Goal: Task Accomplishment & Management: Use online tool/utility

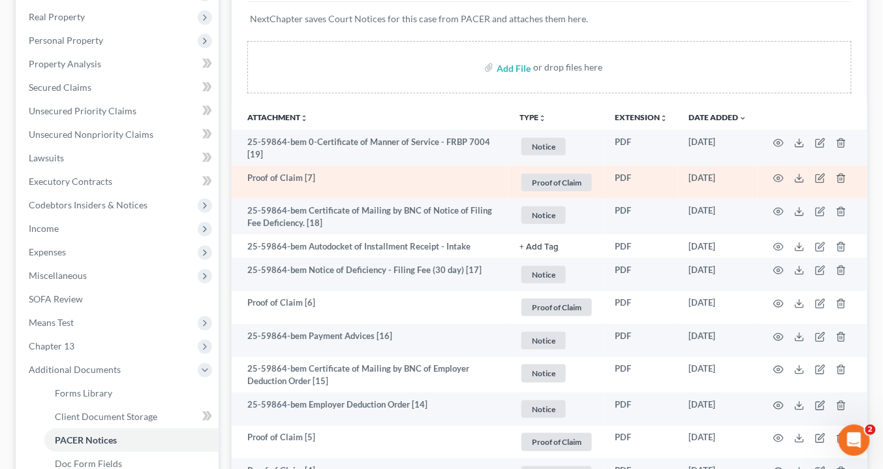
scroll to position [261, 0]
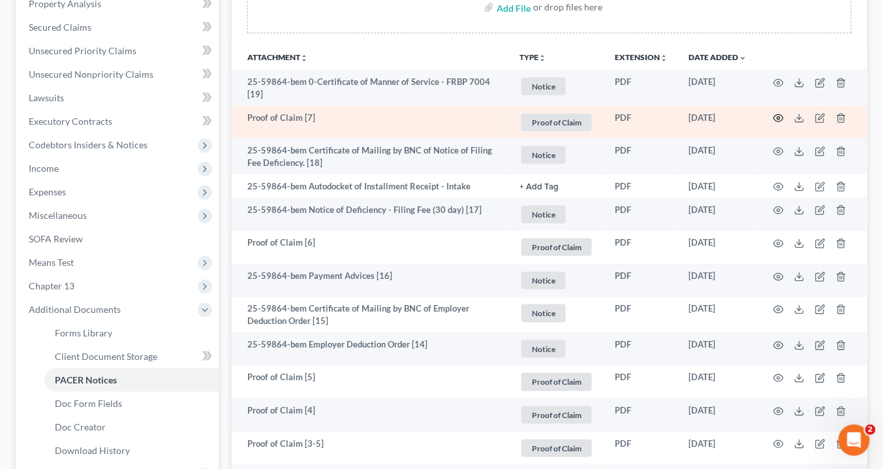
click at [778, 117] on circle "button" at bounding box center [778, 118] width 3 height 3
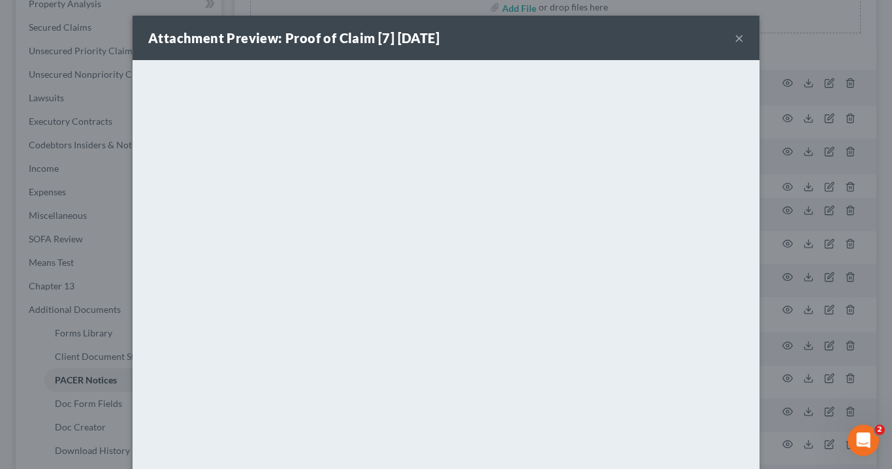
click at [739, 37] on div "Attachment Preview: Proof of Claim [7] 10/07/2025 ×" at bounding box center [445, 38] width 627 height 44
click at [734, 39] on button "×" at bounding box center [738, 38] width 9 height 16
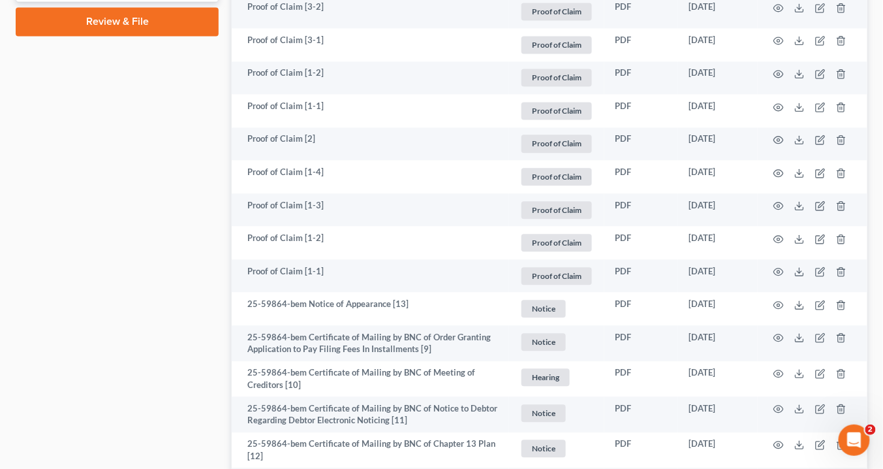
scroll to position [835, 0]
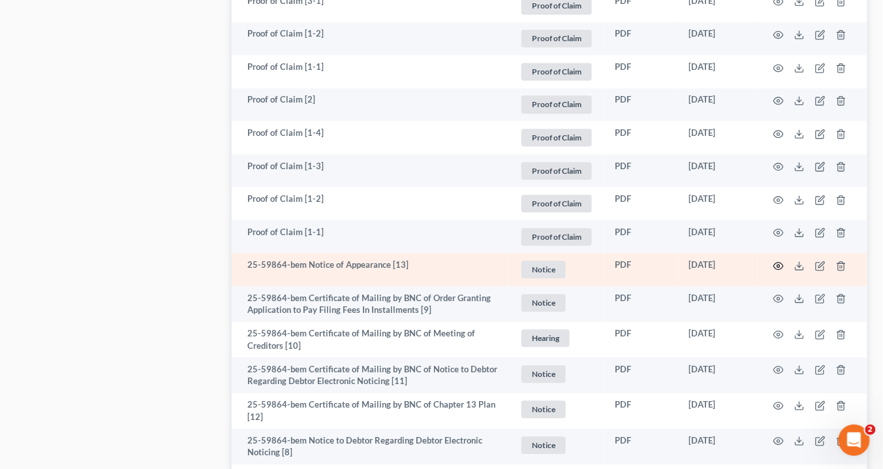
click at [776, 262] on icon "button" at bounding box center [778, 265] width 10 height 10
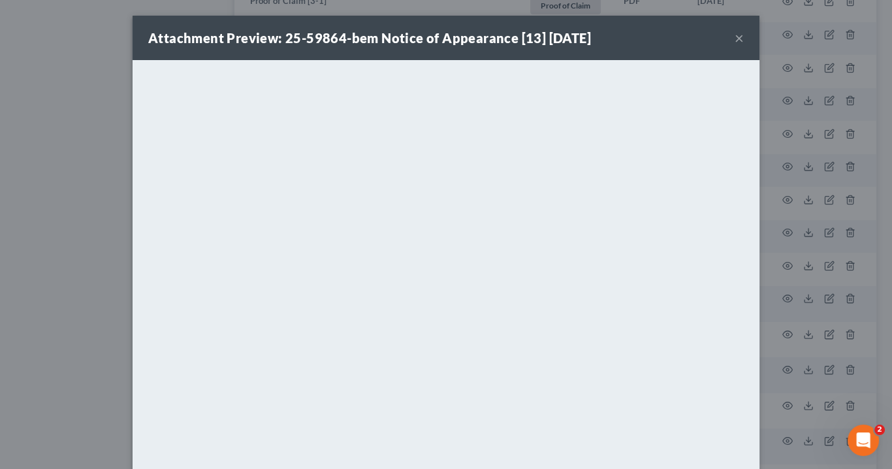
click at [734, 39] on button "×" at bounding box center [738, 38] width 9 height 16
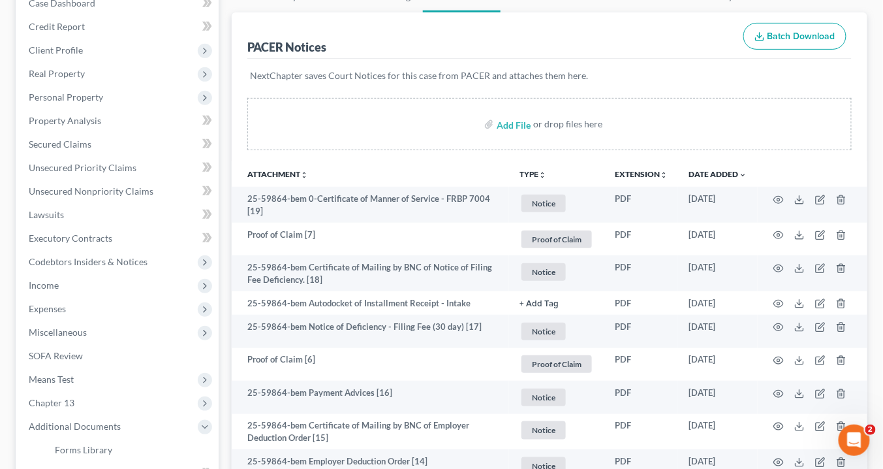
scroll to position [84, 0]
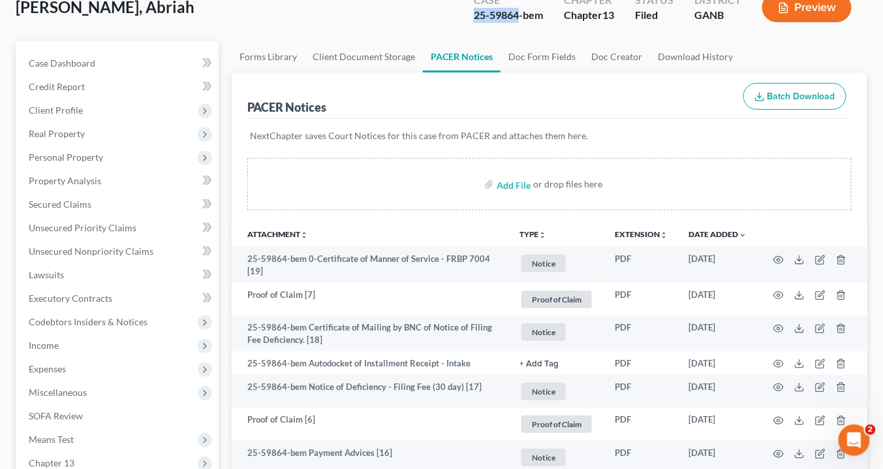
drag, startPoint x: 520, startPoint y: 14, endPoint x: 474, endPoint y: 16, distance: 46.4
click at [474, 16] on div "25-59864-bem" at bounding box center [508, 15] width 69 height 15
copy div "25-59864"
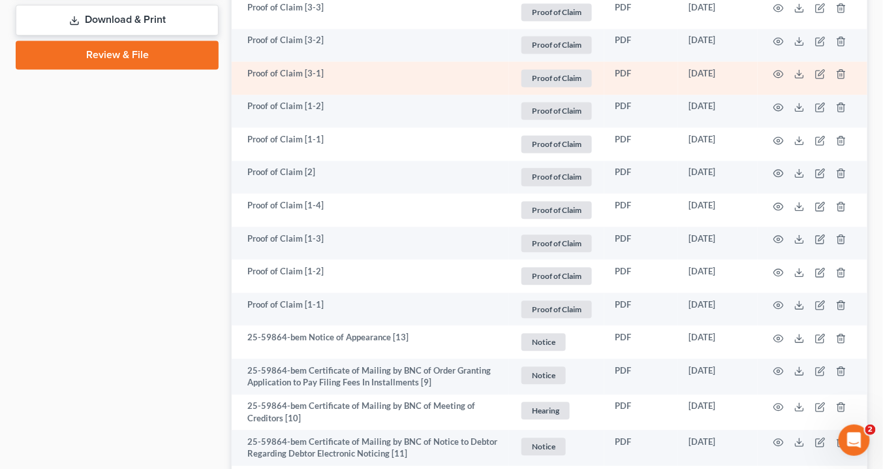
scroll to position [867, 0]
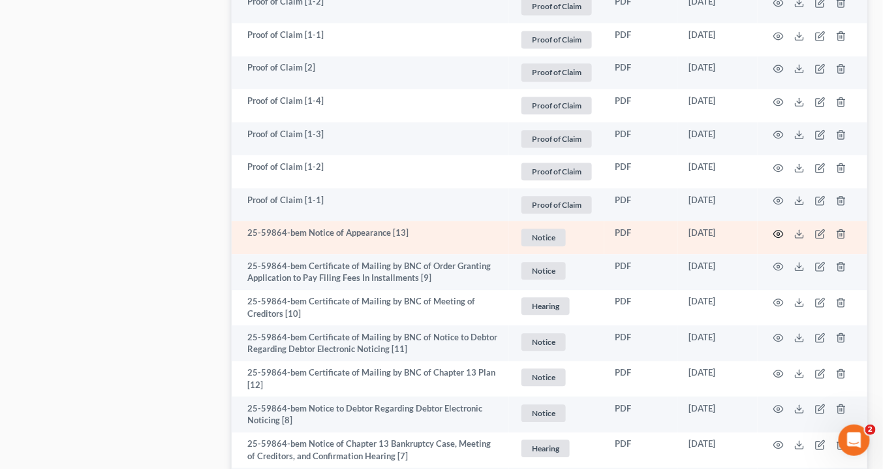
click at [777, 230] on icon "button" at bounding box center [779, 233] width 10 height 7
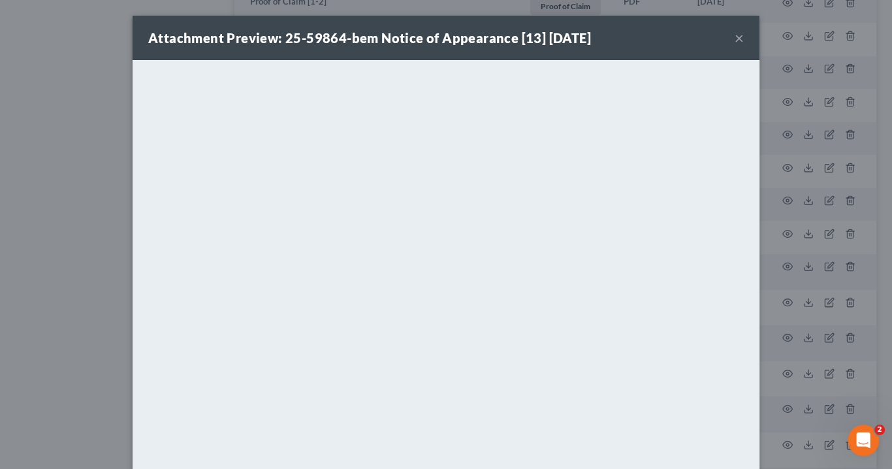
click at [736, 36] on button "×" at bounding box center [738, 38] width 9 height 16
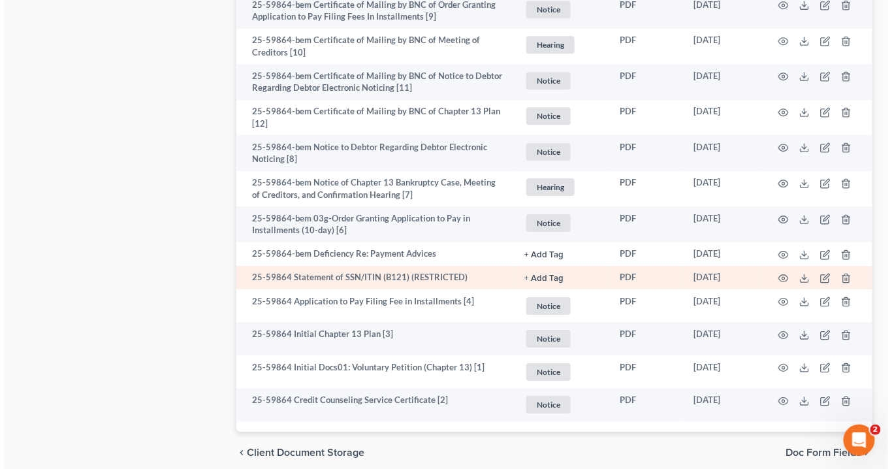
scroll to position [1024, 0]
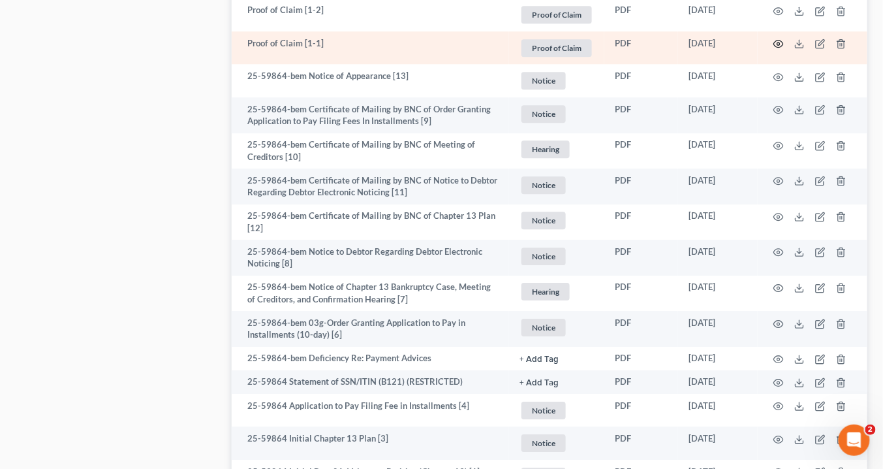
click at [779, 42] on icon "button" at bounding box center [778, 44] width 10 height 10
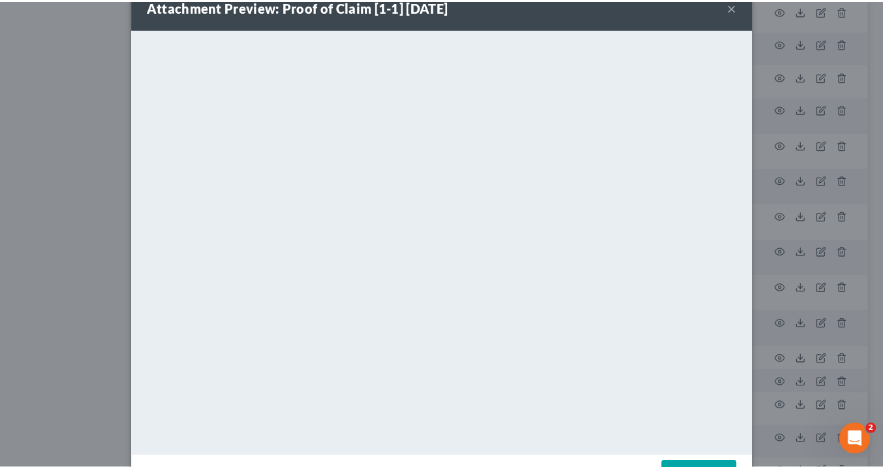
scroll to position [0, 0]
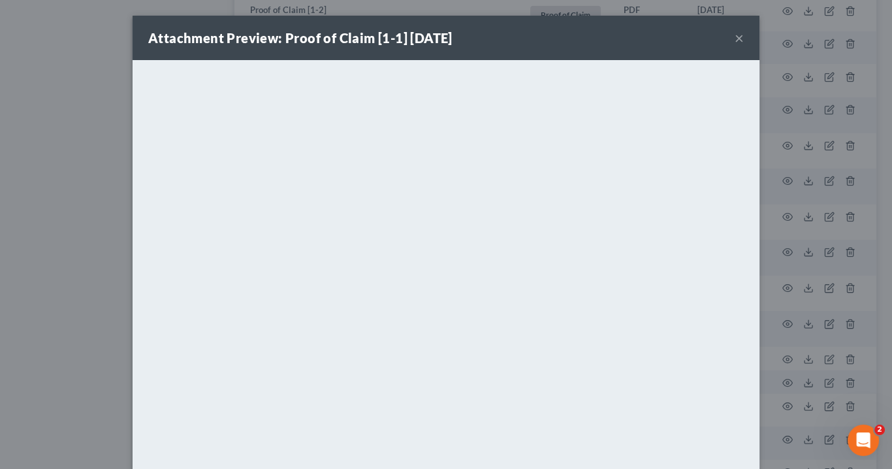
click at [734, 36] on button "×" at bounding box center [738, 38] width 9 height 16
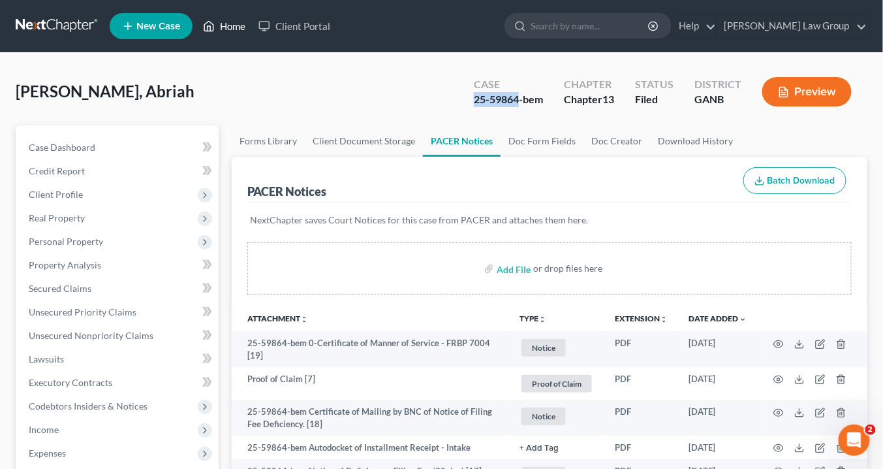
click at [231, 27] on link "Home" at bounding box center [223, 25] width 55 height 23
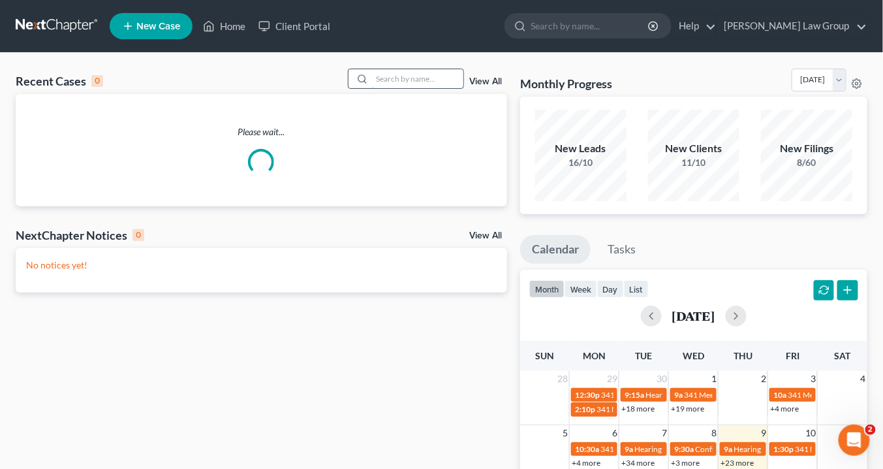
drag, startPoint x: 409, startPoint y: 80, endPoint x: 441, endPoint y: 78, distance: 32.0
click at [420, 76] on input "search" at bounding box center [417, 78] width 91 height 19
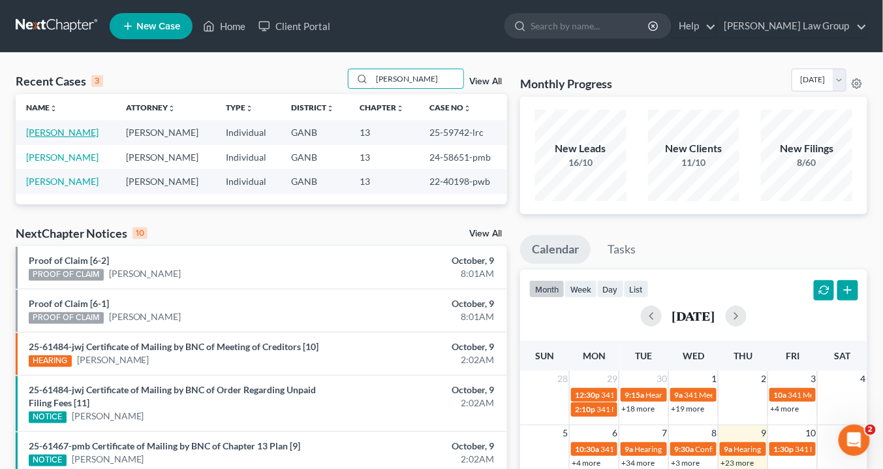
type input "bush"
click at [54, 131] on link "[PERSON_NAME]" at bounding box center [62, 132] width 72 height 11
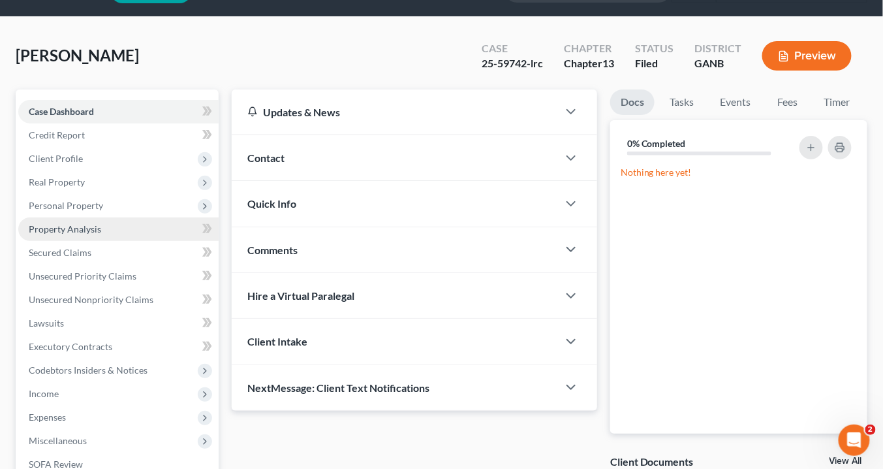
scroll to position [52, 0]
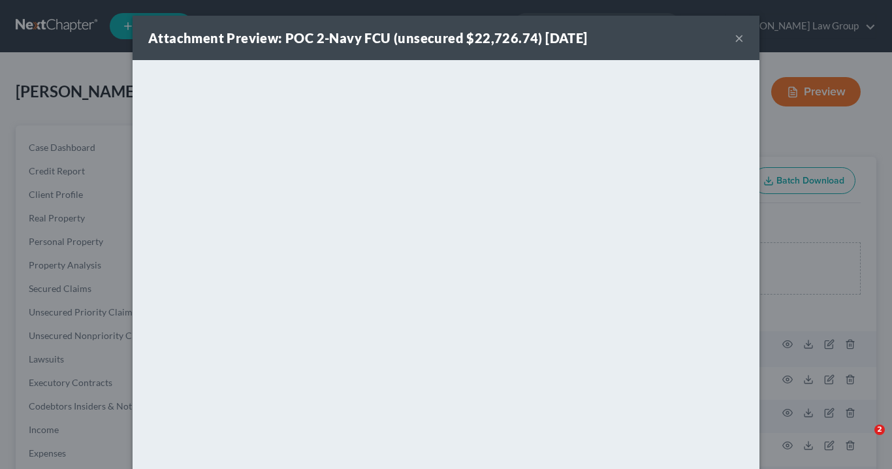
scroll to position [470, 0]
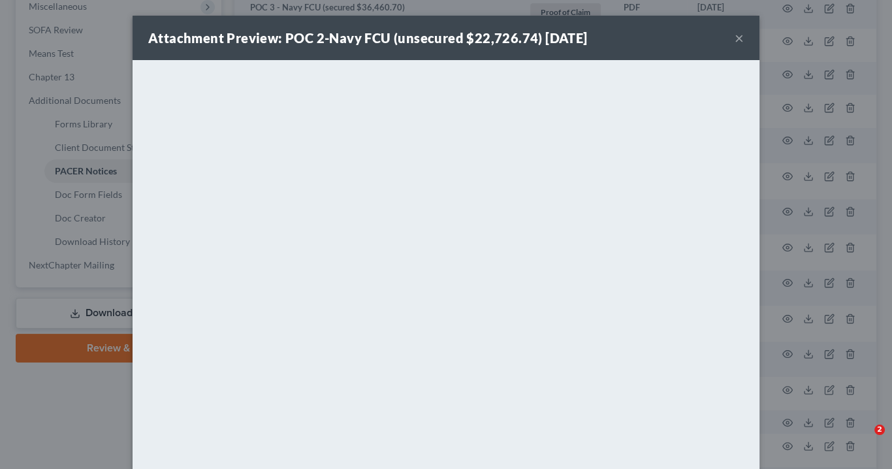
click at [736, 38] on button "×" at bounding box center [738, 38] width 9 height 16
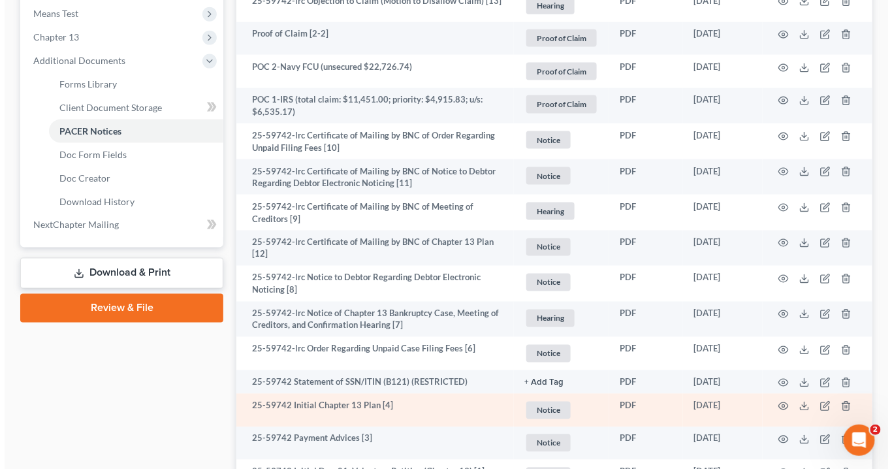
scroll to position [458, 0]
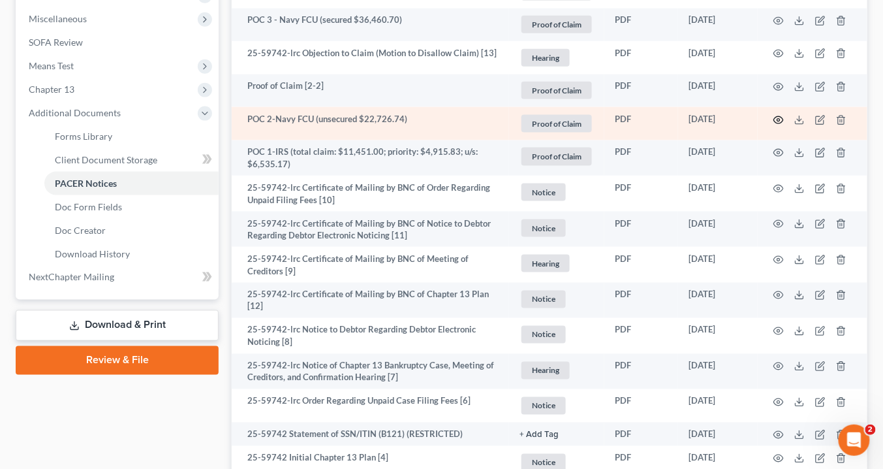
click at [777, 116] on icon "button" at bounding box center [778, 120] width 10 height 10
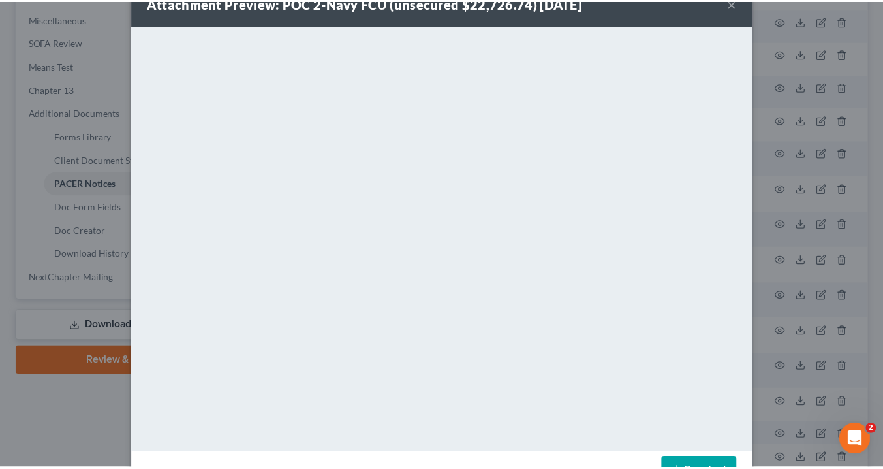
scroll to position [0, 0]
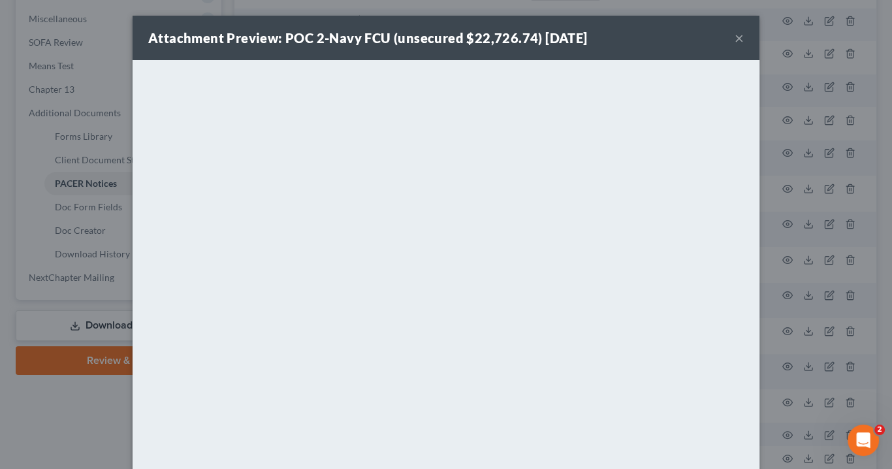
click at [735, 38] on button "×" at bounding box center [738, 38] width 9 height 16
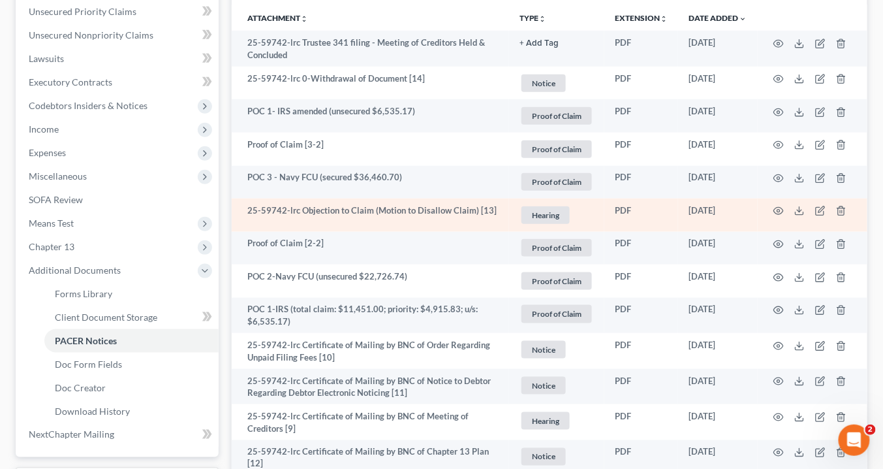
scroll to position [249, 0]
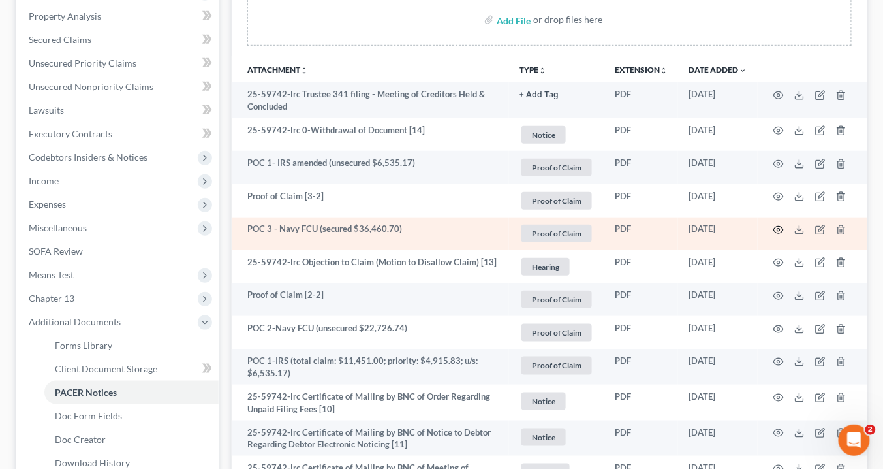
click at [775, 226] on icon "button" at bounding box center [779, 229] width 10 height 7
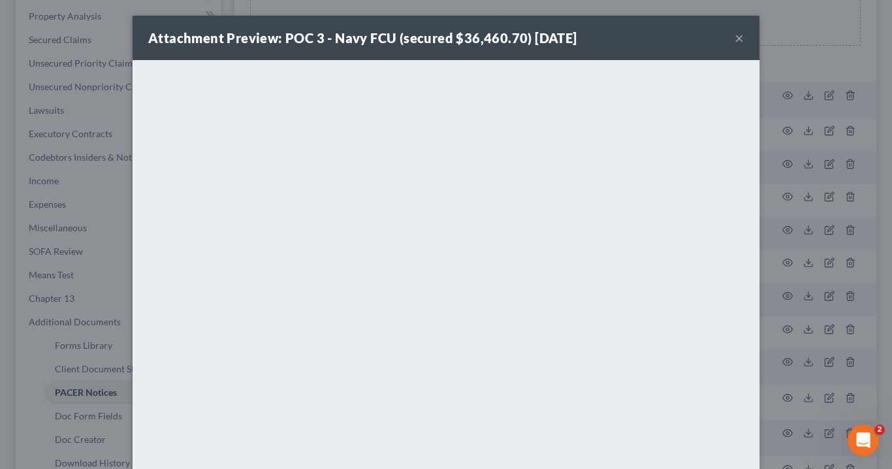
click at [734, 39] on button "×" at bounding box center [738, 38] width 9 height 16
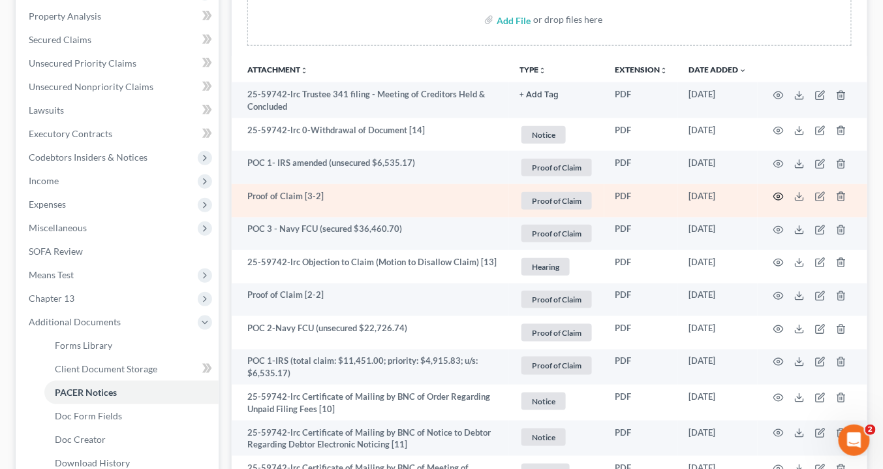
click at [781, 193] on icon "button" at bounding box center [779, 196] width 10 height 7
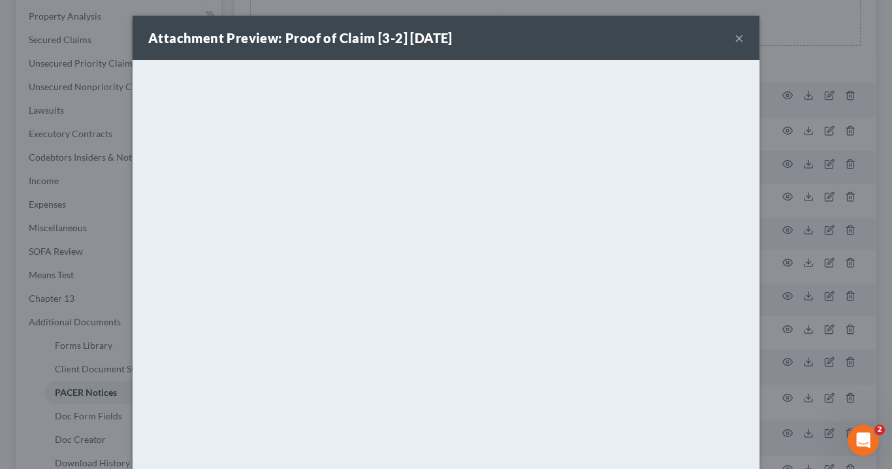
click at [737, 40] on button "×" at bounding box center [738, 38] width 9 height 16
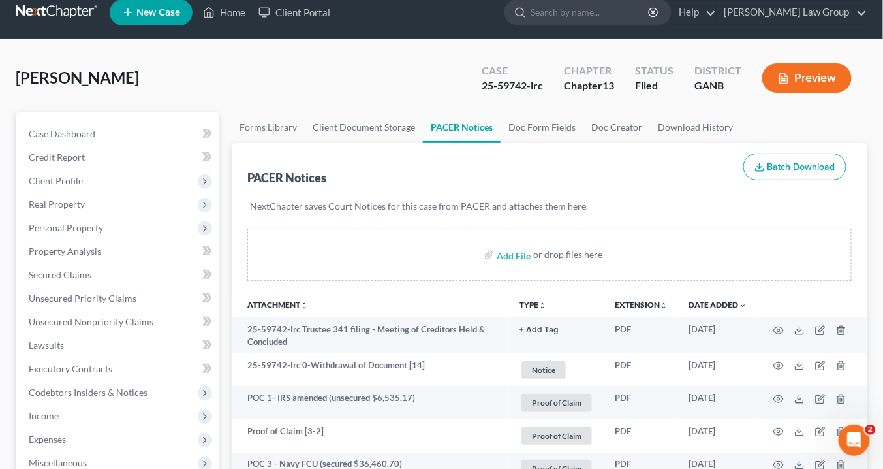
scroll to position [0, 0]
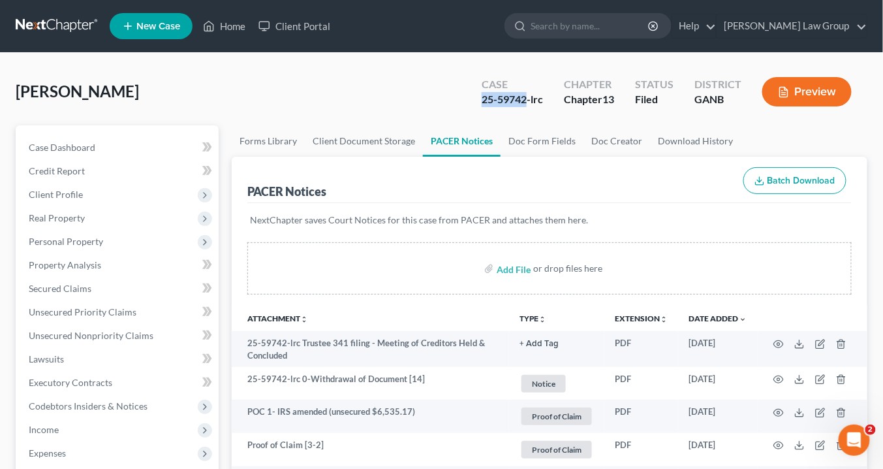
drag, startPoint x: 527, startPoint y: 97, endPoint x: 482, endPoint y: 99, distance: 45.1
click at [482, 99] on div "25-59742-lrc" at bounding box center [512, 99] width 61 height 15
copy div "25-59742"
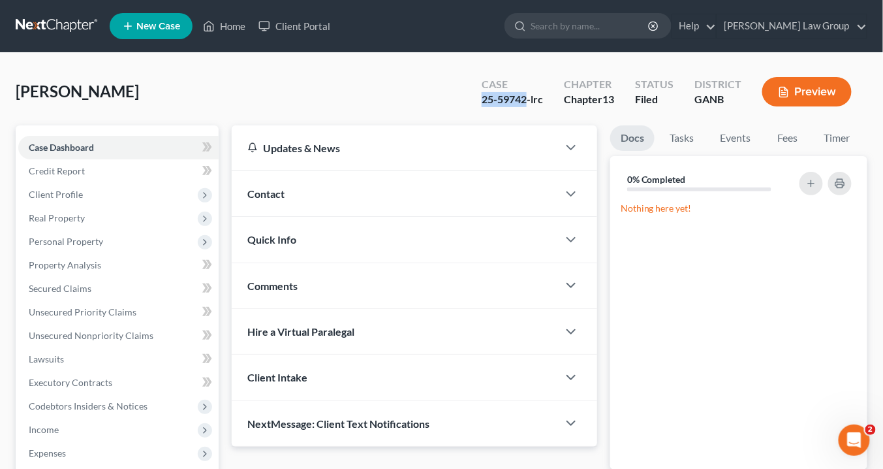
drag, startPoint x: 527, startPoint y: 99, endPoint x: 486, endPoint y: 100, distance: 41.1
click at [476, 100] on div "Case 25-59742-lrc" at bounding box center [512, 93] width 82 height 39
copy div "25-59742"
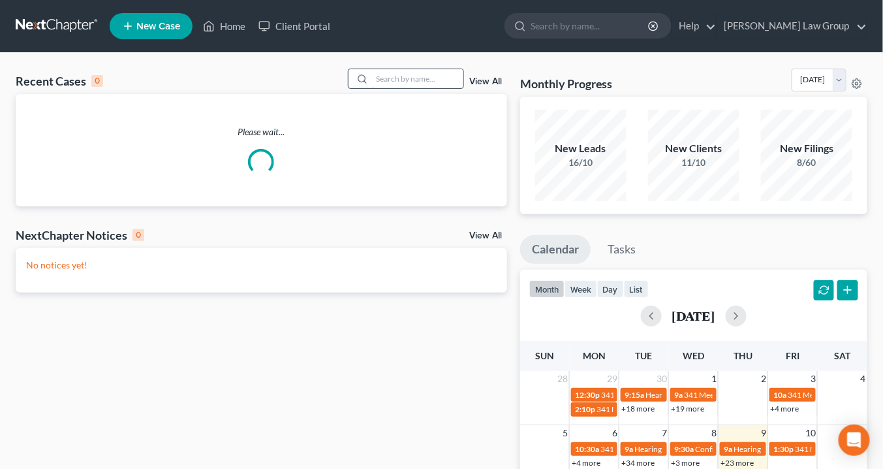
click at [381, 80] on input "search" at bounding box center [417, 78] width 91 height 19
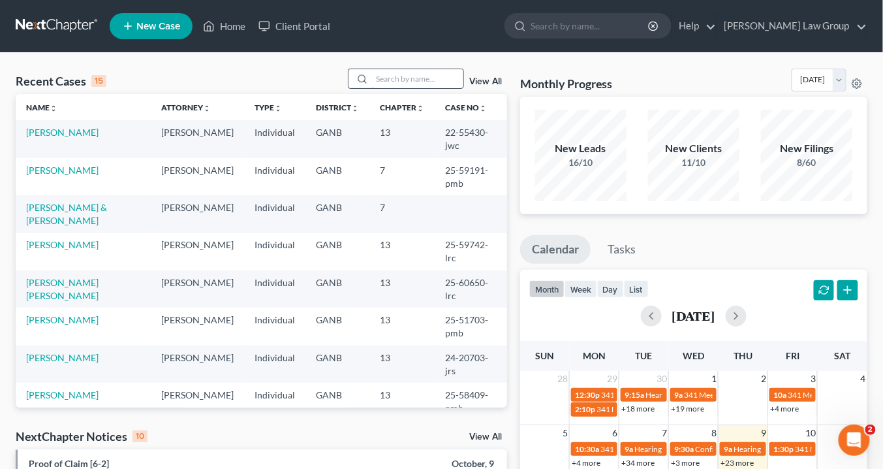
click at [401, 83] on input "search" at bounding box center [417, 78] width 91 height 19
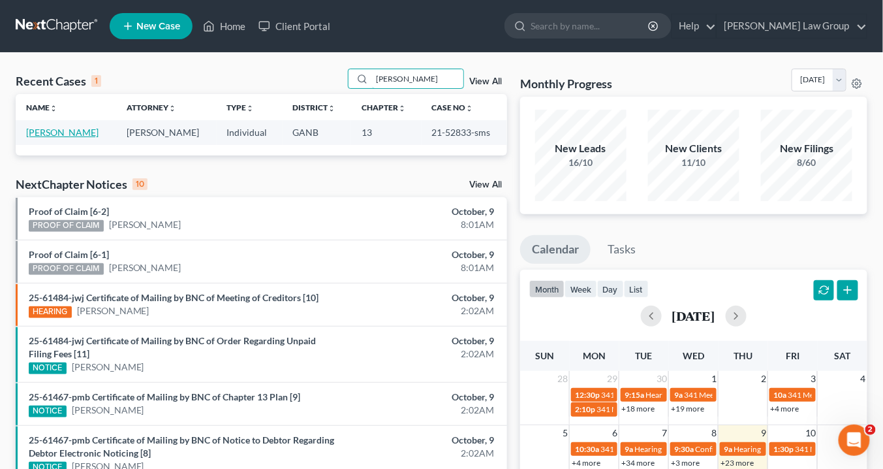
type input "[PERSON_NAME]"
click at [80, 130] on link "[PERSON_NAME]" at bounding box center [62, 132] width 72 height 11
select select "0"
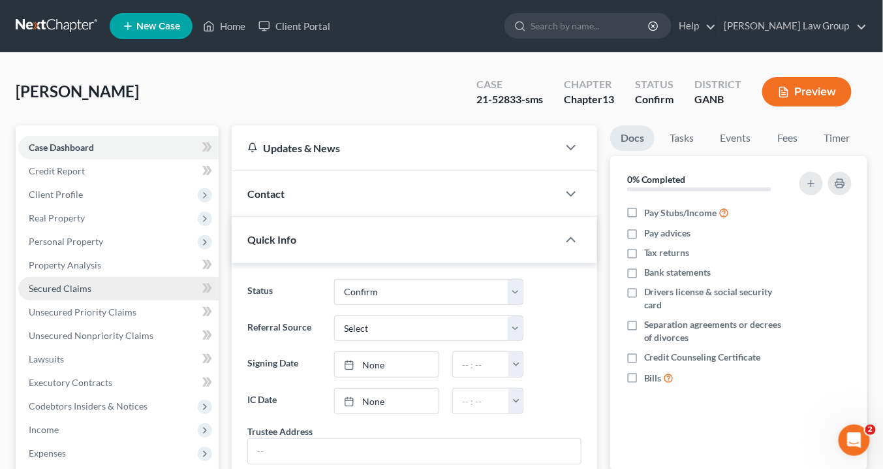
click at [57, 283] on span "Secured Claims" at bounding box center [60, 288] width 63 height 11
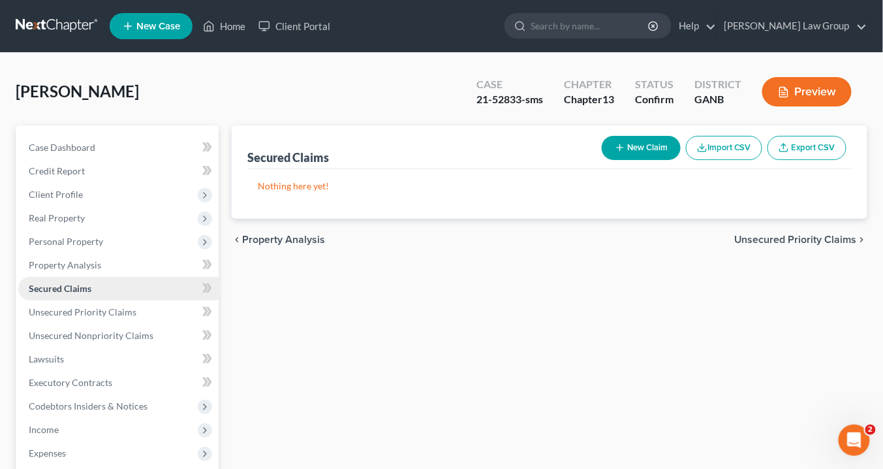
click at [54, 288] on span "Secured Claims" at bounding box center [60, 288] width 63 height 11
click at [65, 245] on span "Personal Property" at bounding box center [66, 241] width 74 height 11
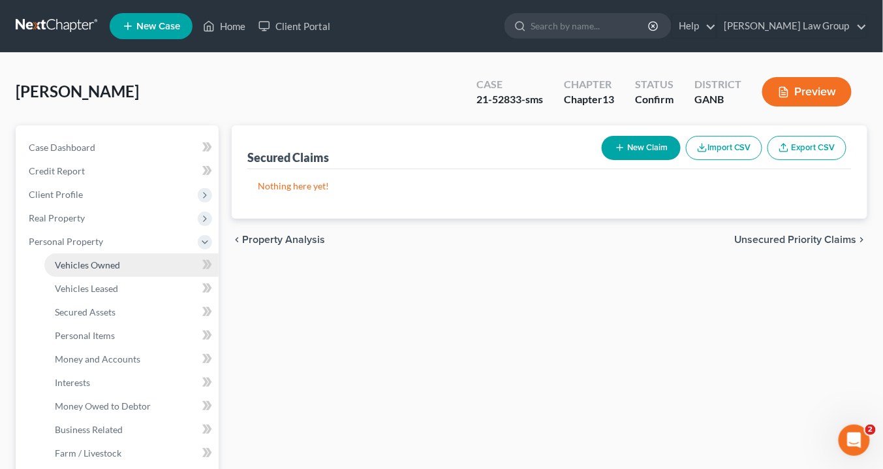
click at [78, 267] on span "Vehicles Owned" at bounding box center [87, 264] width 65 height 11
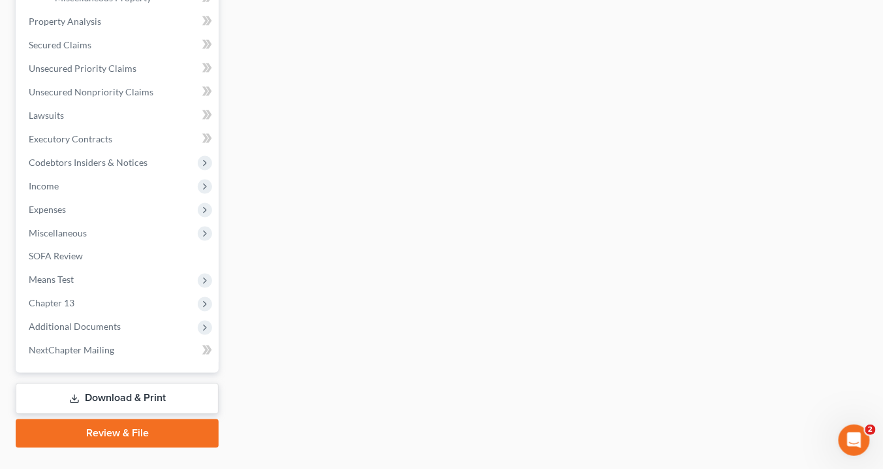
scroll to position [505, 0]
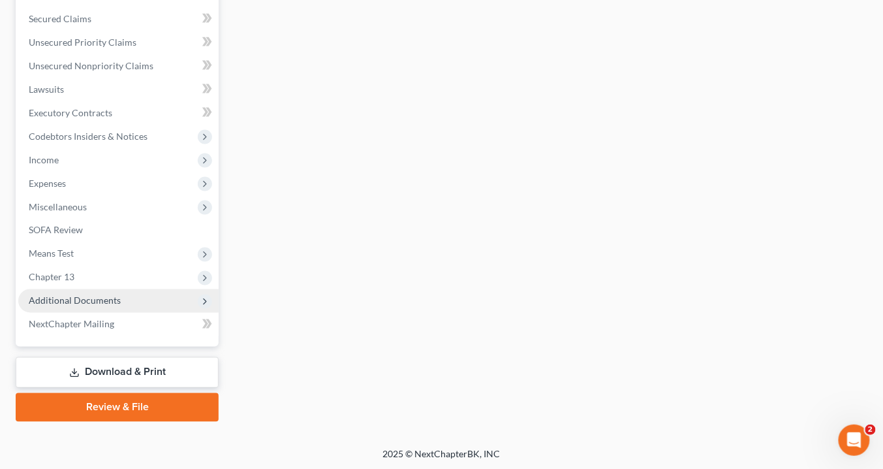
click at [101, 298] on span "Additional Documents" at bounding box center [75, 300] width 92 height 11
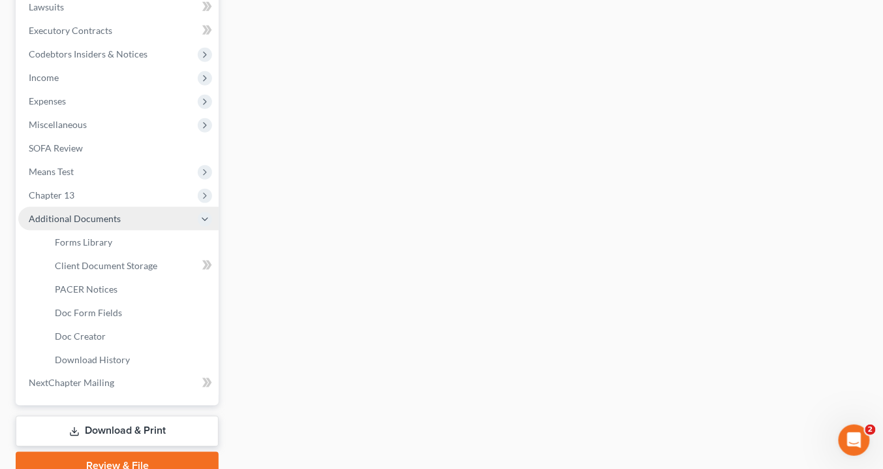
scroll to position [270, 0]
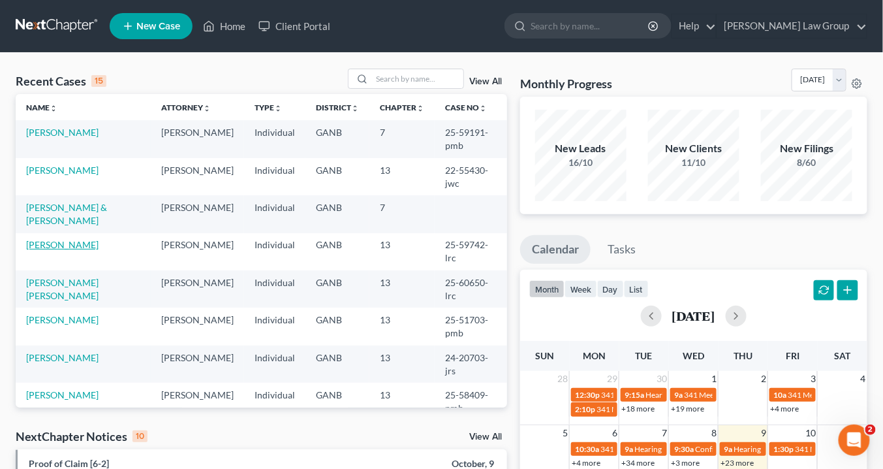
click at [55, 245] on link "[PERSON_NAME]" at bounding box center [62, 244] width 72 height 11
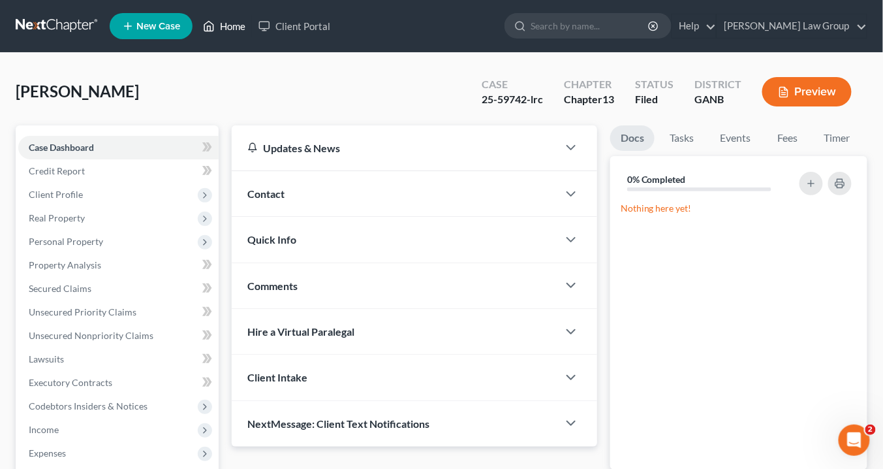
click at [229, 27] on link "Home" at bounding box center [223, 25] width 55 height 23
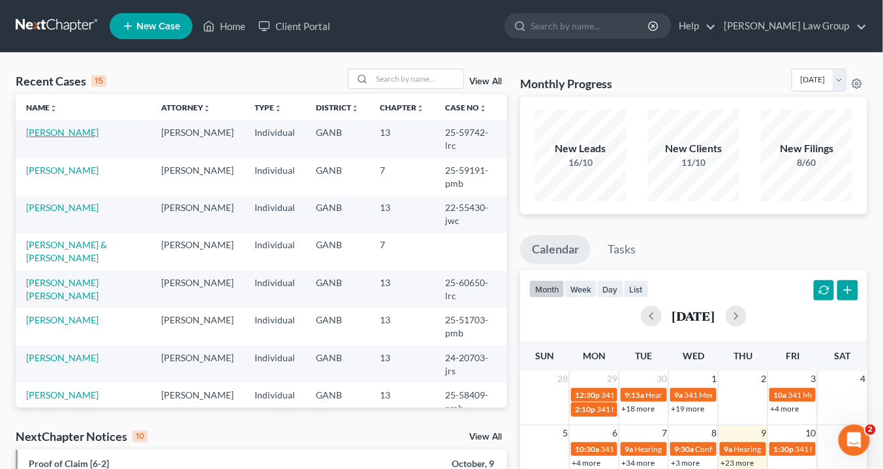
click at [37, 132] on link "Bush, Avery" at bounding box center [62, 132] width 72 height 11
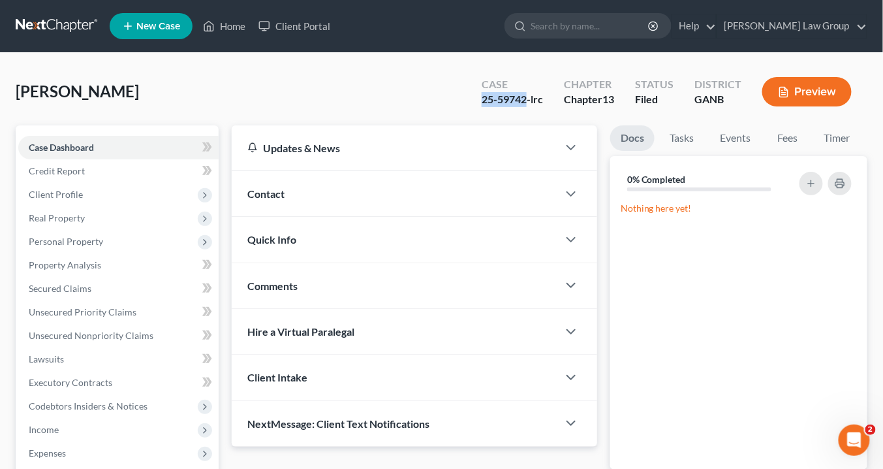
drag, startPoint x: 527, startPoint y: 100, endPoint x: 482, endPoint y: 101, distance: 45.0
click at [482, 104] on div "25-59742-lrc" at bounding box center [512, 99] width 61 height 15
copy div "25-59742"
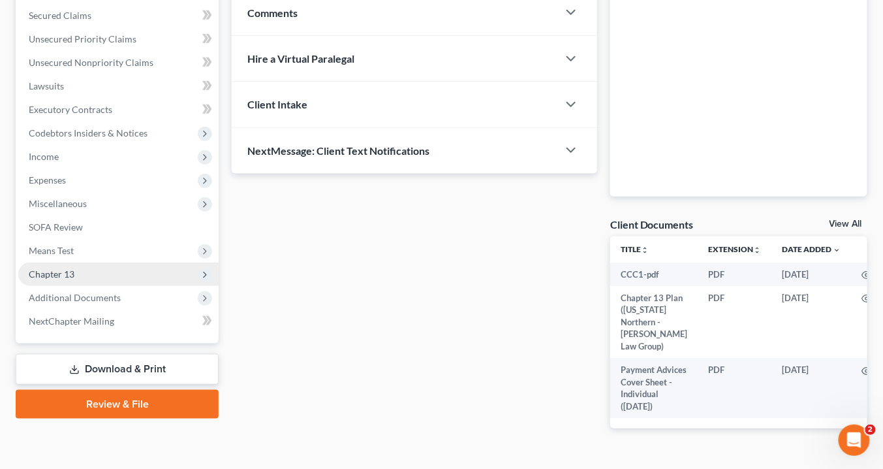
scroll to position [314, 0]
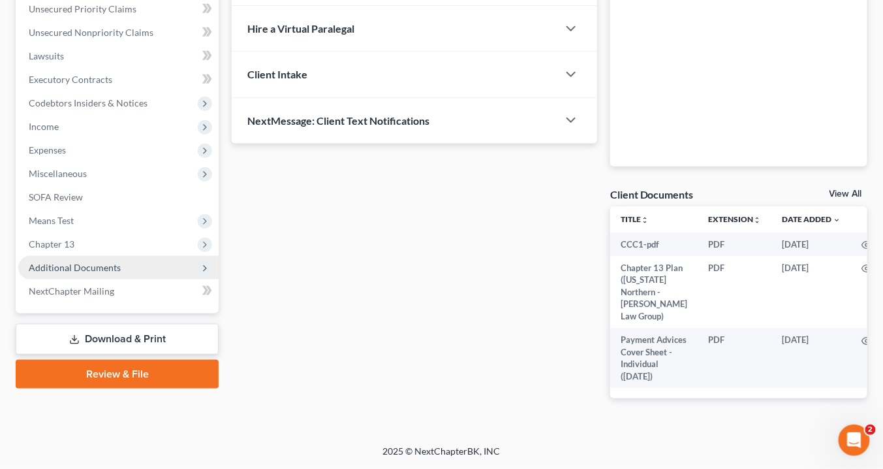
click at [80, 262] on span "Additional Documents" at bounding box center [75, 267] width 92 height 11
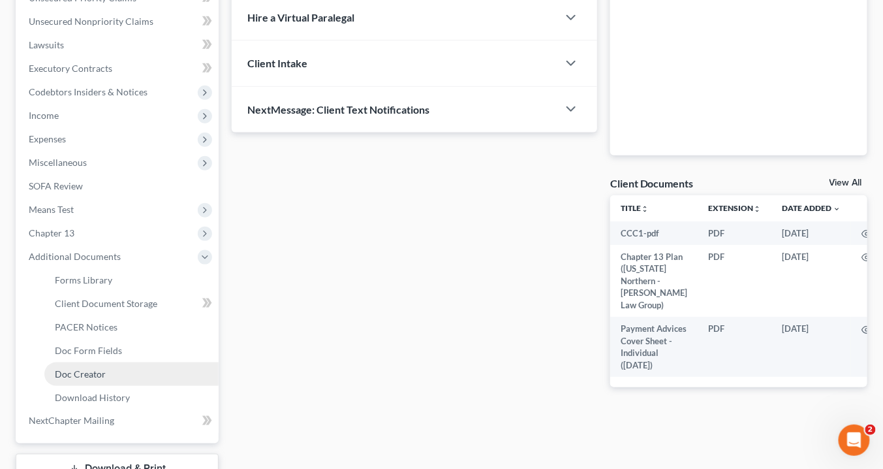
click at [92, 369] on span "Doc Creator" at bounding box center [80, 373] width 51 height 11
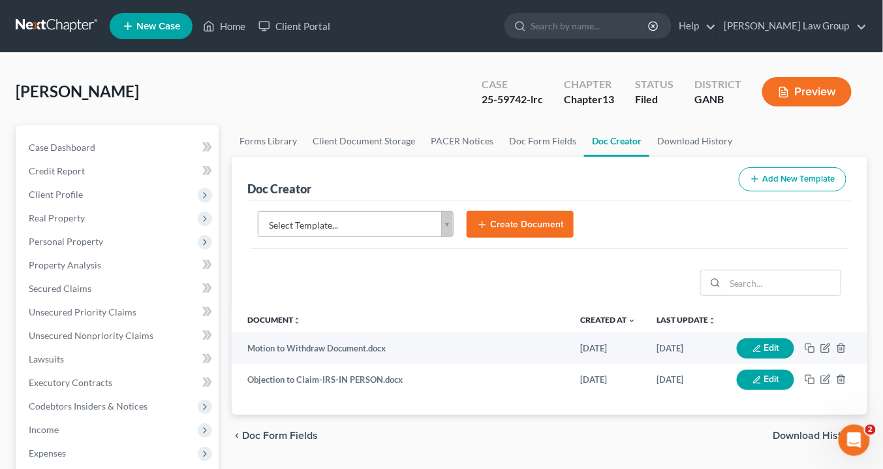
click at [448, 221] on body "Home New Case Client Portal Saedi Law Group info@saedilawgroup.com My Account S…" at bounding box center [441, 441] width 883 height 882
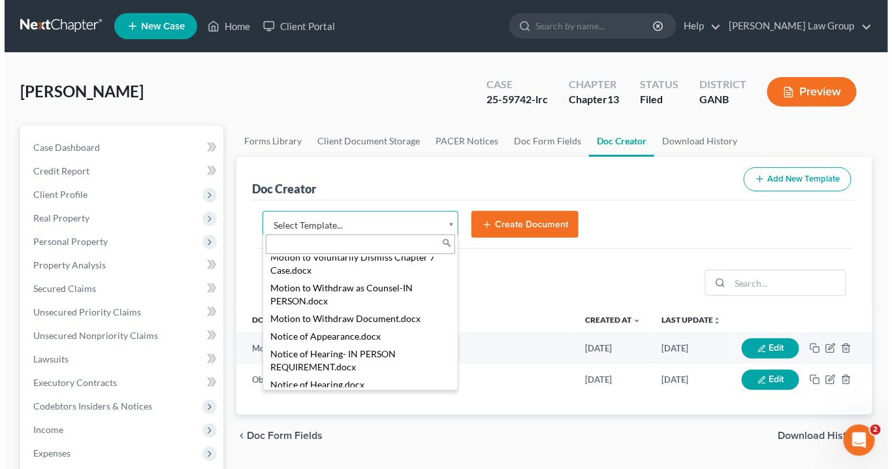
scroll to position [3030, 0]
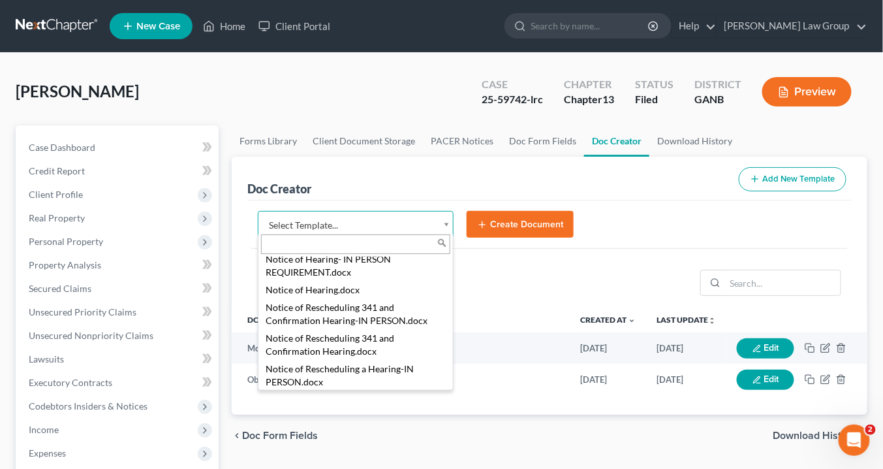
select select "111663"
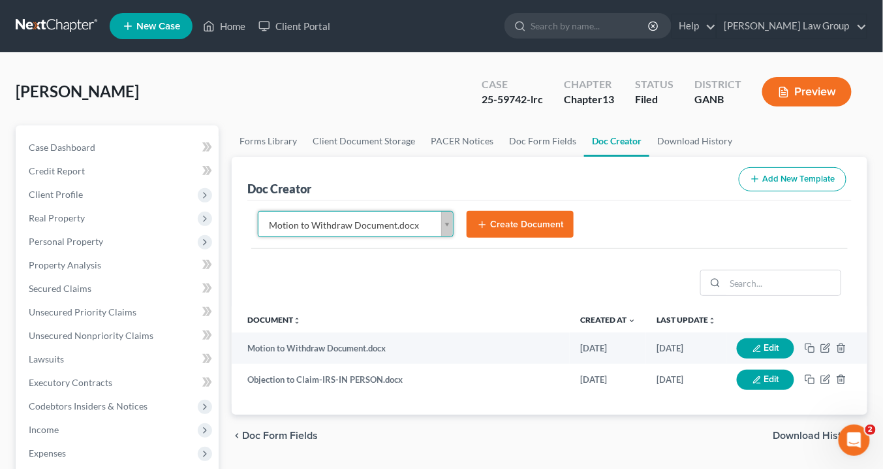
click at [516, 222] on button "Create Document" at bounding box center [520, 224] width 107 height 27
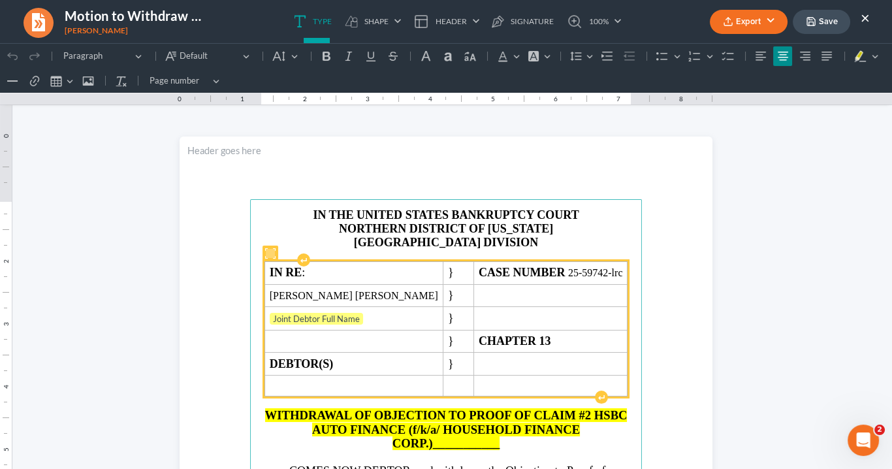
scroll to position [104, 0]
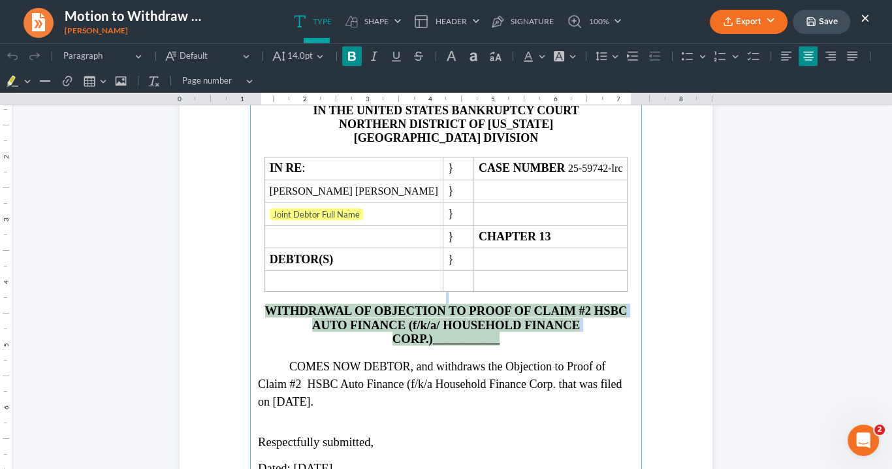
drag, startPoint x: 493, startPoint y: 336, endPoint x: 270, endPoint y: 298, distance: 226.5
click at [270, 298] on main "⁠⁠⁠⁠⁠⁠⁠ IN THE UNITED STATES BANKRUPTCY COURT NORTHERN DISTRICT OF GEORGIA ATLA…" at bounding box center [446, 377] width 392 height 564
click at [514, 339] on h2 "WITHDRAWAL OF OBJECTION TO PROOF OF CLAIM #2 HSBC AUTO FINANCE (f/k/a/ HOUSEHOL…" at bounding box center [446, 325] width 376 height 42
drag, startPoint x: 505, startPoint y: 344, endPoint x: 373, endPoint y: 304, distance: 137.7
click at [368, 305] on main "IN THE UNITED STATES BANKRUPTCY COURT NORTHERN DISTRICT OF GEORGIA ATLANTA DIVI…" at bounding box center [446, 377] width 392 height 564
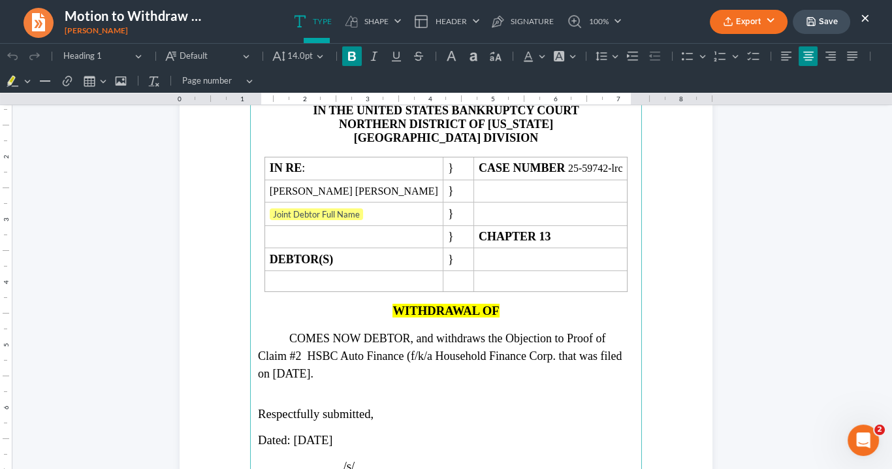
click at [497, 305] on h2 "WITHDRAWAL OF" at bounding box center [446, 311] width 376 height 14
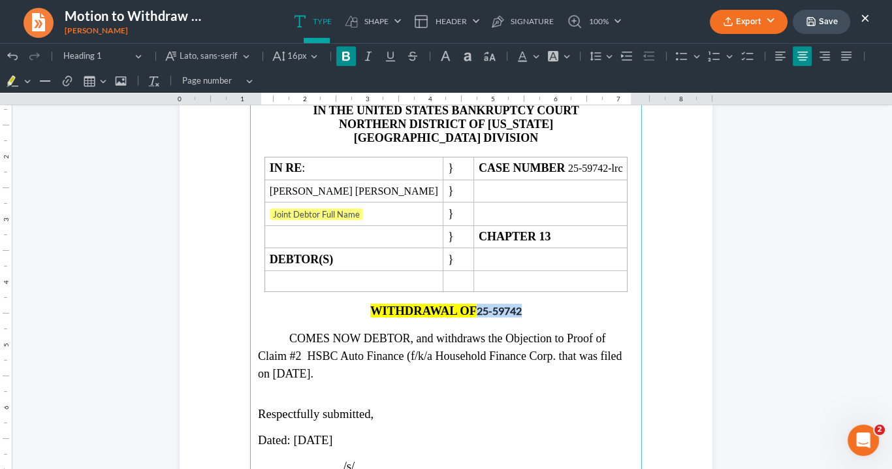
drag, startPoint x: 523, startPoint y: 305, endPoint x: 472, endPoint y: 304, distance: 51.6
click at [472, 304] on h2 "WITHDRAWAL OF 25-59742" at bounding box center [446, 311] width 376 height 14
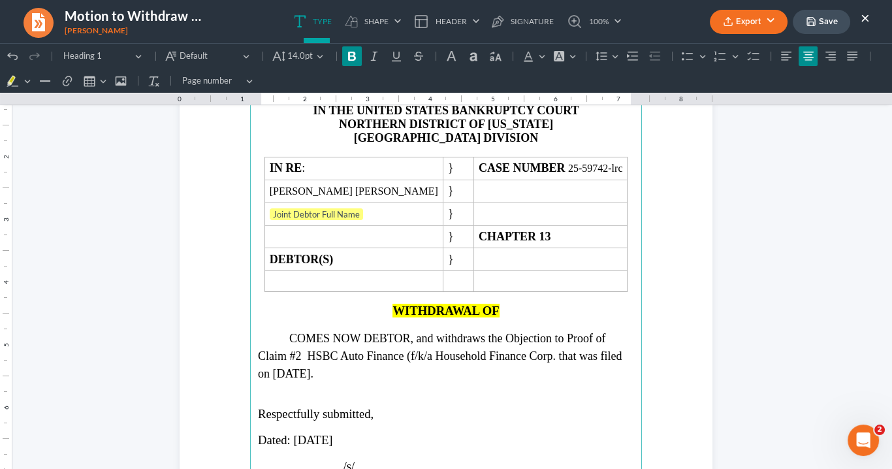
click at [501, 304] on h2 "WITHDRAWAL OF" at bounding box center [446, 311] width 376 height 14
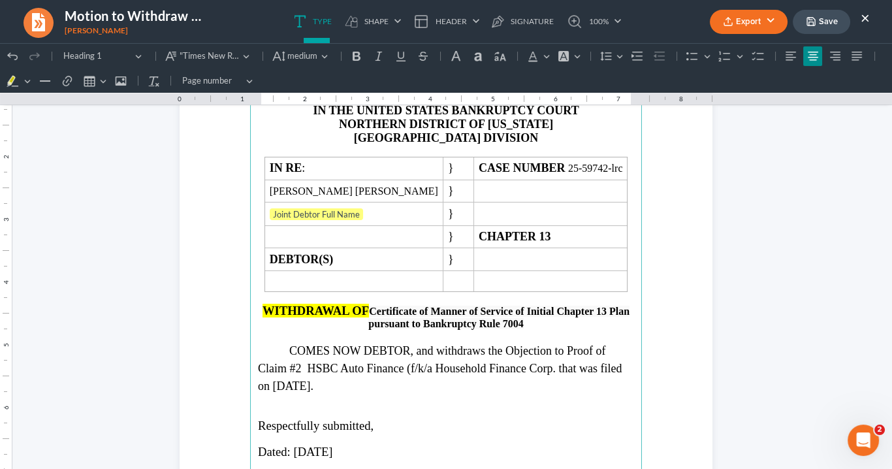
click at [368, 305] on span "Certificate of Manner of Service of Initial Chapter 13 Plan pursuant to Bankrup…" at bounding box center [498, 316] width 261 height 23
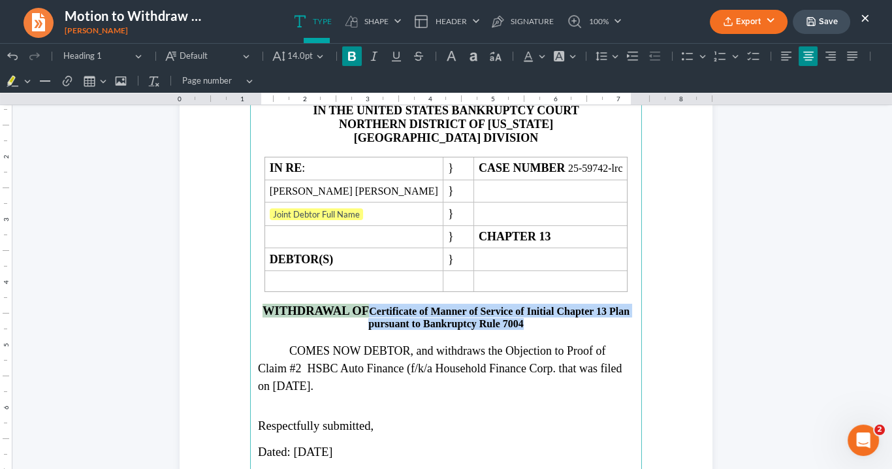
drag, startPoint x: 522, startPoint y: 320, endPoint x: 254, endPoint y: 300, distance: 268.3
click at [253, 300] on main "IN THE UNITED STATES BANKRUPTCY COURT NORTHERN DISTRICT OF GEORGIA ATLANTA DIVI…" at bounding box center [446, 377] width 392 height 564
click at [567, 60] on button "Font Background Color Font Background Color" at bounding box center [564, 56] width 29 height 20
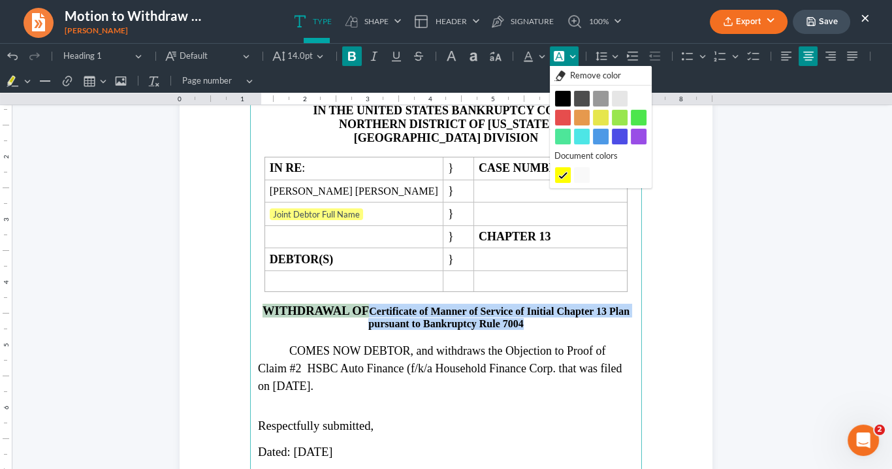
click at [602, 78] on span "Remove color" at bounding box center [595, 75] width 51 height 13
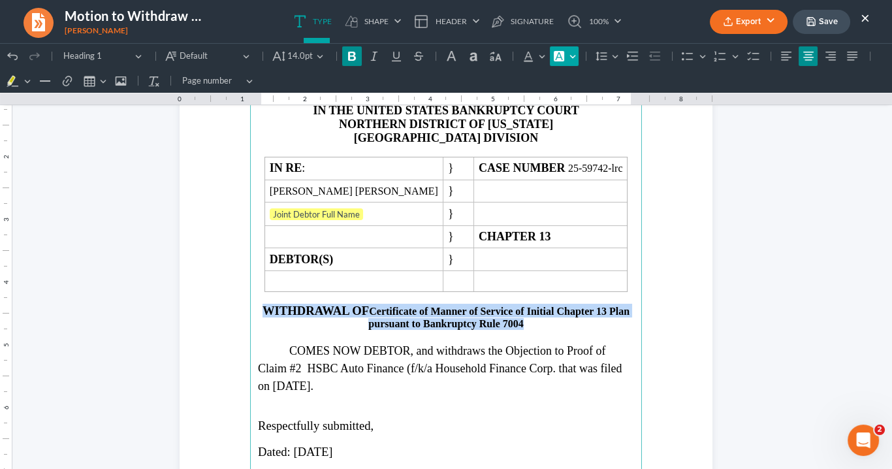
click at [565, 57] on button "Font Background Color Font Background Color" at bounding box center [564, 56] width 29 height 20
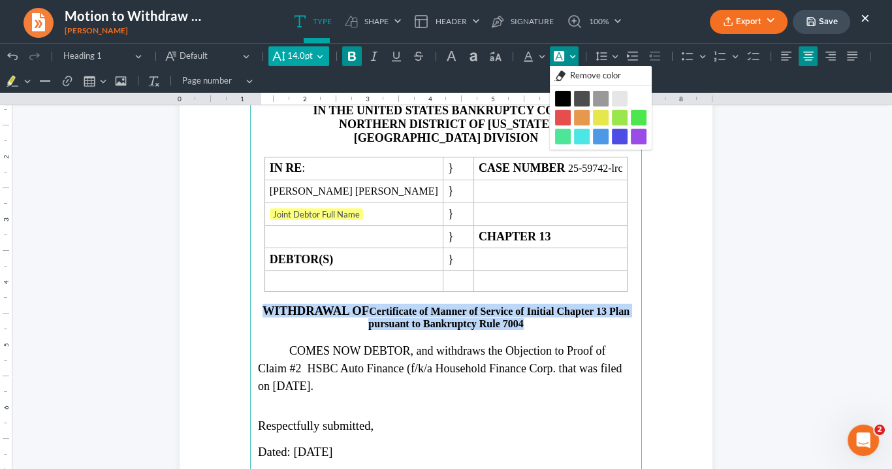
click at [306, 55] on span "14.0pt" at bounding box center [299, 56] width 25 height 13
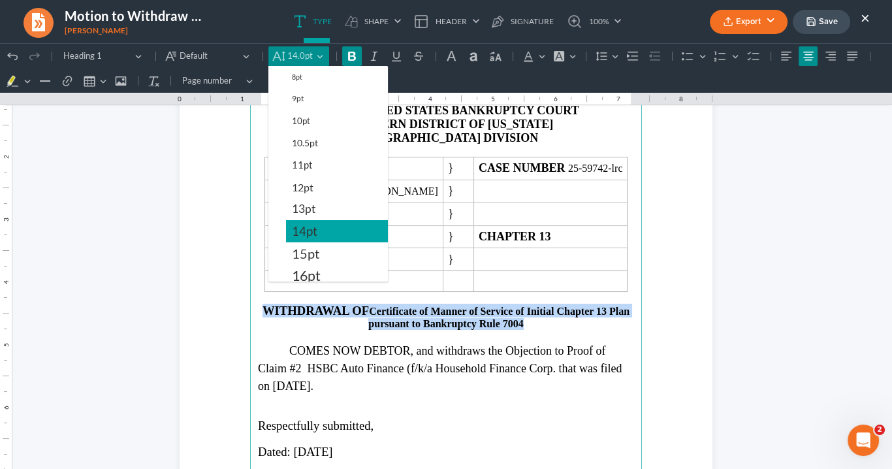
click at [314, 226] on span "14pt" at bounding box center [304, 231] width 25 height 16
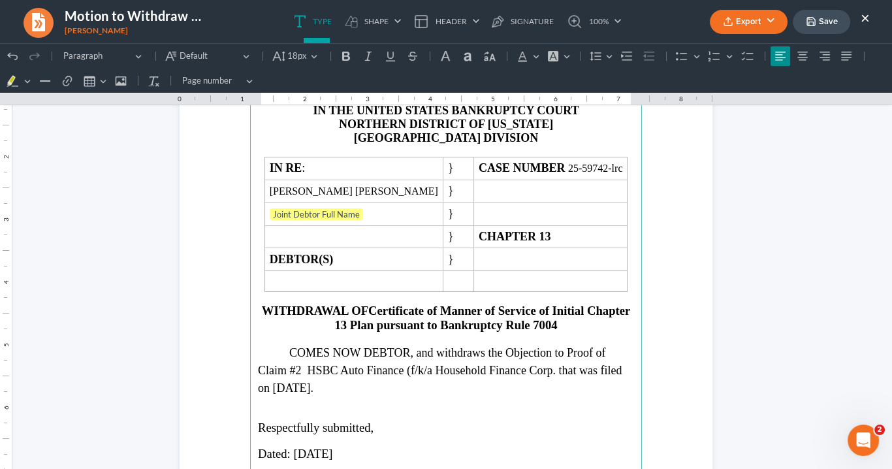
click at [636, 345] on main "IN THE UNITED STATES BANKRUPTCY COURT NORTHERN DISTRICT OF GEORGIA ATLANTA DIVI…" at bounding box center [446, 377] width 392 height 564
drag, startPoint x: 531, startPoint y: 305, endPoint x: 384, endPoint y: 302, distance: 146.9
click at [379, 306] on span "Certificate of Manner of Service of Initial Chapter 13 Plan pursuant to Bankrup…" at bounding box center [482, 317] width 296 height 27
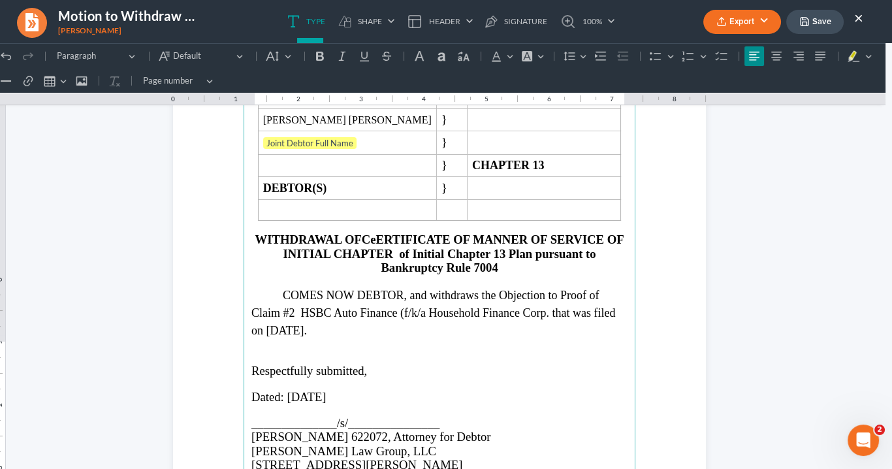
scroll to position [169, 0]
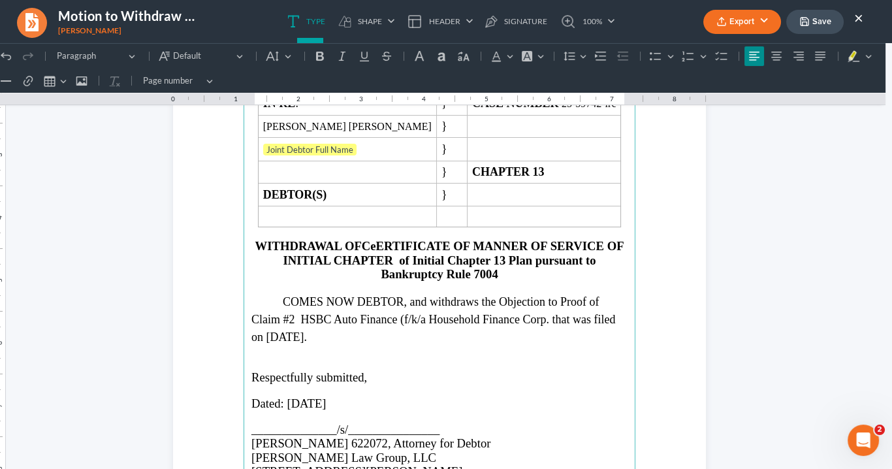
drag, startPoint x: 526, startPoint y: 257, endPoint x: 534, endPoint y: 255, distance: 8.1
click at [528, 257] on span "CeERTIFICATE OF MANNER OF SERVICE OF INITIAL CHAPTER of Initial Chapter 13 Plan…" at bounding box center [453, 260] width 341 height 42
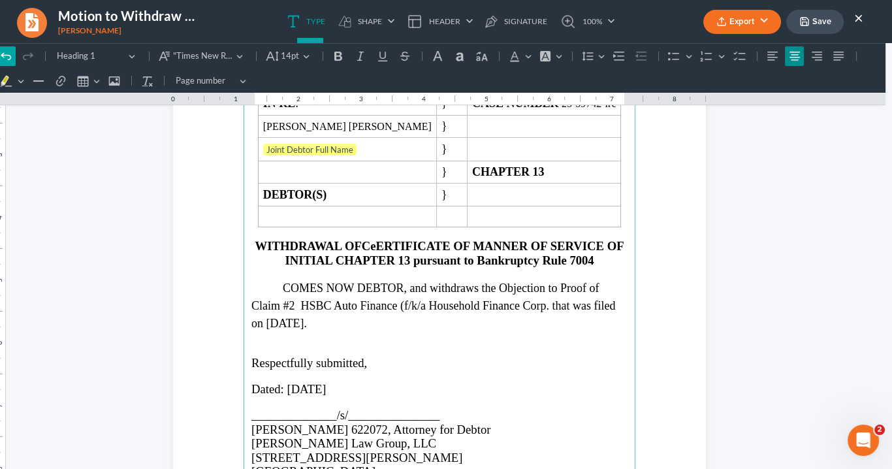
click at [5, 58] on icon "Editor toolbar" at bounding box center [5, 56] width 13 height 13
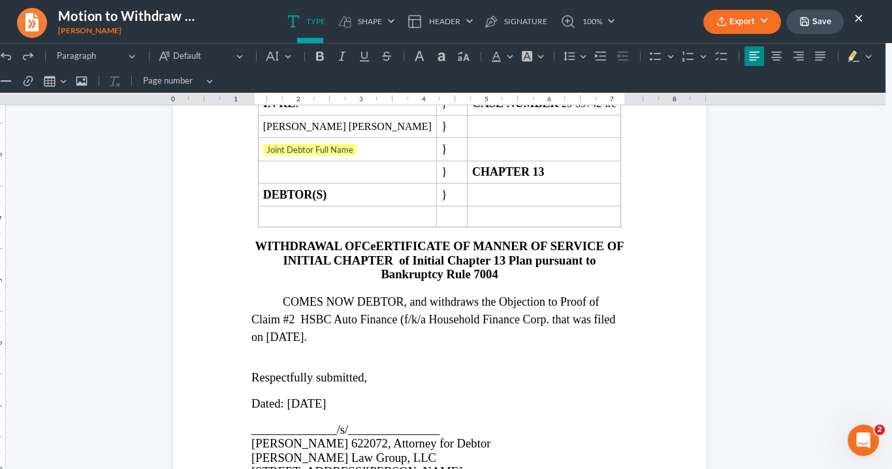
click at [5, 58] on icon "Editor toolbar" at bounding box center [5, 56] width 13 height 13
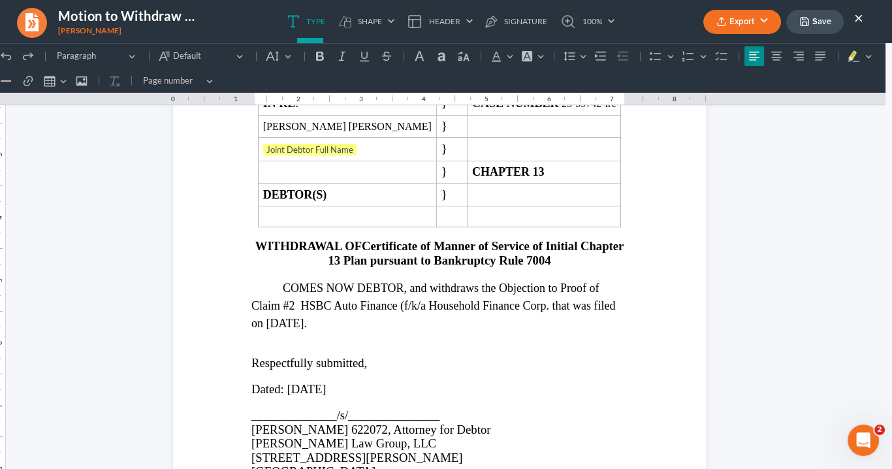
click at [555, 260] on h2 "WITHDRAWAL OF Certificate of Manner of Service of Initial Chapter 13 Plan pursu…" at bounding box center [439, 253] width 376 height 28
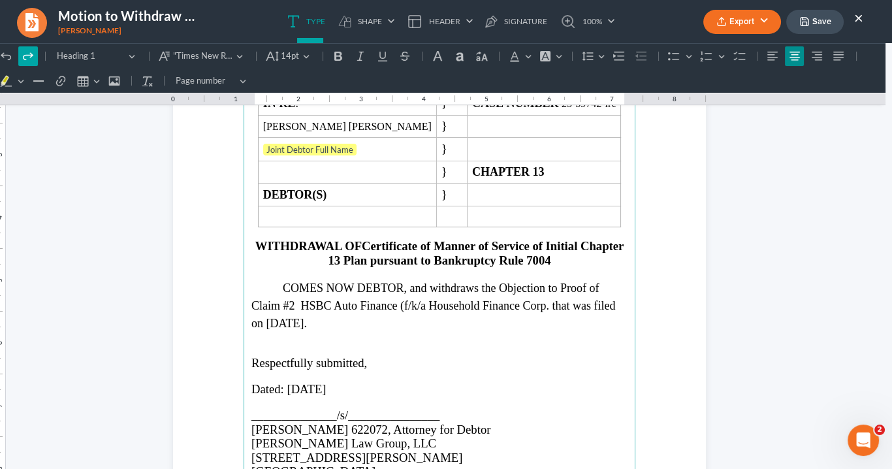
click at [22, 55] on icon "Editor toolbar" at bounding box center [28, 56] width 13 height 13
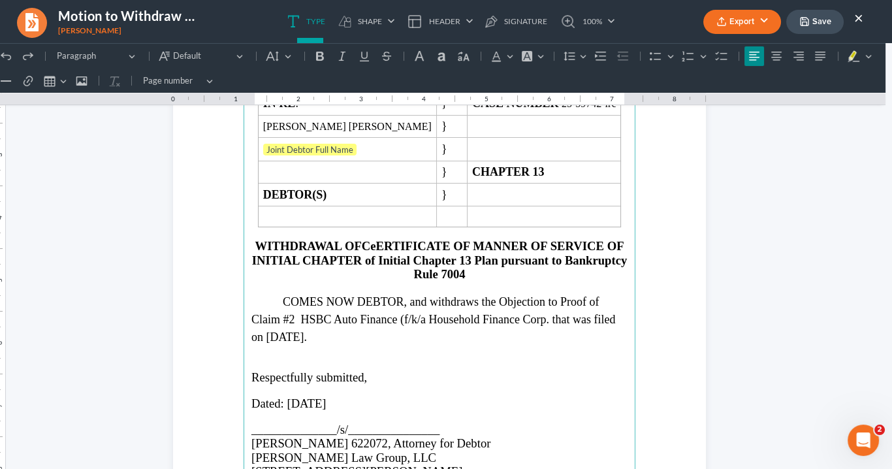
click at [360, 253] on span "CeERTIFICATE OF MANNER OF SERVICE OF INITIAL CHAPTER of Initial Chapter 13 Plan…" at bounding box center [439, 260] width 375 height 42
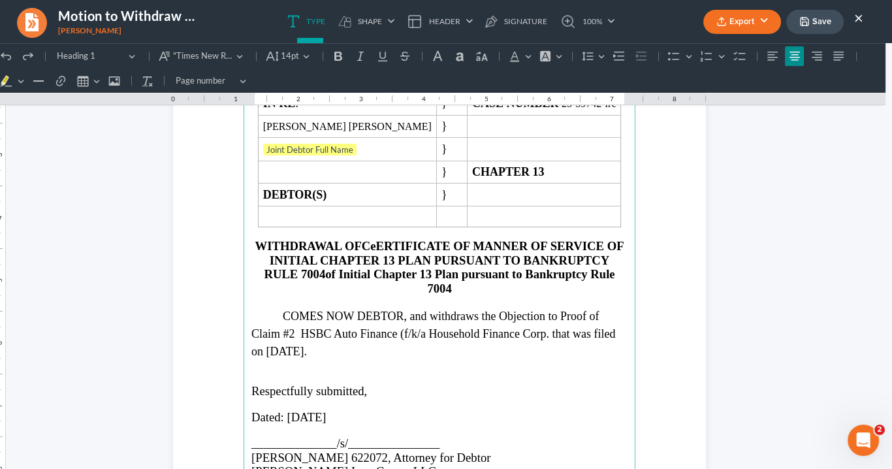
click at [374, 239] on span "CeERTIFICATE OF MANNER OF SERVICE OF INITIAL CHAPTER 13 PLAN PURSUANT TO BANKRU…" at bounding box center [444, 266] width 360 height 55
click at [765, 21] on button "Export" at bounding box center [742, 22] width 78 height 24
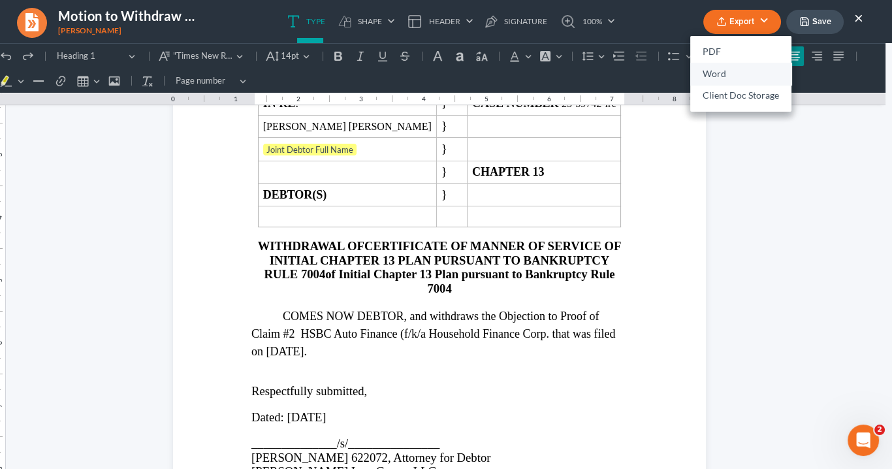
click at [726, 72] on link "Word" at bounding box center [740, 74] width 101 height 22
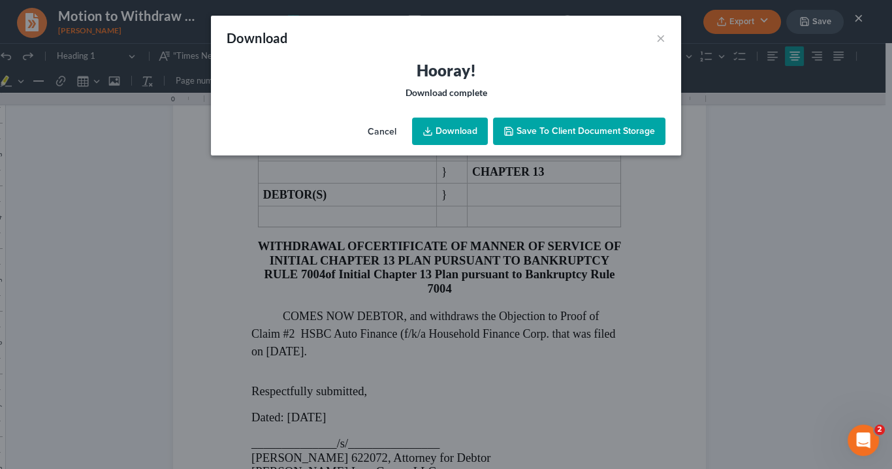
click at [461, 128] on link "Download" at bounding box center [450, 130] width 76 height 27
click at [463, 134] on link "Download" at bounding box center [450, 130] width 76 height 27
click at [441, 129] on link "Download" at bounding box center [450, 130] width 76 height 27
click at [660, 38] on button "×" at bounding box center [660, 38] width 9 height 16
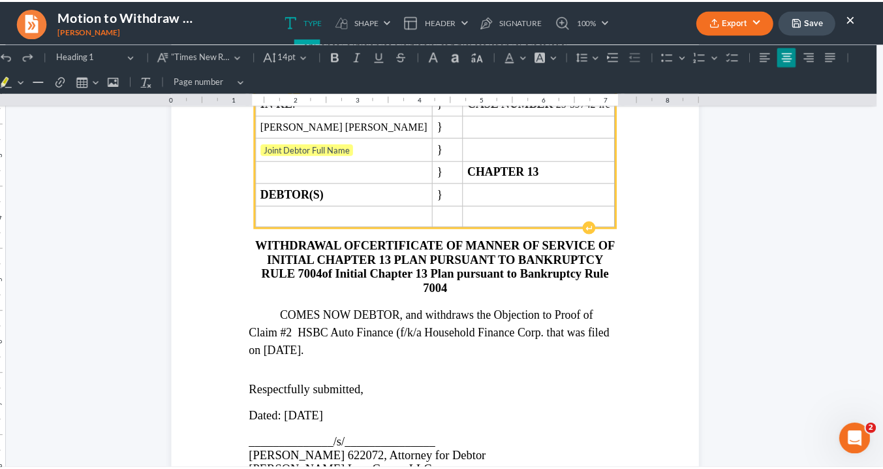
scroll to position [0, 0]
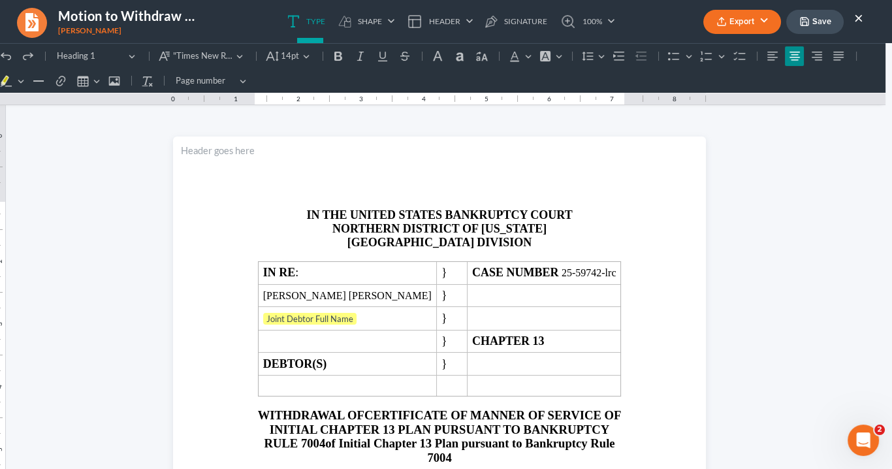
click at [854, 14] on button "×" at bounding box center [858, 18] width 9 height 16
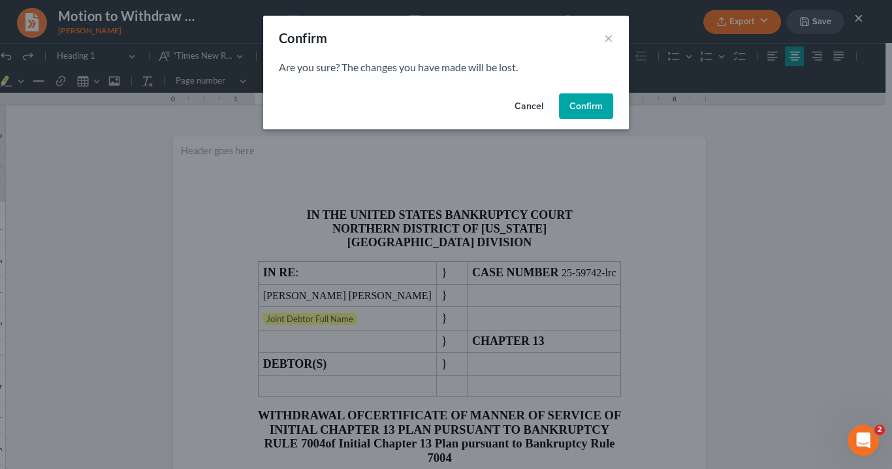
click at [585, 107] on button "Confirm" at bounding box center [586, 106] width 54 height 26
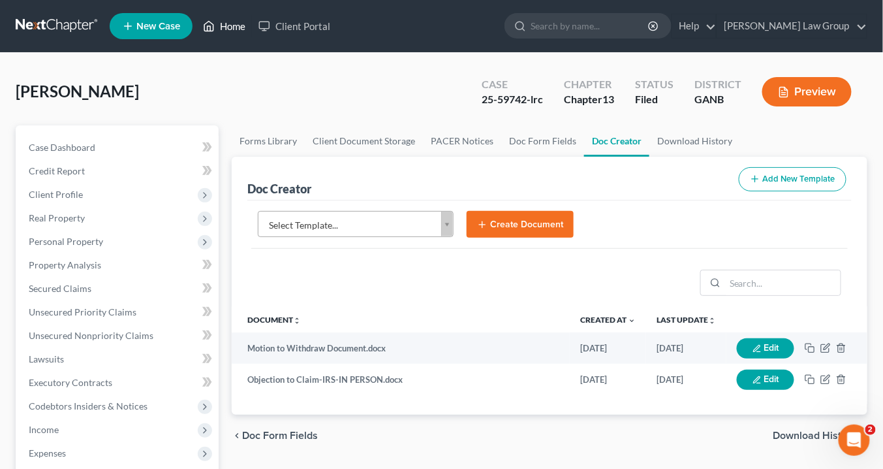
click at [236, 27] on link "Home" at bounding box center [223, 25] width 55 height 23
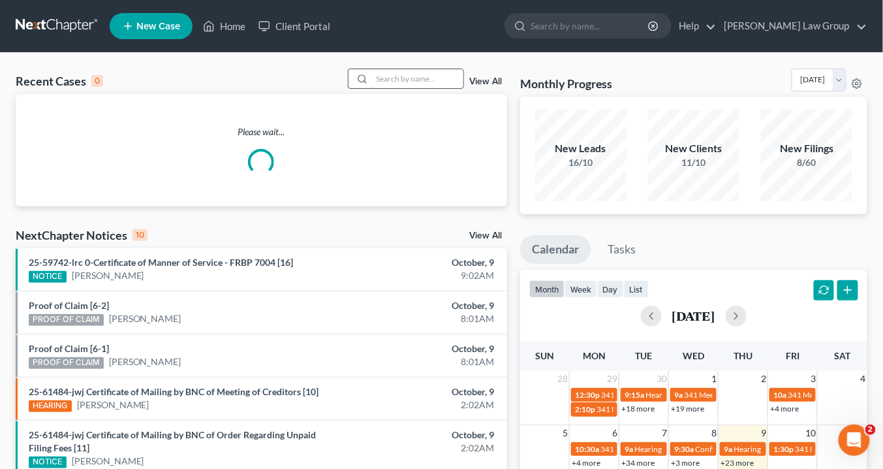
drag, startPoint x: 385, startPoint y: 78, endPoint x: 426, endPoint y: 77, distance: 41.1
click at [392, 78] on input "search" at bounding box center [417, 78] width 91 height 19
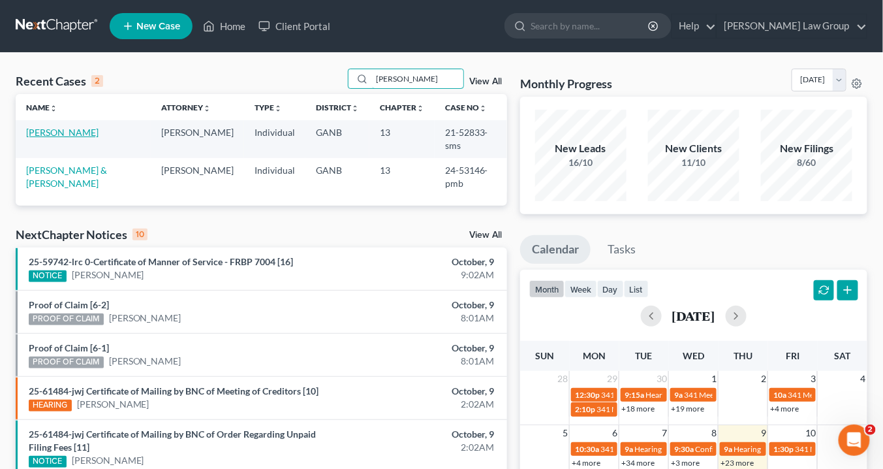
type input "Stan"
click at [86, 130] on link "[PERSON_NAME]" at bounding box center [62, 132] width 72 height 11
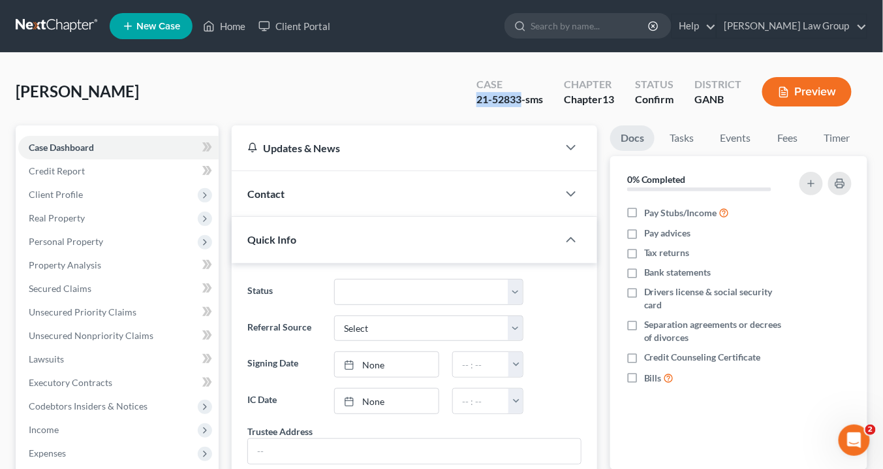
drag, startPoint x: 519, startPoint y: 95, endPoint x: 472, endPoint y: 101, distance: 47.3
click at [469, 101] on div "Case 21-52833-sms" at bounding box center [509, 93] width 87 height 39
copy div "21-52833"
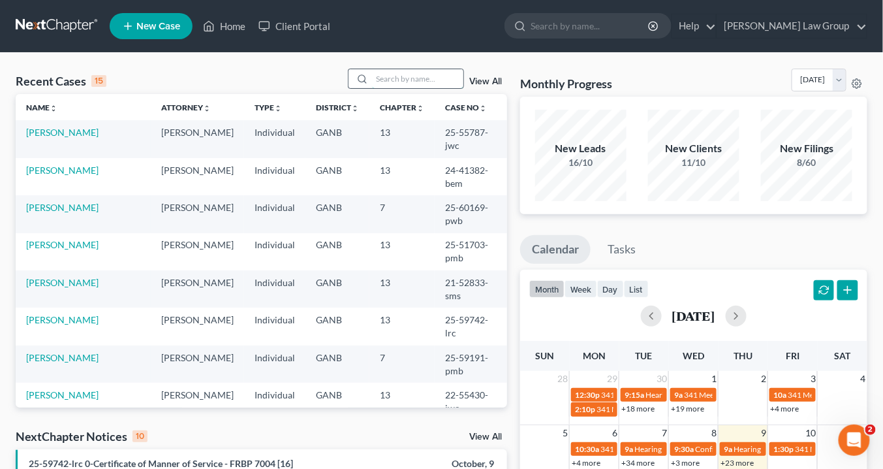
click at [381, 76] on input "search" at bounding box center [417, 78] width 91 height 19
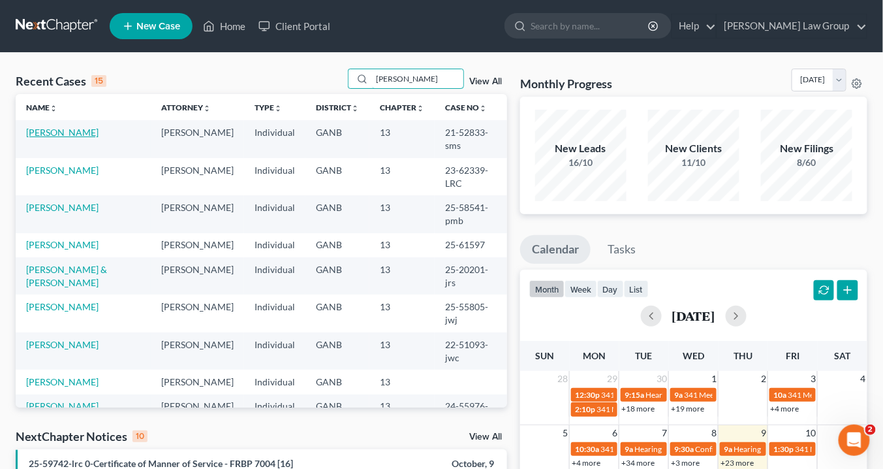
type input "[PERSON_NAME]"
click at [81, 130] on link "[PERSON_NAME]" at bounding box center [62, 132] width 72 height 11
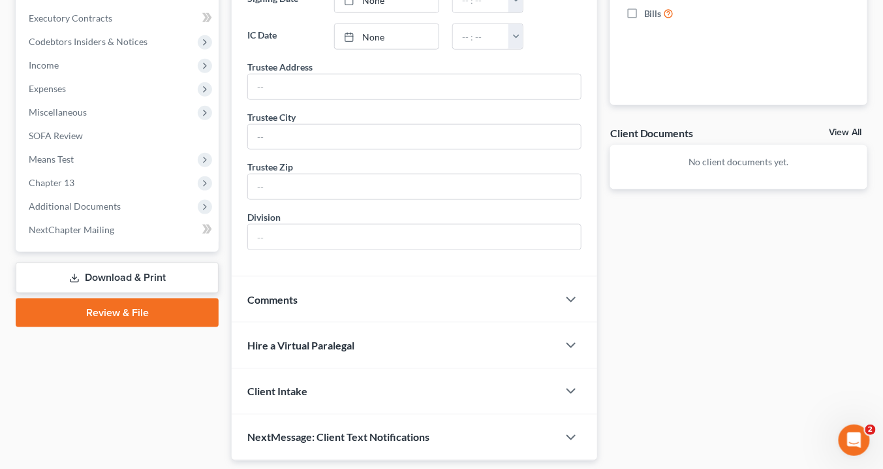
scroll to position [397, 0]
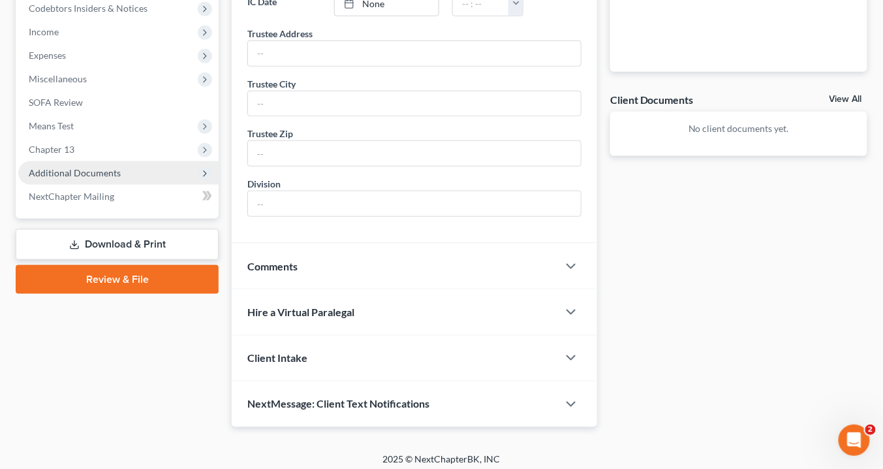
click at [110, 173] on span "Additional Documents" at bounding box center [75, 172] width 92 height 11
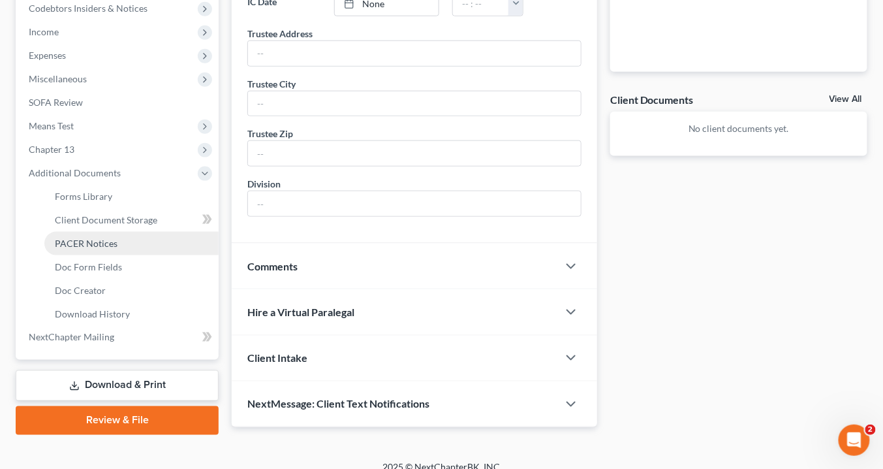
click at [120, 248] on link "PACER Notices" at bounding box center [131, 243] width 174 height 23
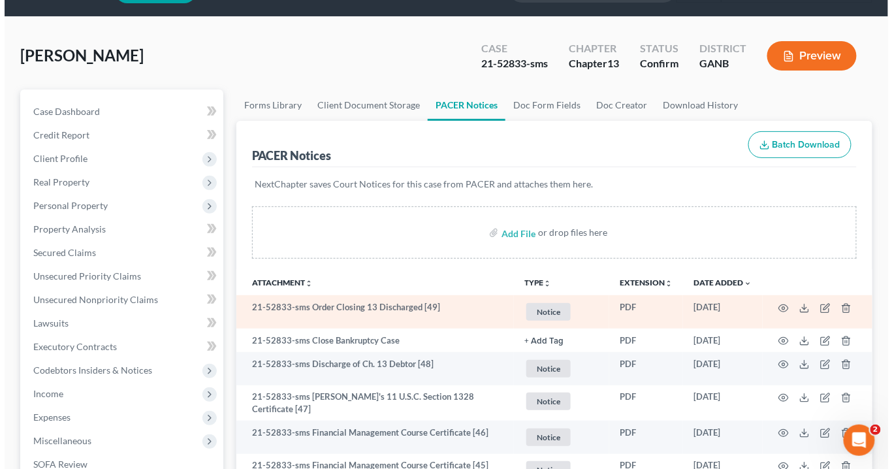
scroll to position [52, 0]
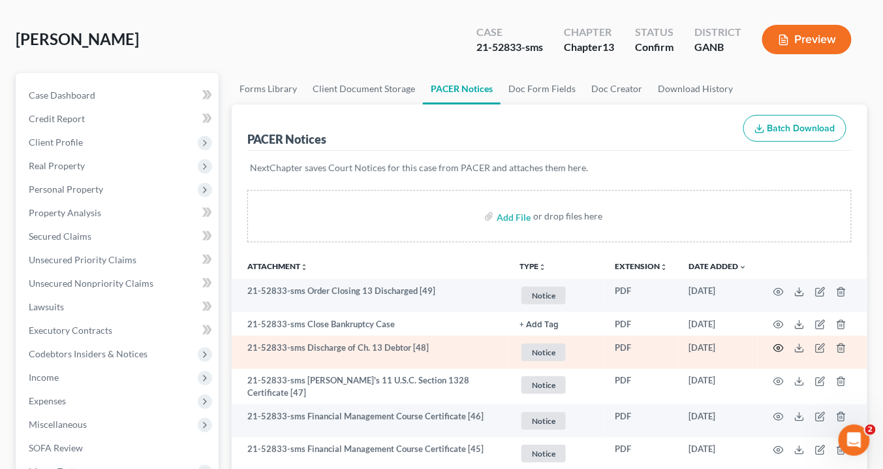
click at [780, 347] on circle "button" at bounding box center [778, 348] width 3 height 3
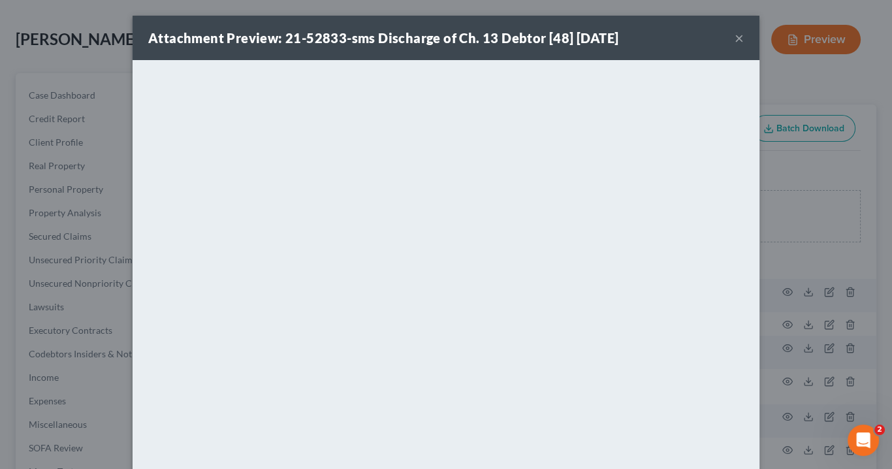
click at [736, 37] on button "×" at bounding box center [738, 38] width 9 height 16
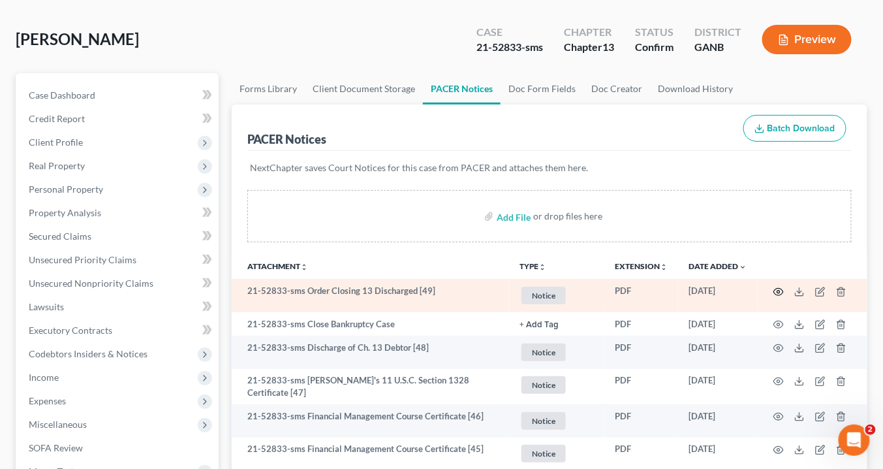
click at [779, 289] on icon "button" at bounding box center [778, 292] width 10 height 10
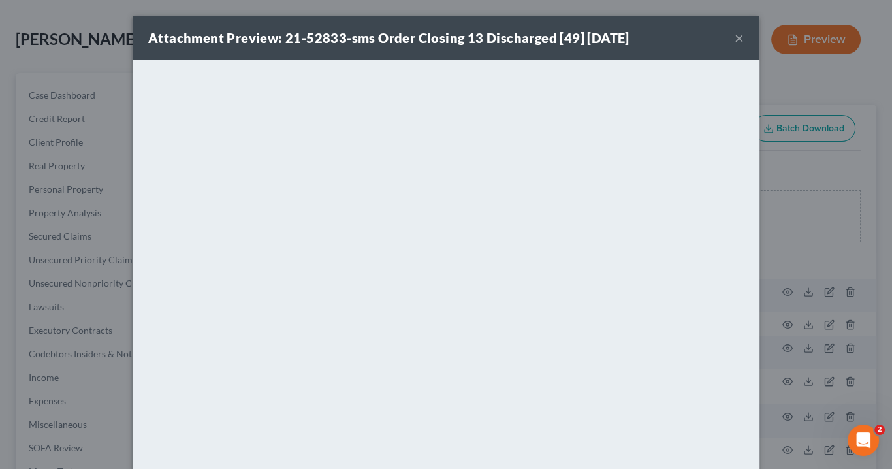
scroll to position [77, 0]
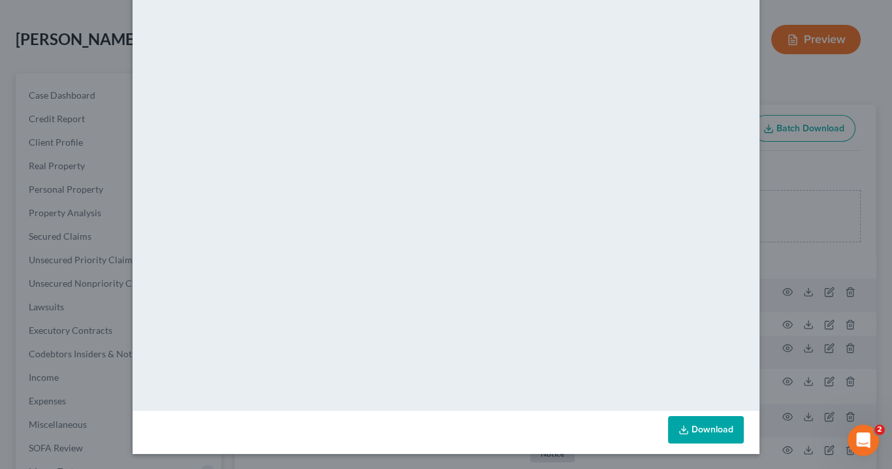
click at [700, 427] on link "Download" at bounding box center [706, 429] width 76 height 27
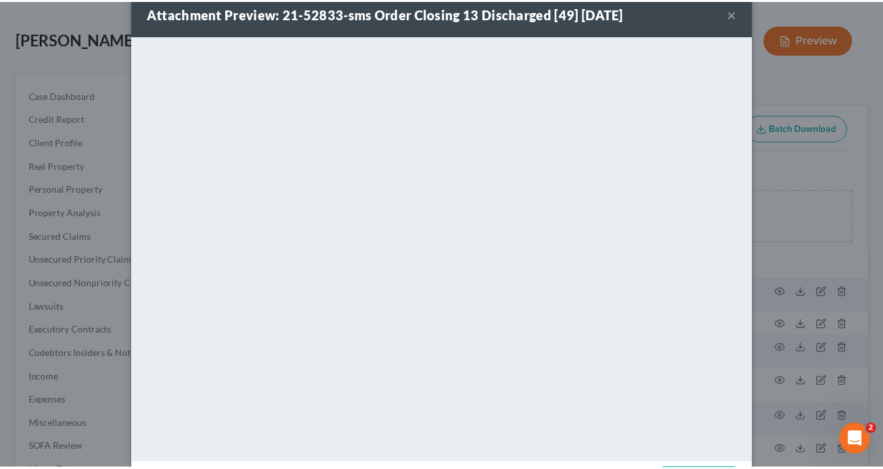
scroll to position [0, 0]
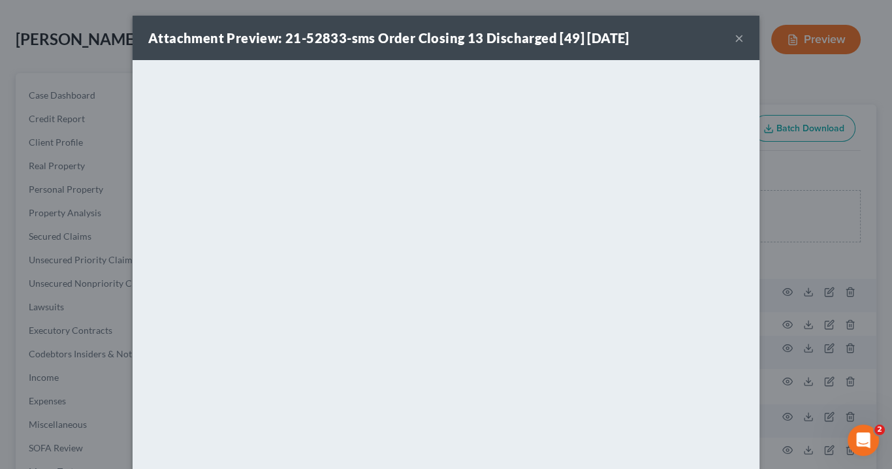
click at [734, 33] on button "×" at bounding box center [738, 38] width 9 height 16
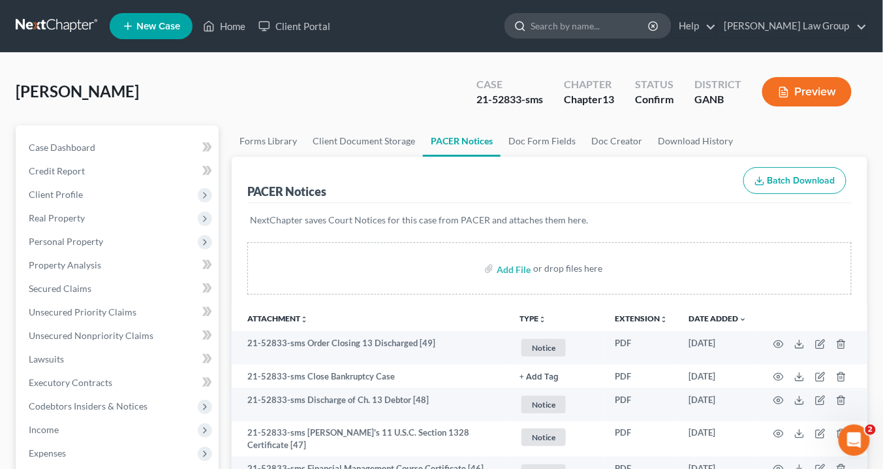
click at [593, 29] on input "search" at bounding box center [590, 26] width 119 height 24
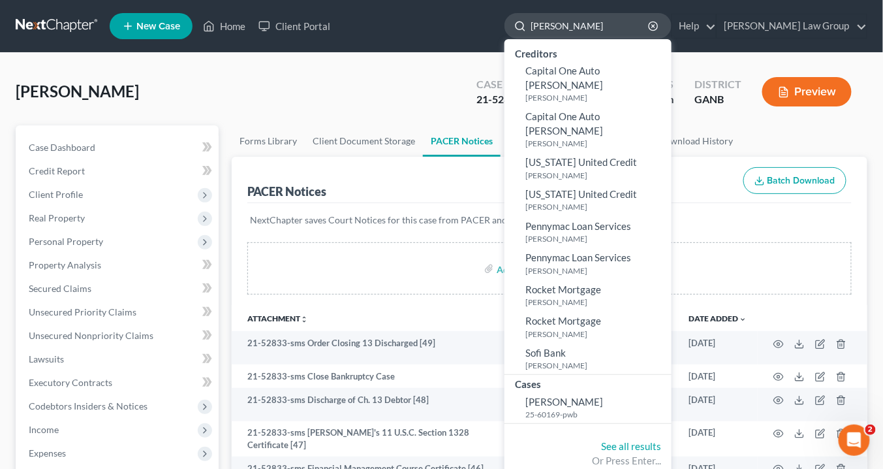
click at [629, 22] on input "[PERSON_NAME]" at bounding box center [590, 26] width 119 height 24
type input "[PERSON_NAME]"
click at [221, 27] on link "Home" at bounding box center [223, 25] width 55 height 23
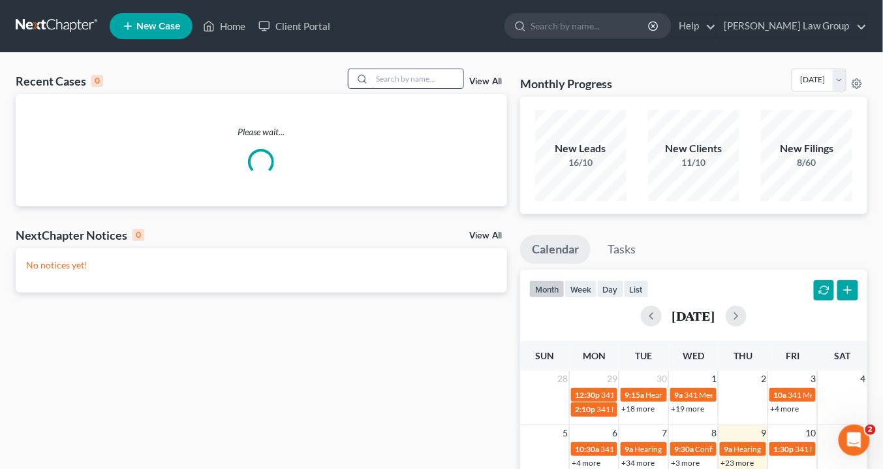
click at [388, 78] on input "search" at bounding box center [417, 78] width 91 height 19
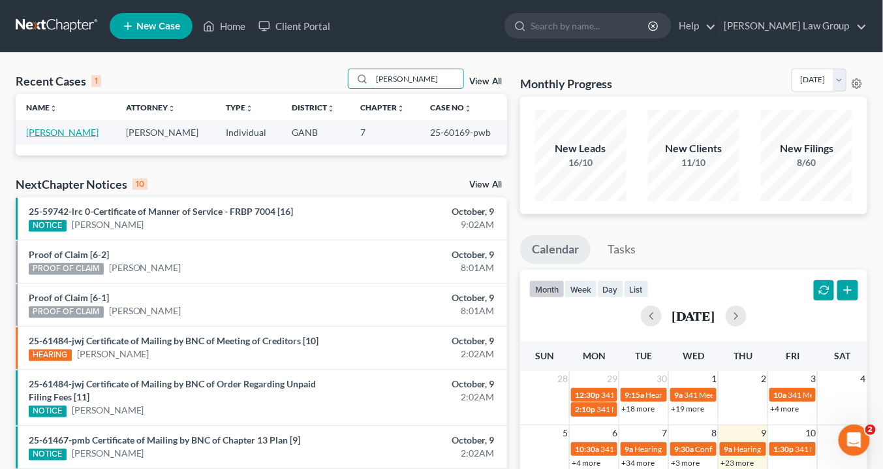
type input "[PERSON_NAME]"
click at [40, 132] on link "[PERSON_NAME]" at bounding box center [62, 132] width 72 height 11
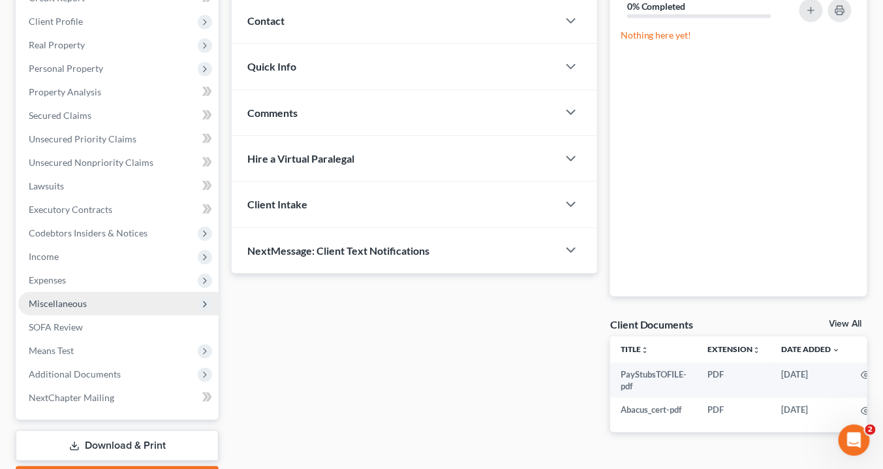
scroll to position [209, 0]
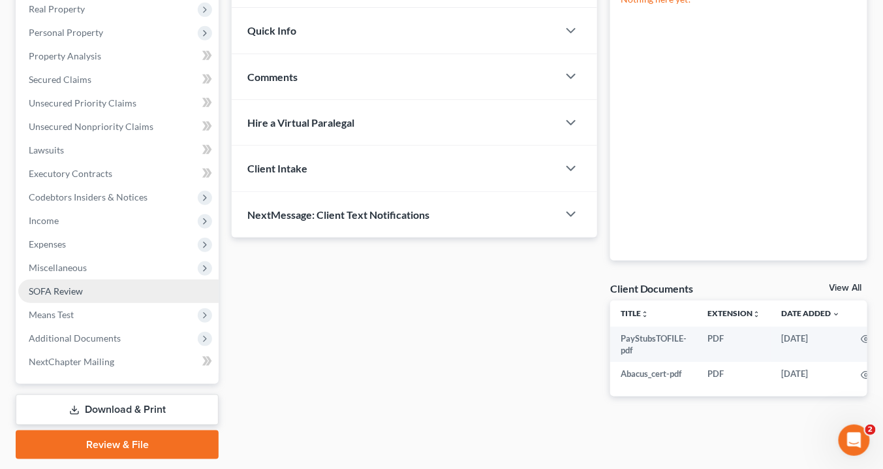
click at [86, 290] on link "SOFA Review" at bounding box center [118, 290] width 200 height 23
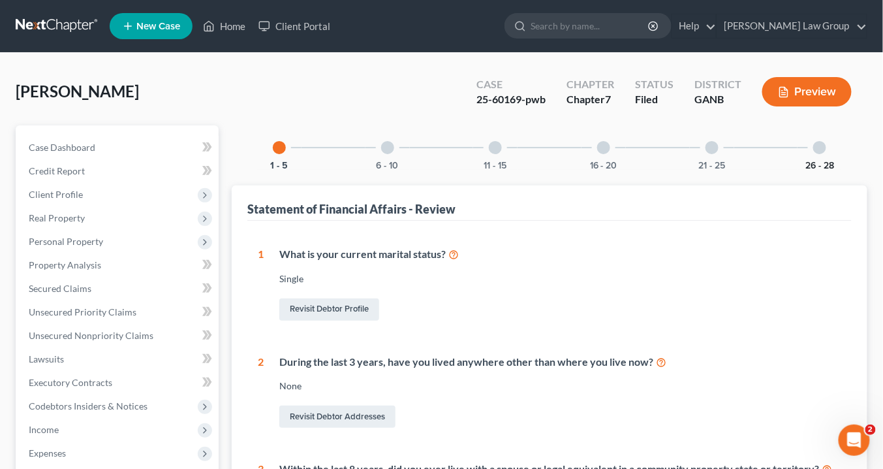
click at [818, 163] on button "26 - 28" at bounding box center [819, 165] width 29 height 9
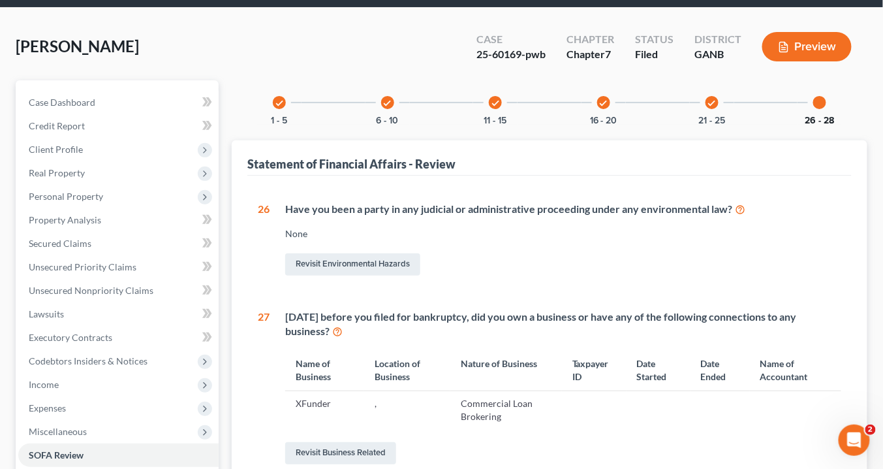
scroll to position [104, 0]
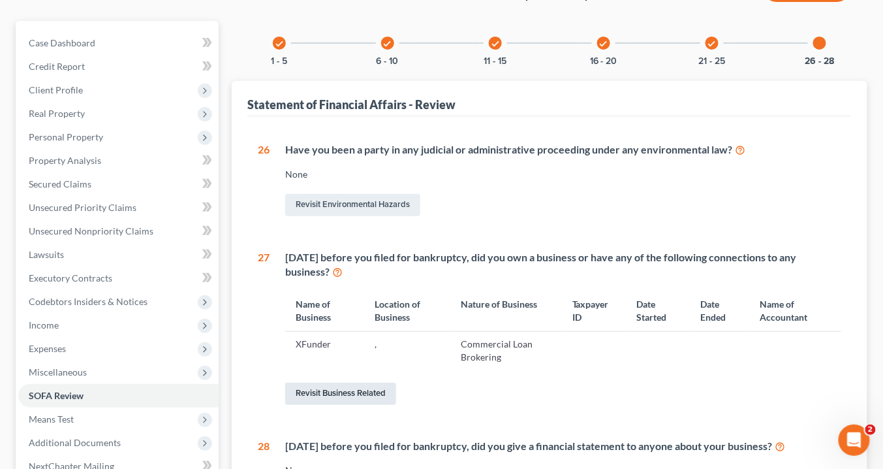
click at [356, 395] on link "Revisit Business Related" at bounding box center [340, 393] width 111 height 22
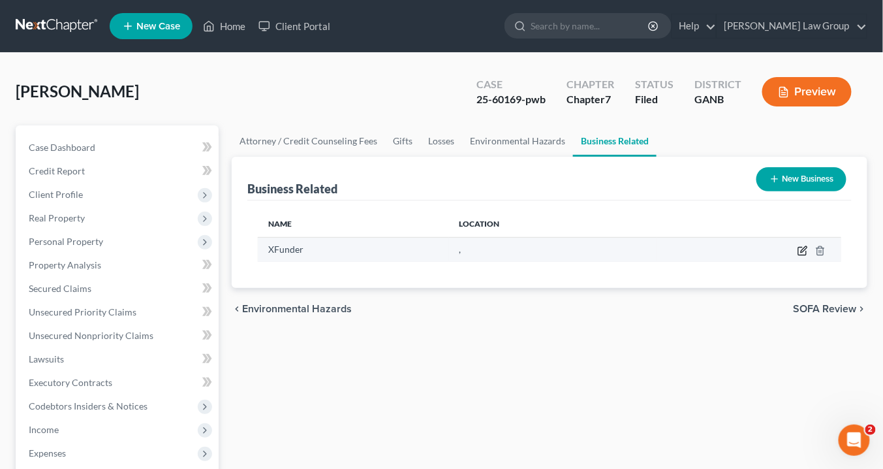
click at [804, 247] on icon "button" at bounding box center [803, 250] width 10 height 10
select select "sole_proprietor"
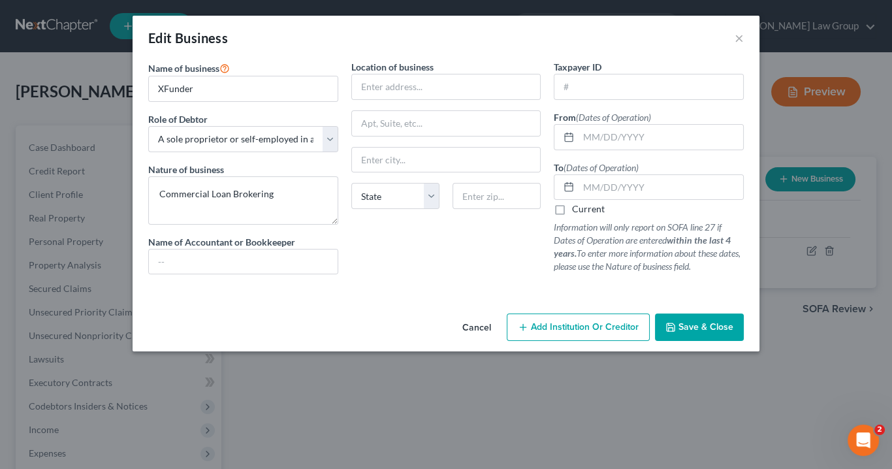
click at [694, 330] on button "Save & Close" at bounding box center [699, 326] width 89 height 27
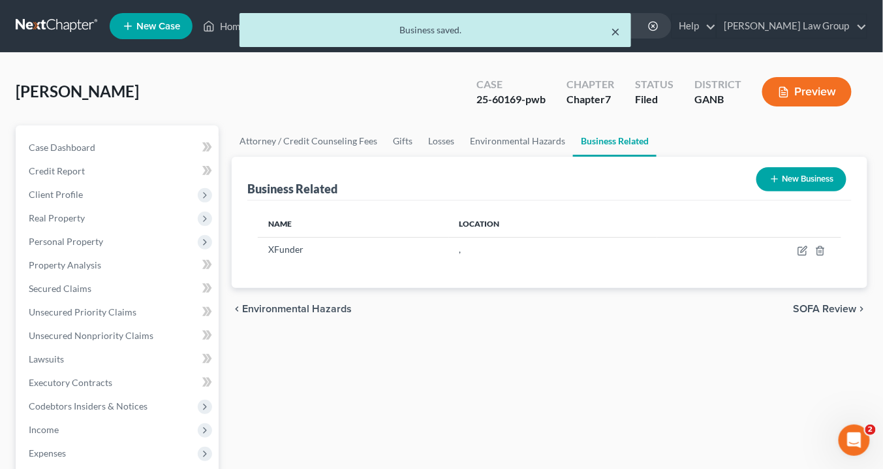
click at [617, 31] on button "×" at bounding box center [616, 31] width 9 height 16
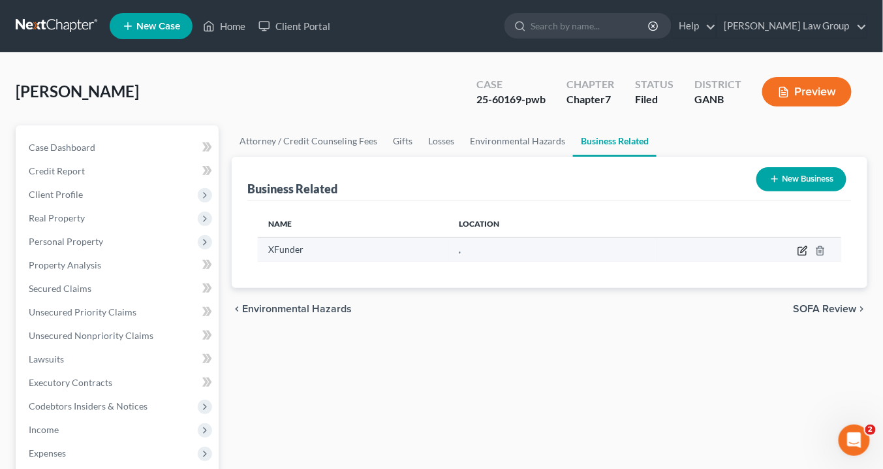
click at [802, 246] on icon "button" at bounding box center [803, 250] width 10 height 10
select select "sole_proprietor"
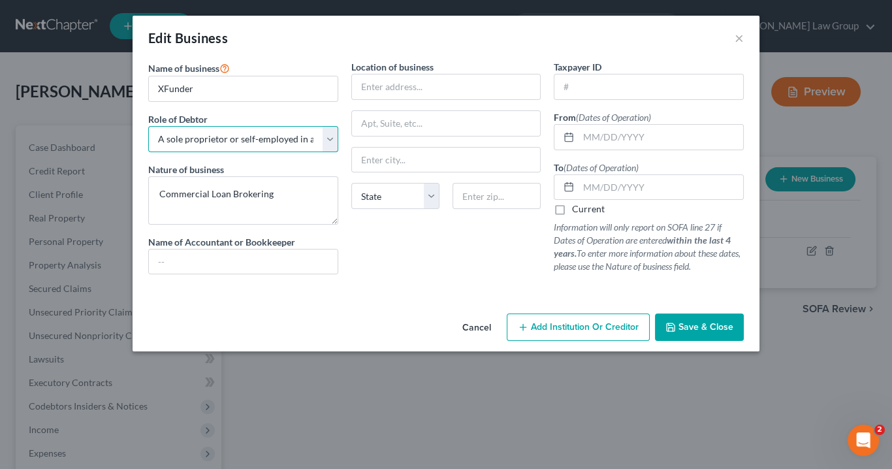
click at [332, 136] on select "Select A member of a limited liability company (LLC) or limited liability partn…" at bounding box center [243, 139] width 190 height 26
click at [706, 313] on button "Save & Close" at bounding box center [699, 326] width 89 height 27
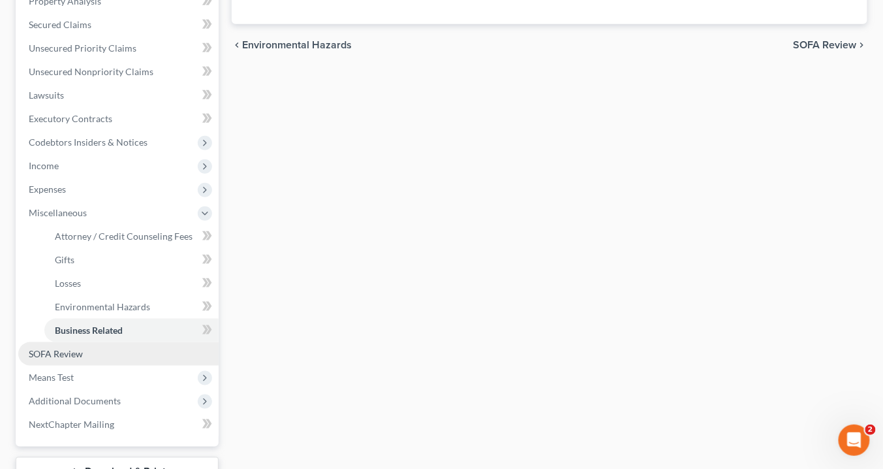
scroll to position [364, 0]
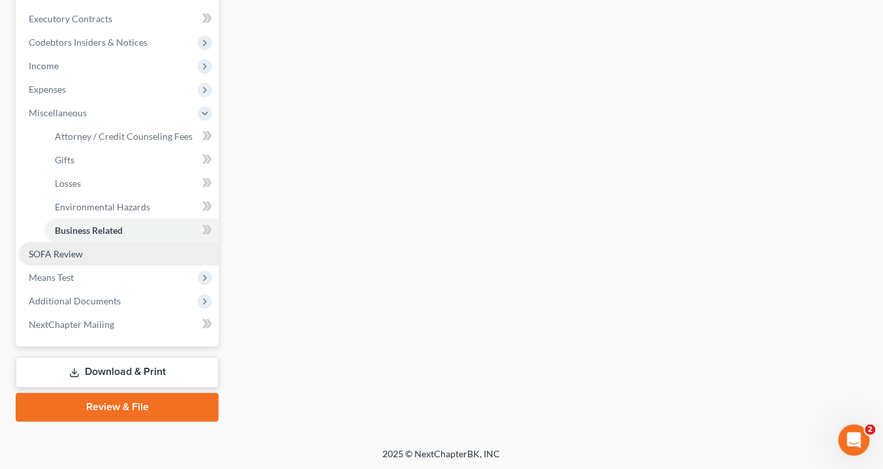
drag, startPoint x: 67, startPoint y: 249, endPoint x: 74, endPoint y: 254, distance: 9.4
click at [67, 250] on span "SOFA Review" at bounding box center [56, 253] width 54 height 11
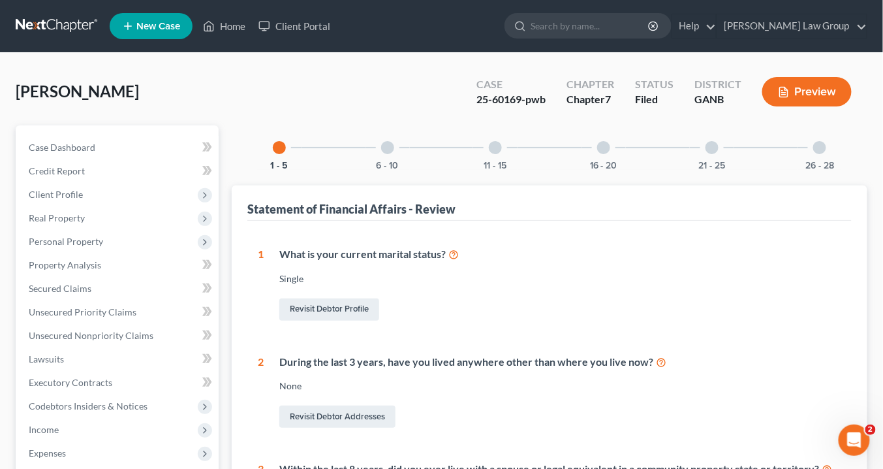
click at [812, 154] on div "26 - 28" at bounding box center [820, 147] width 44 height 44
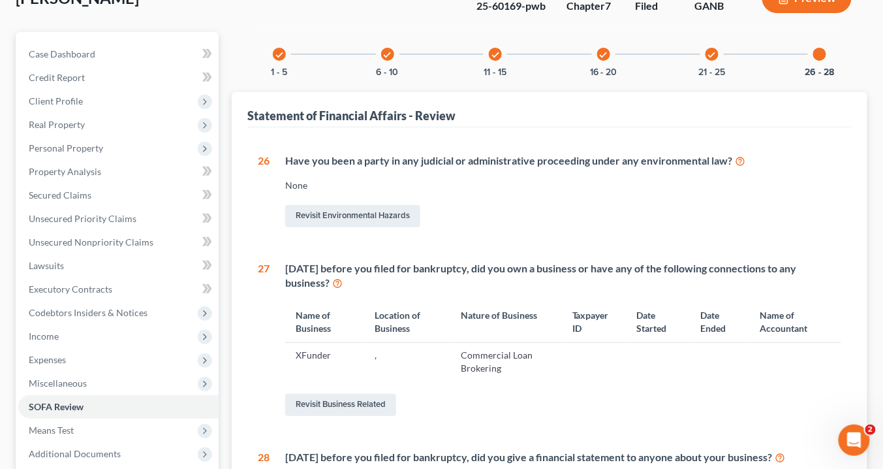
scroll to position [157, 0]
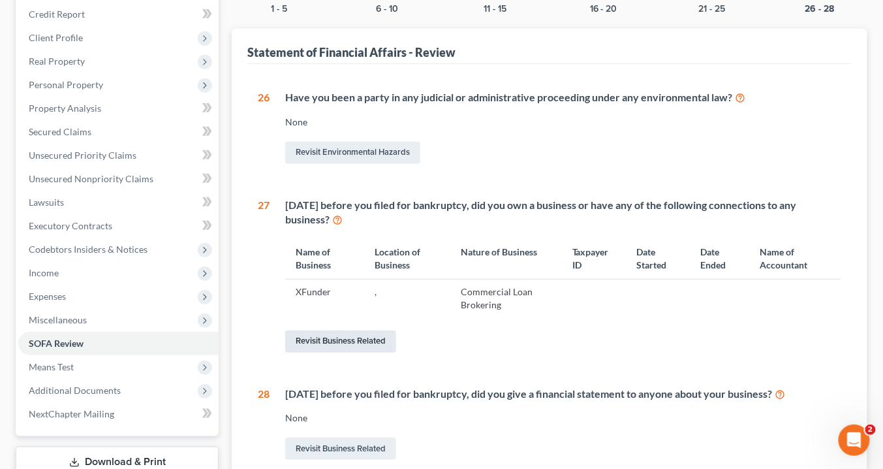
click at [379, 341] on link "Revisit Business Related" at bounding box center [340, 341] width 111 height 22
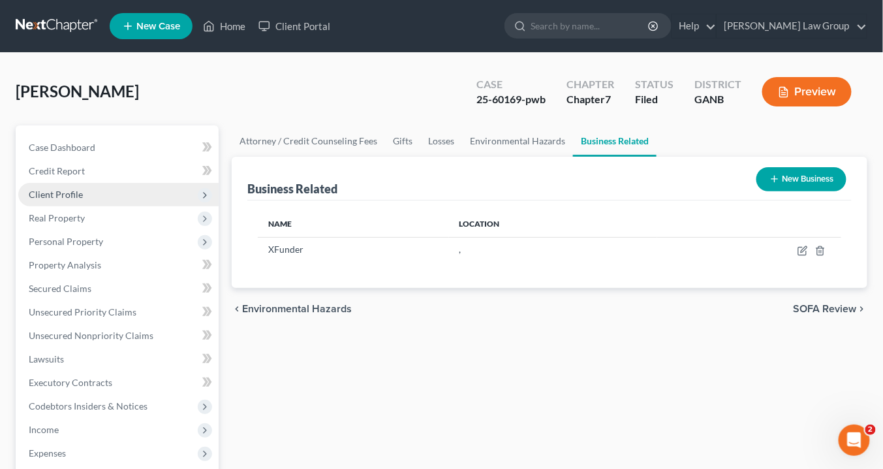
click at [66, 196] on span "Client Profile" at bounding box center [56, 194] width 54 height 11
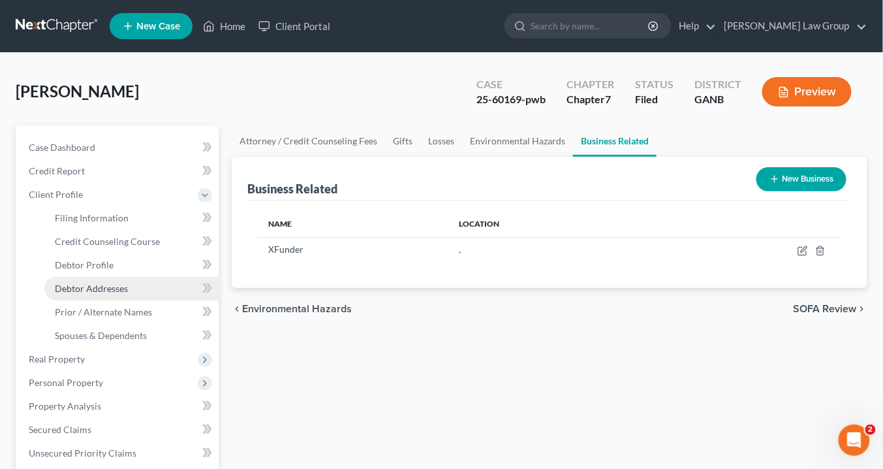
click at [97, 290] on span "Debtor Addresses" at bounding box center [91, 288] width 73 height 11
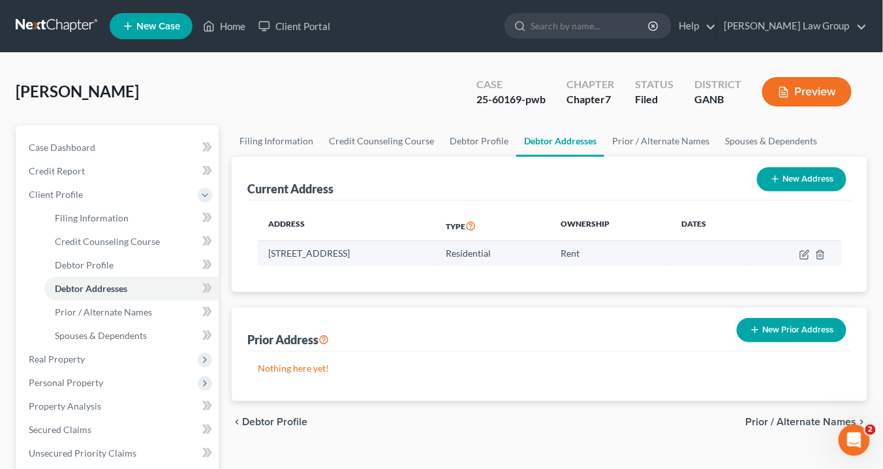
drag, startPoint x: 346, startPoint y: 252, endPoint x: 275, endPoint y: 249, distance: 71.2
click at [268, 251] on td "[STREET_ADDRESS]" at bounding box center [347, 253] width 178 height 25
copy td "[STREET_ADDRESS]"
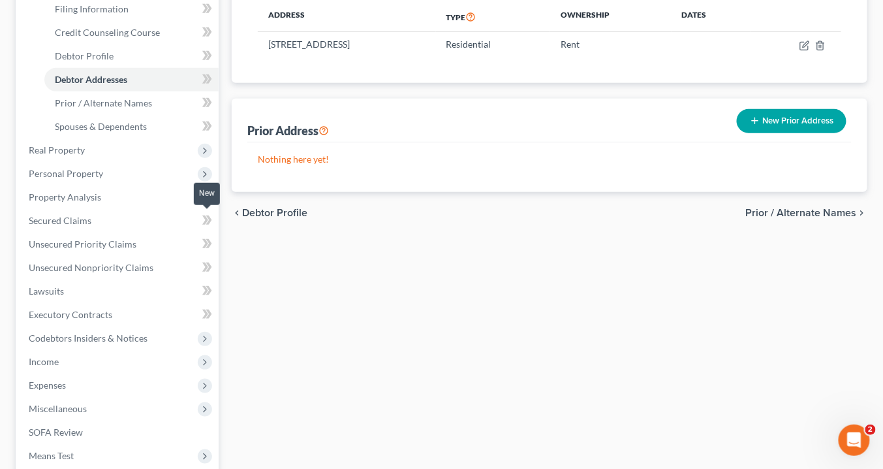
scroll to position [313, 0]
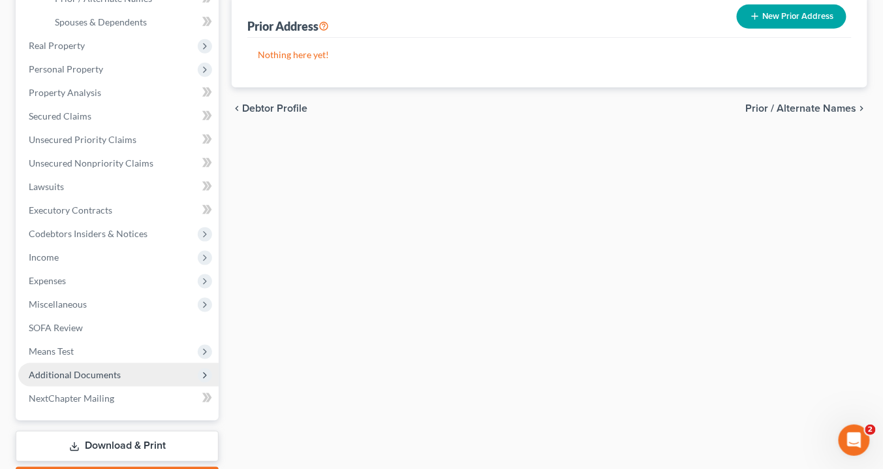
click at [93, 372] on span "Additional Documents" at bounding box center [75, 374] width 92 height 11
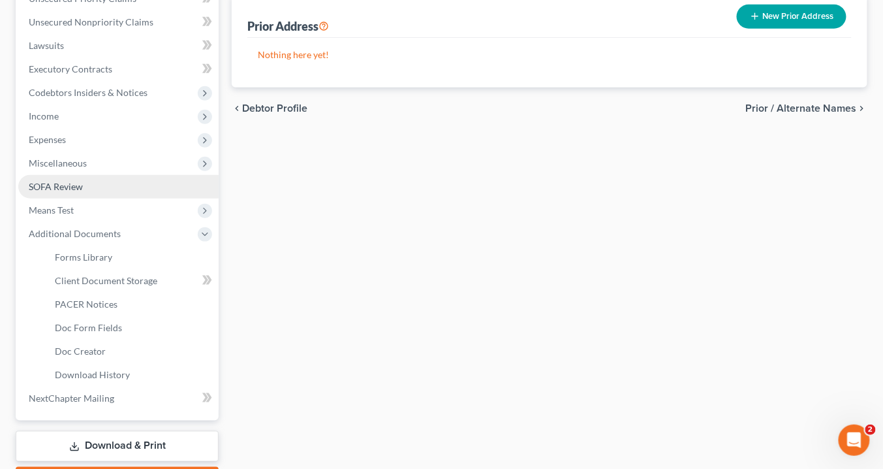
click at [64, 187] on span "SOFA Review" at bounding box center [56, 186] width 54 height 11
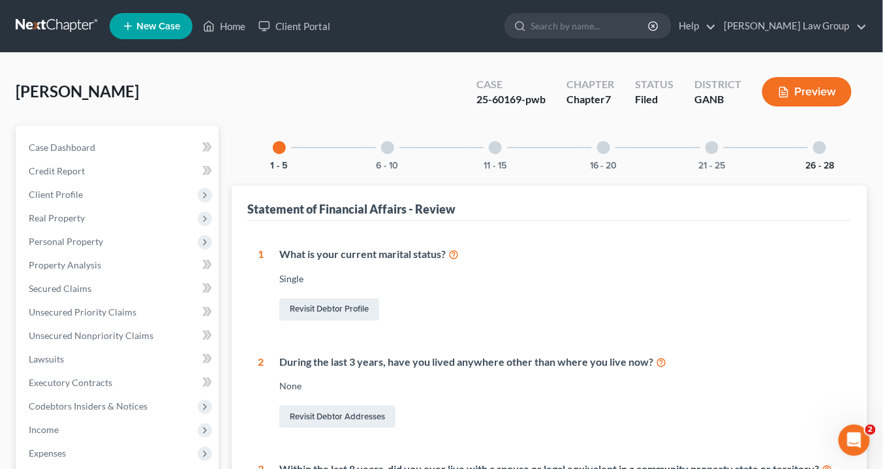
click at [812, 164] on button "26 - 28" at bounding box center [819, 165] width 29 height 9
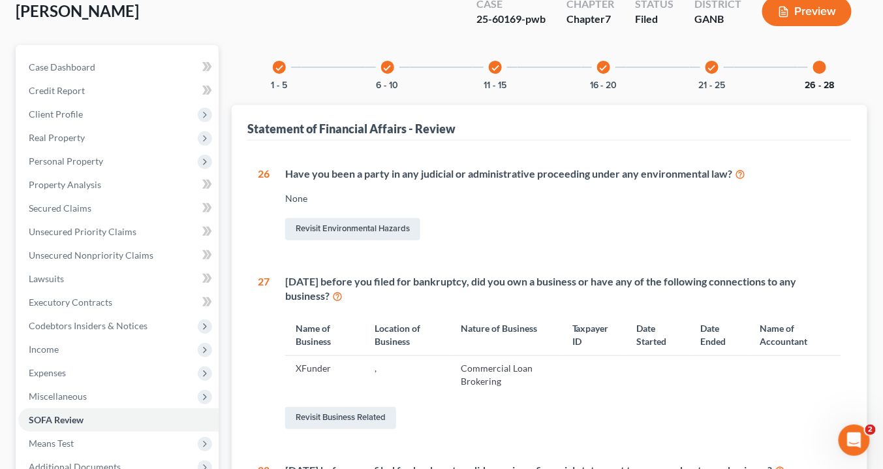
scroll to position [209, 0]
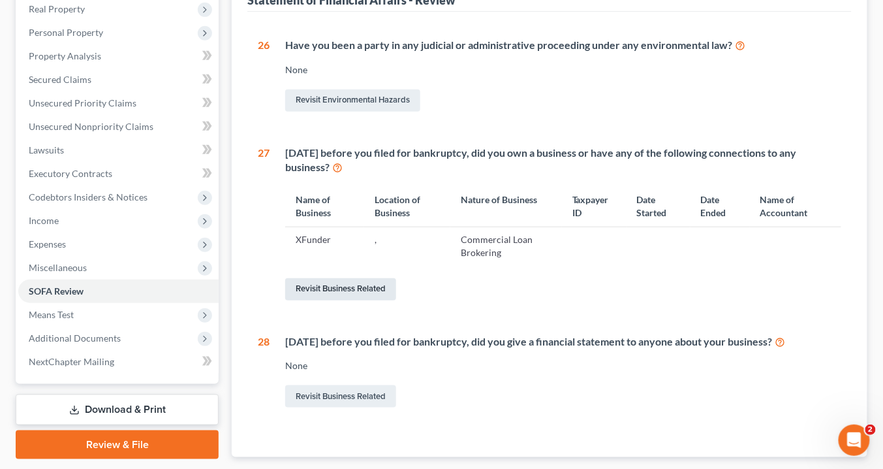
click at [318, 288] on link "Revisit Business Related" at bounding box center [340, 289] width 111 height 22
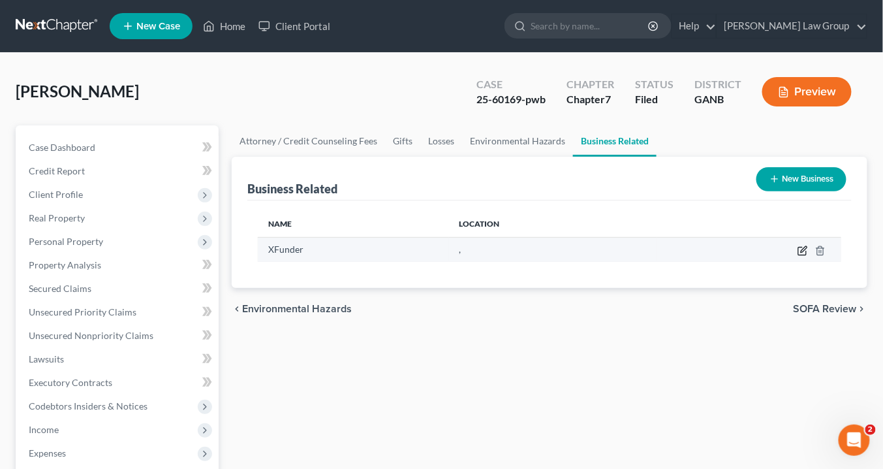
click at [805, 247] on icon "button" at bounding box center [803, 250] width 10 height 10
select select "sole_proprietor"
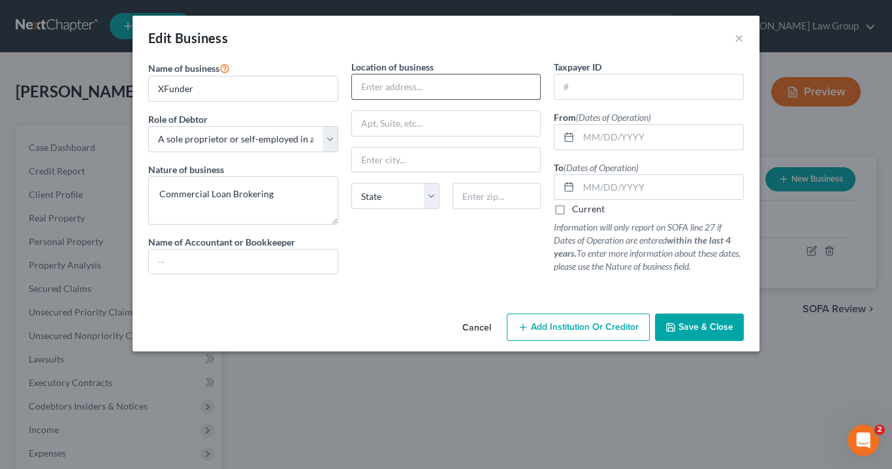
paste input "[STREET_ADDRESS]"
type input "[STREET_ADDRESS]"
drag, startPoint x: 495, startPoint y: 194, endPoint x: 533, endPoint y: 201, distance: 38.5
click at [497, 194] on input "text" at bounding box center [496, 196] width 88 height 26
type input "30317"
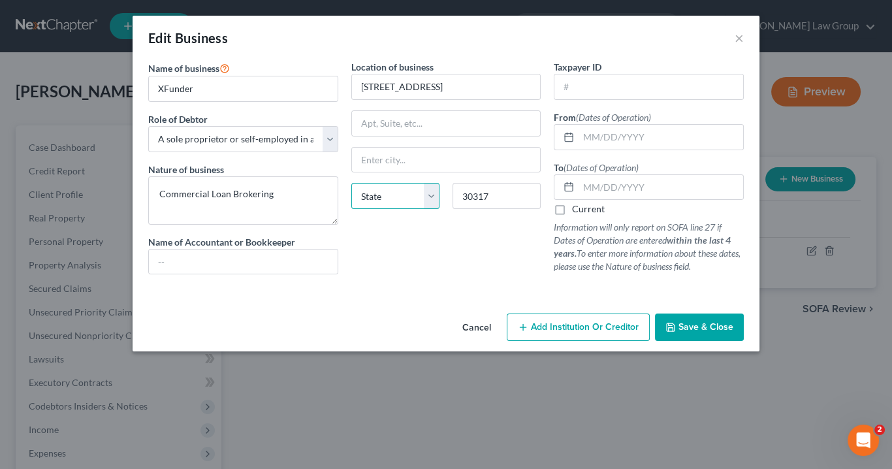
type input "[GEOGRAPHIC_DATA]"
select select "10"
click at [429, 196] on select "State [US_STATE] AK AR AZ CA CO CT DE DC [GEOGRAPHIC_DATA] [GEOGRAPHIC_DATA] GU…" at bounding box center [395, 196] width 88 height 26
click at [351, 183] on select "State [US_STATE] AK AR AZ CA CO CT DE DC [GEOGRAPHIC_DATA] [GEOGRAPHIC_DATA] GU…" at bounding box center [395, 196] width 88 height 26
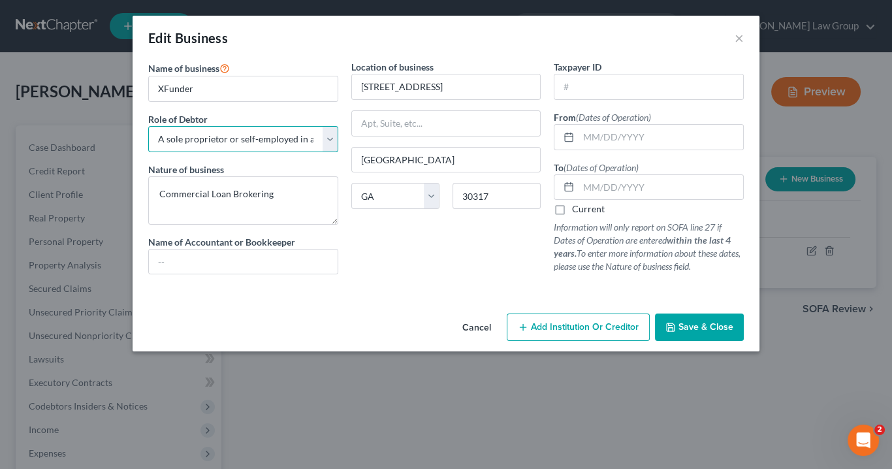
click at [326, 139] on select "Select A member of a limited liability company (LLC) or limited liability partn…" at bounding box center [243, 139] width 190 height 26
select select "member"
click at [148, 126] on select "Select A member of a limited liability company (LLC) or limited liability partn…" at bounding box center [243, 139] width 190 height 26
drag, startPoint x: 591, startPoint y: 133, endPoint x: 606, endPoint y: 138, distance: 15.7
click at [593, 131] on input "text" at bounding box center [660, 137] width 164 height 25
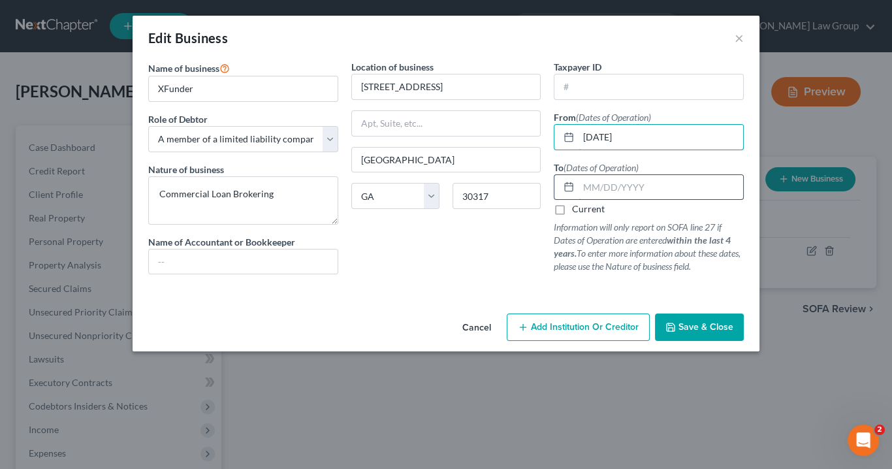
type input "[DATE]"
click at [585, 188] on input "text" at bounding box center [660, 187] width 164 height 25
click at [594, 186] on input "text" at bounding box center [660, 187] width 164 height 25
click at [612, 80] on input "text" at bounding box center [648, 86] width 189 height 25
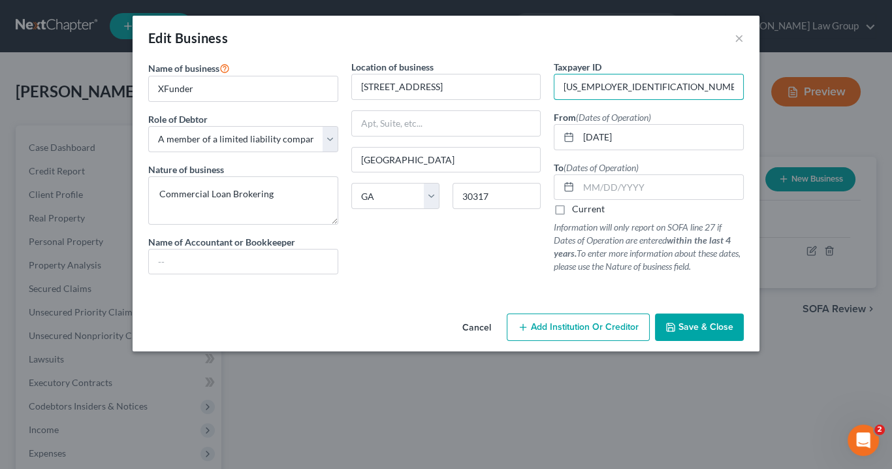
type input "[US_EMPLOYER_IDENTIFICATION_NUMBER]"
click at [691, 322] on span "Save & Close" at bounding box center [705, 326] width 55 height 11
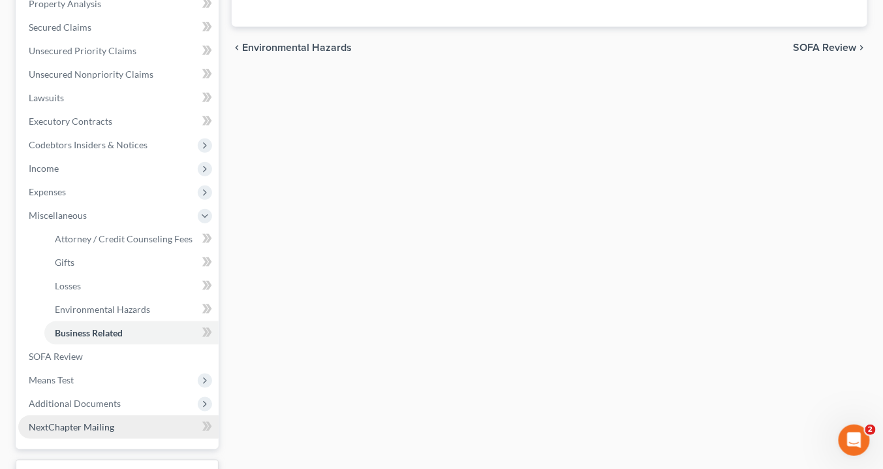
scroll to position [364, 0]
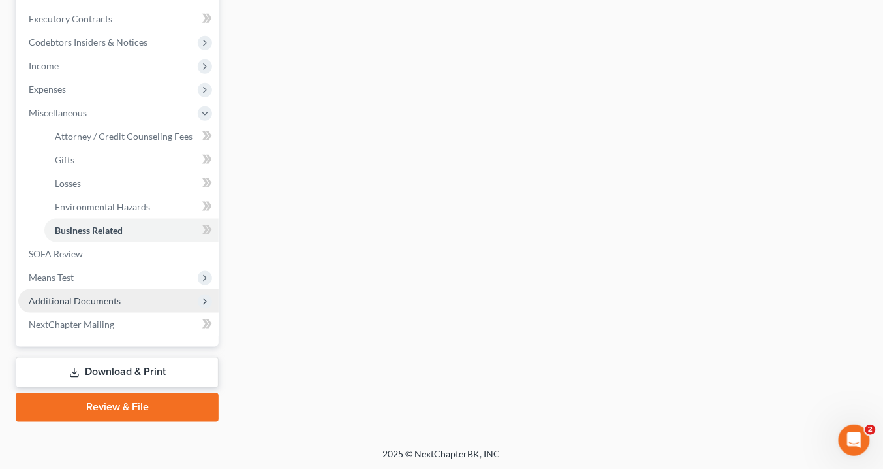
click at [89, 300] on span "Additional Documents" at bounding box center [75, 300] width 92 height 11
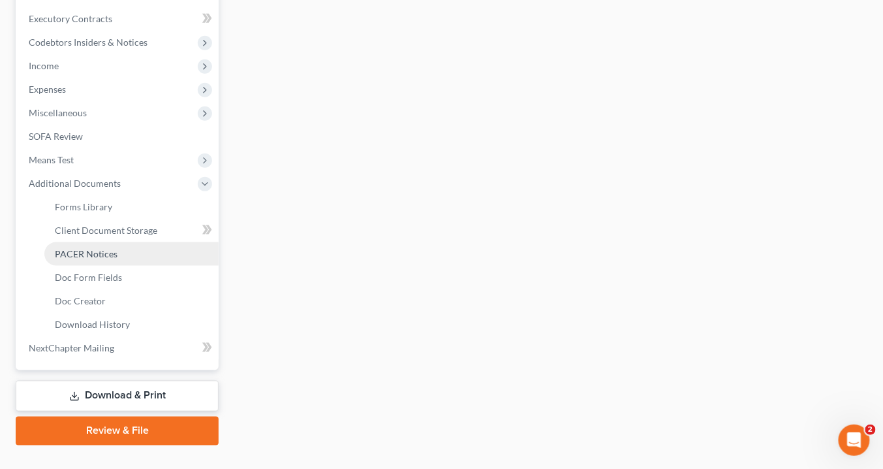
click at [108, 257] on span "PACER Notices" at bounding box center [86, 253] width 63 height 11
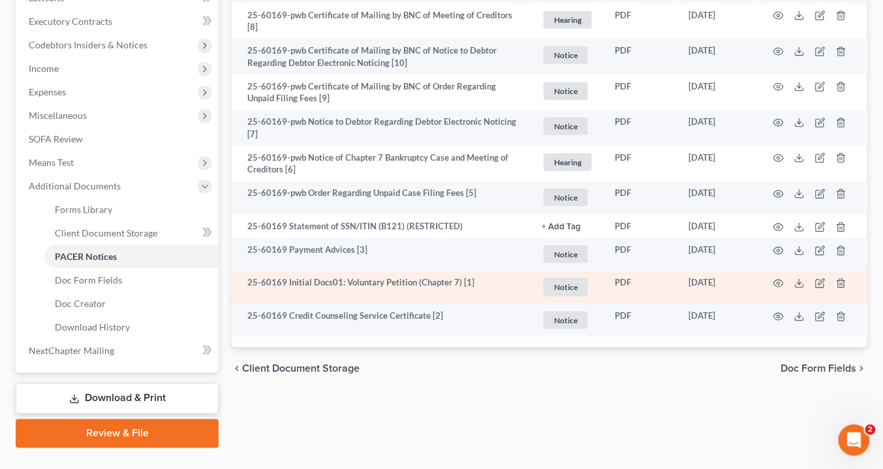
scroll to position [388, 0]
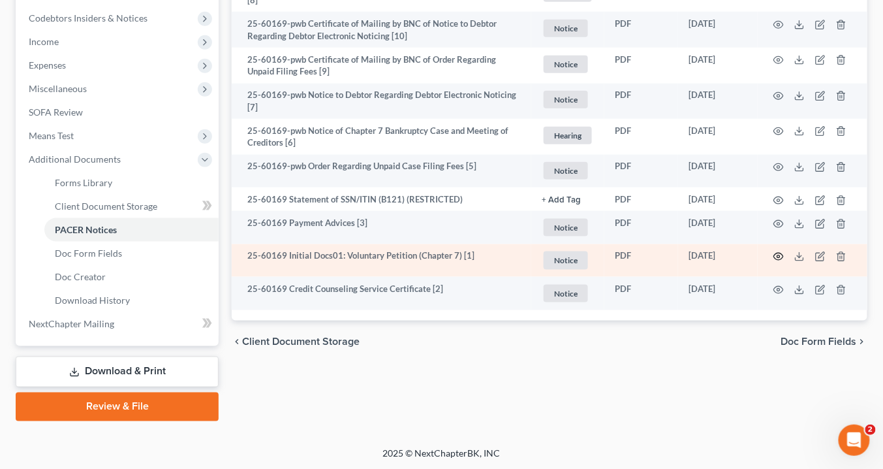
click at [779, 251] on icon "button" at bounding box center [778, 256] width 10 height 10
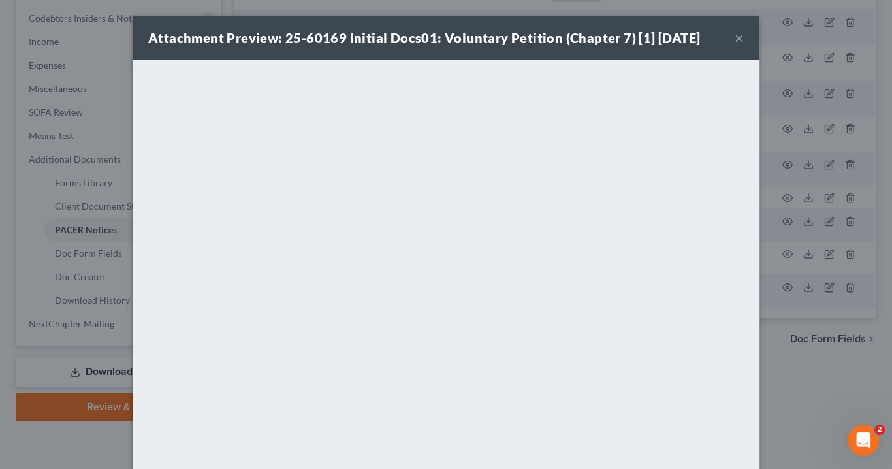
click at [734, 39] on button "×" at bounding box center [738, 38] width 9 height 16
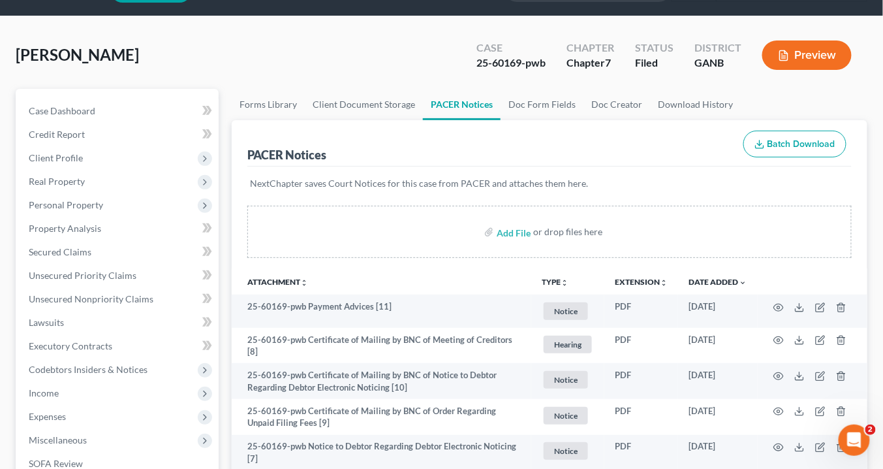
scroll to position [0, 0]
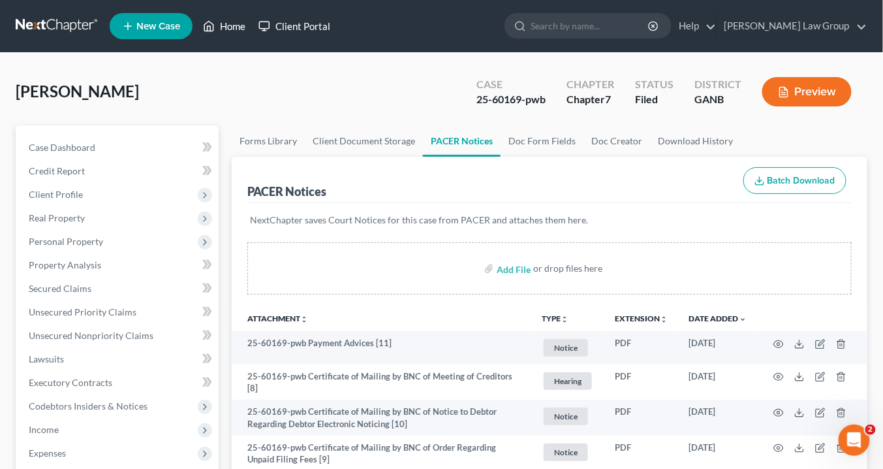
drag, startPoint x: 227, startPoint y: 26, endPoint x: 317, endPoint y: 31, distance: 90.2
click at [228, 26] on link "Home" at bounding box center [223, 25] width 55 height 23
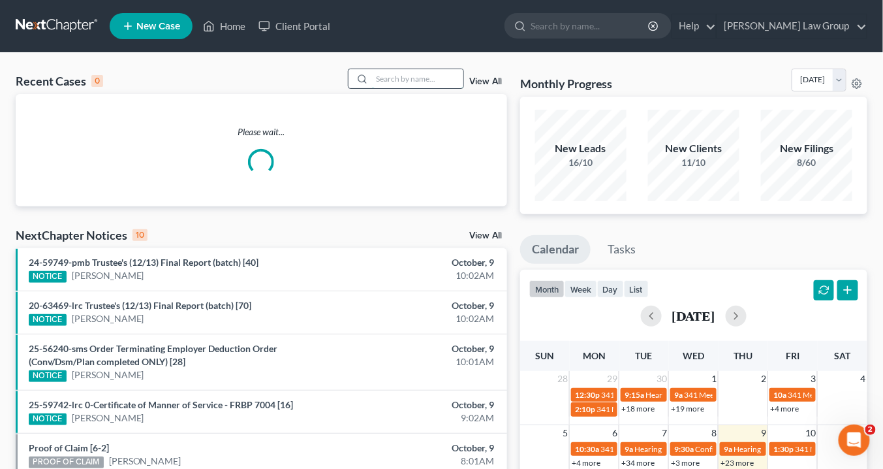
drag, startPoint x: 411, startPoint y: 84, endPoint x: 422, endPoint y: 84, distance: 10.4
click at [412, 84] on input "search" at bounding box center [417, 78] width 91 height 19
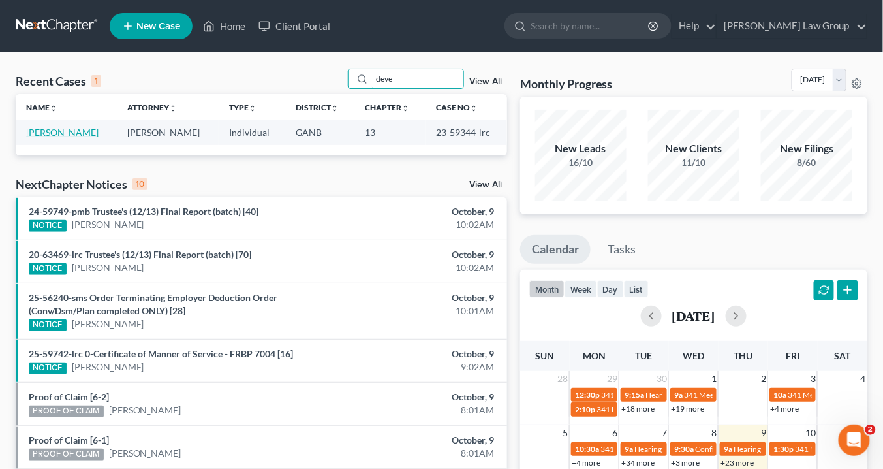
type input "deve"
click at [59, 128] on link "[PERSON_NAME]" at bounding box center [62, 132] width 72 height 11
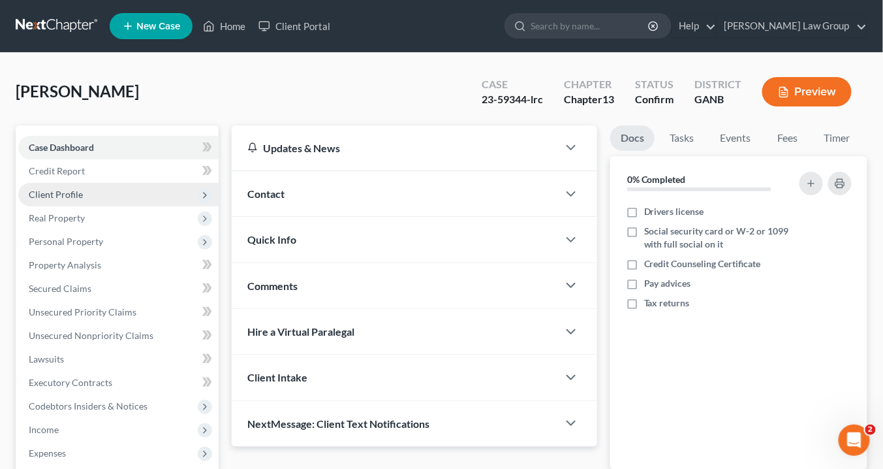
click at [59, 193] on span "Client Profile" at bounding box center [56, 194] width 54 height 11
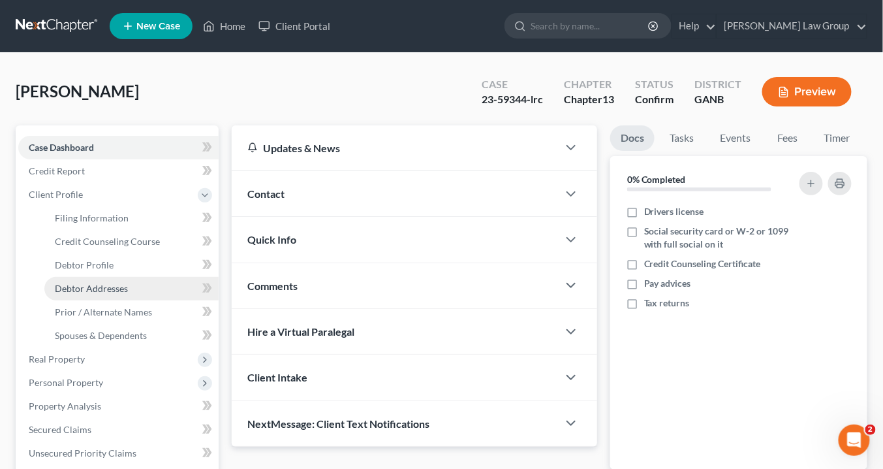
drag, startPoint x: 97, startPoint y: 286, endPoint x: 106, endPoint y: 279, distance: 11.2
click at [97, 286] on span "Debtor Addresses" at bounding box center [91, 288] width 73 height 11
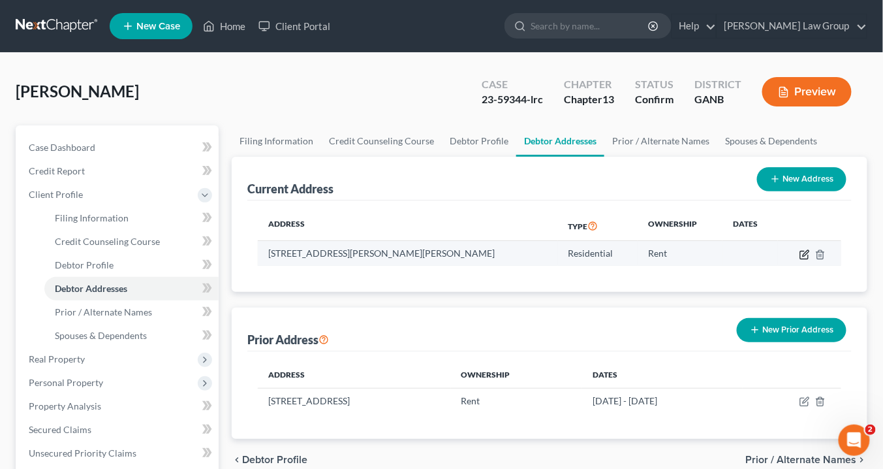
click at [804, 252] on icon "button" at bounding box center [806, 253] width 6 height 6
select select "10"
select select "0"
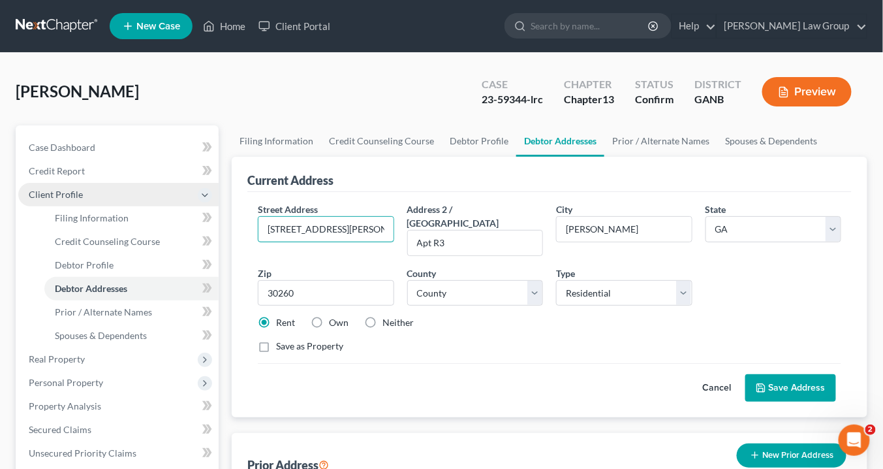
drag, startPoint x: 345, startPoint y: 224, endPoint x: 175, endPoint y: 191, distance: 173.6
click at [281, 226] on input "text" at bounding box center [325, 229] width 134 height 25
paste input "[STREET_ADDRESS]"
type input "[STREET_ADDRESS]"
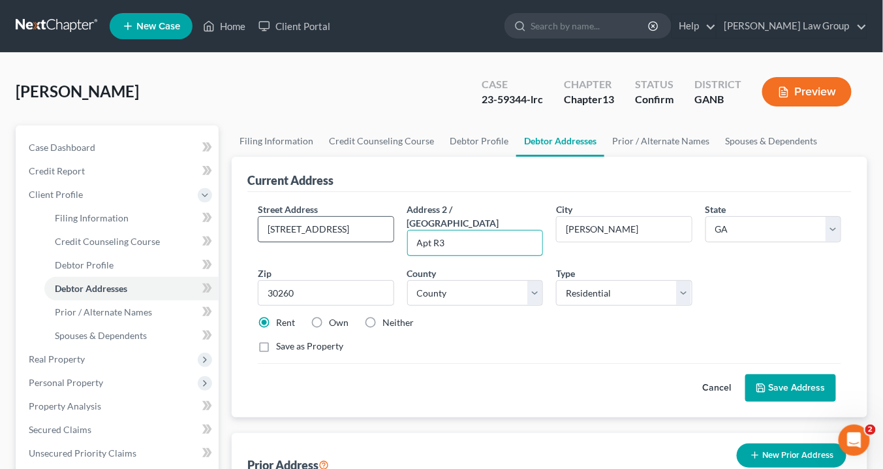
drag, startPoint x: 448, startPoint y: 228, endPoint x: 376, endPoint y: 219, distance: 72.5
click at [374, 218] on div "Street Address * [STREET_ADDRESS] * [PERSON_NAME][GEOGRAPHIC_DATA] * State [US_…" at bounding box center [549, 282] width 597 height 161
click at [801, 374] on button "Save Address" at bounding box center [790, 387] width 91 height 27
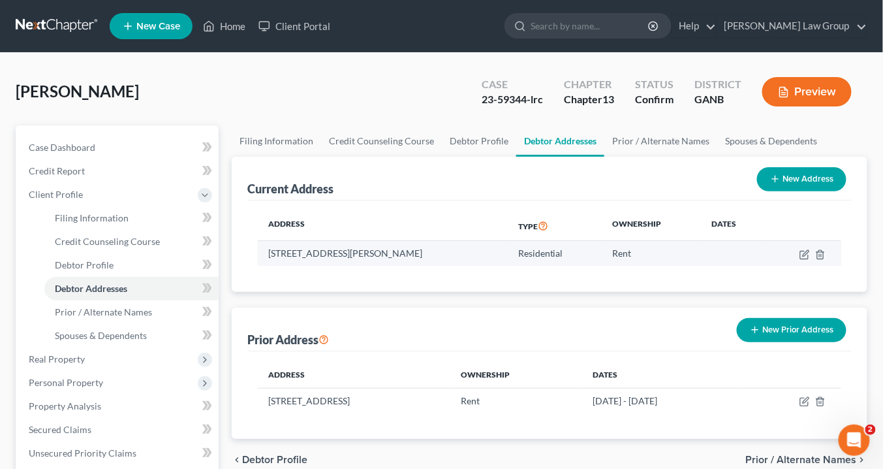
drag, startPoint x: 449, startPoint y: 246, endPoint x: 268, endPoint y: 252, distance: 180.9
click at [264, 255] on td "[STREET_ADDRESS][PERSON_NAME]" at bounding box center [383, 253] width 250 height 25
copy td "[STREET_ADDRESS][PERSON_NAME]"
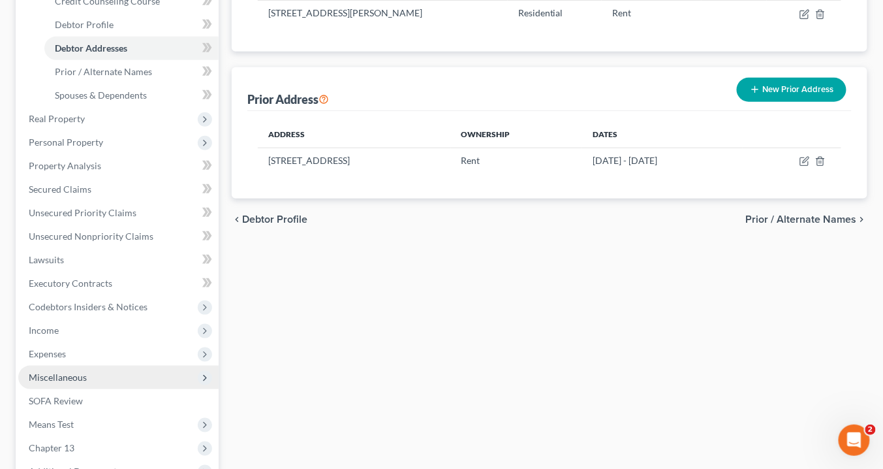
scroll to position [313, 0]
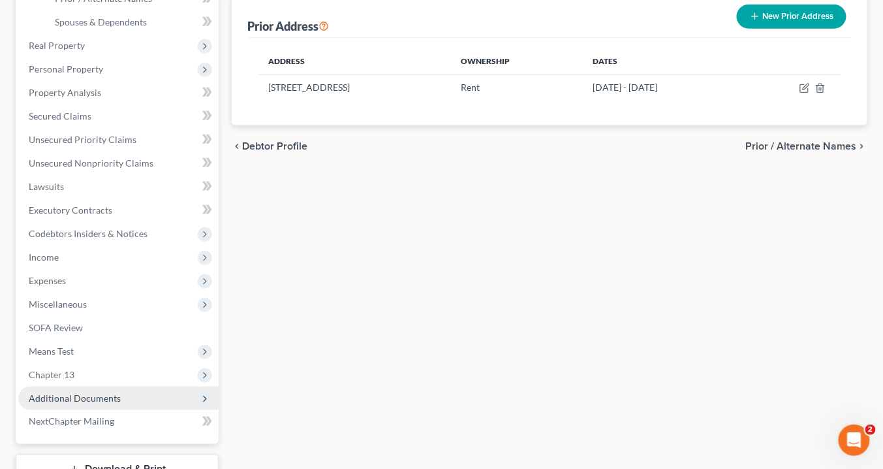
click at [106, 397] on span "Additional Documents" at bounding box center [75, 397] width 92 height 11
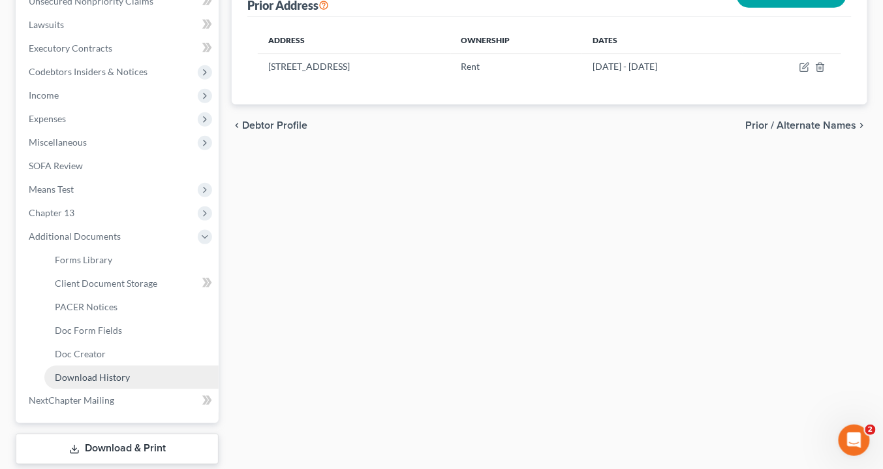
scroll to position [366, 0]
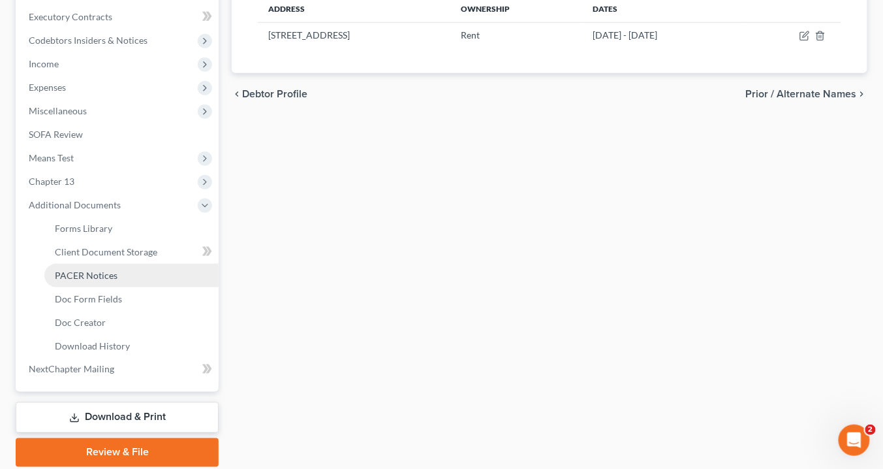
click at [103, 272] on span "PACER Notices" at bounding box center [86, 275] width 63 height 11
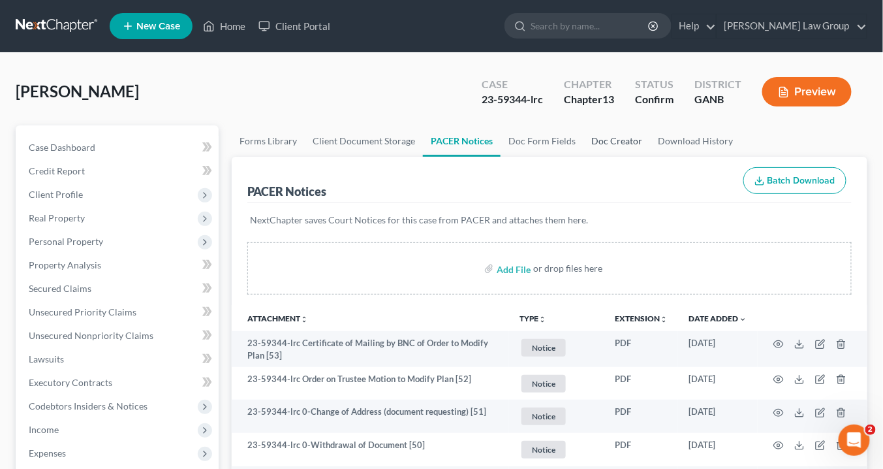
click at [589, 145] on link "Doc Creator" at bounding box center [617, 140] width 67 height 31
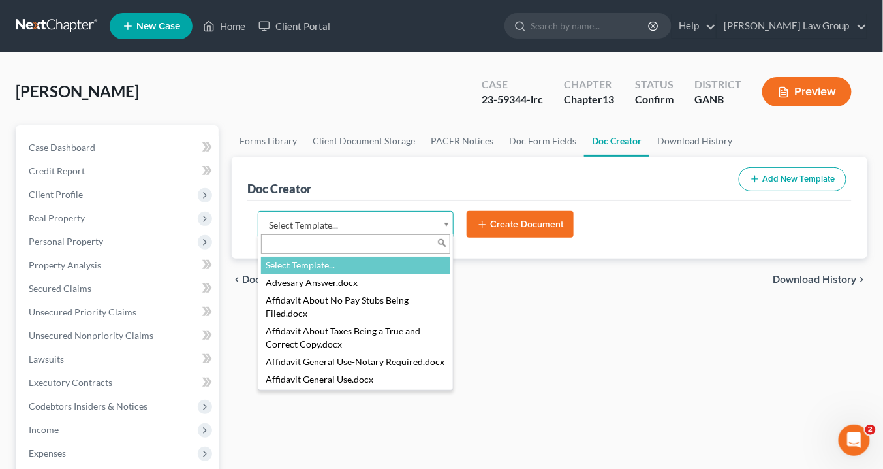
click at [448, 220] on body "Home New Case Client Portal [PERSON_NAME] Law Group [EMAIL_ADDRESS][DOMAIN_NAME…" at bounding box center [441, 441] width 883 height 882
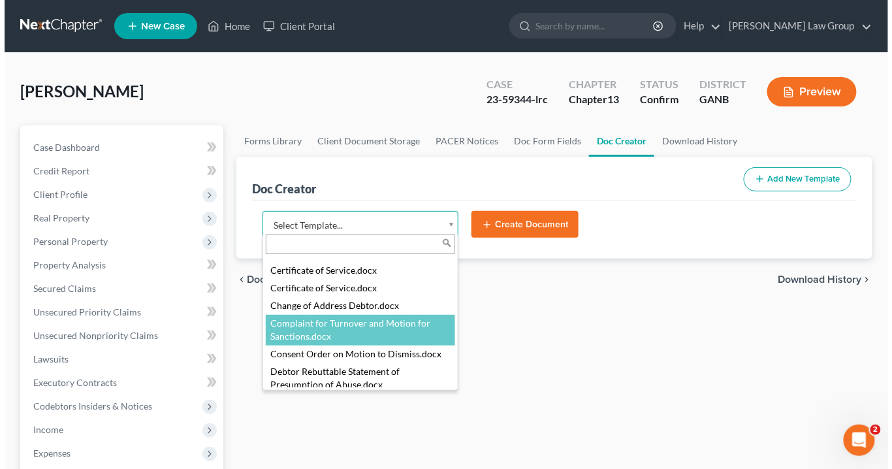
scroll to position [649, 0]
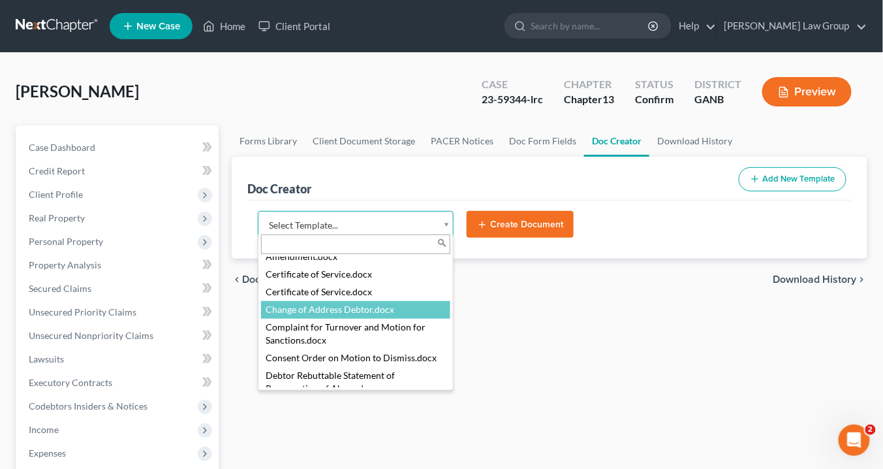
select select "111548"
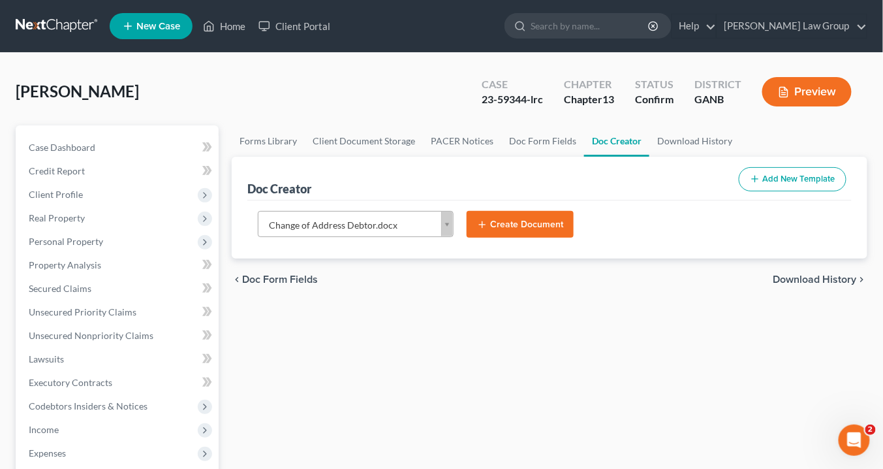
click at [518, 219] on button "Create Document" at bounding box center [520, 224] width 107 height 27
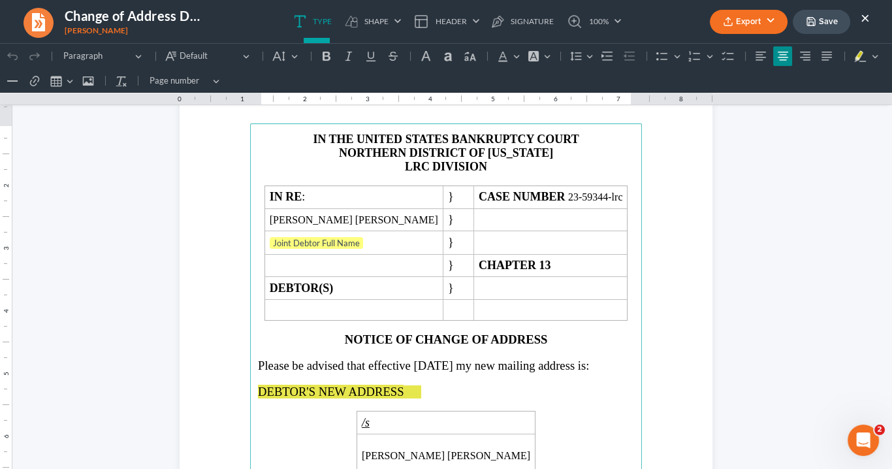
scroll to position [209, 0]
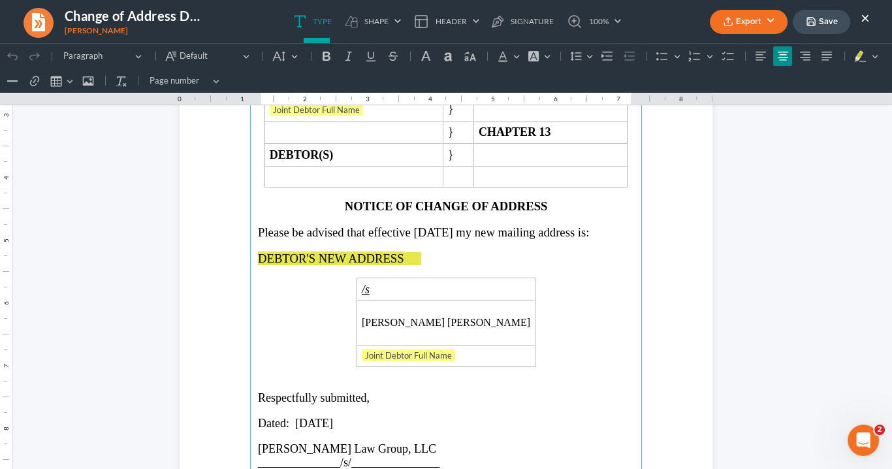
drag, startPoint x: 305, startPoint y: 270, endPoint x: 326, endPoint y: 266, distance: 21.1
click at [306, 269] on p "Rich Text Editor, page-0-main" at bounding box center [446, 272] width 376 height 12
click at [394, 255] on span "DEBTOR'S NEW ADDRESS" at bounding box center [331, 258] width 146 height 14
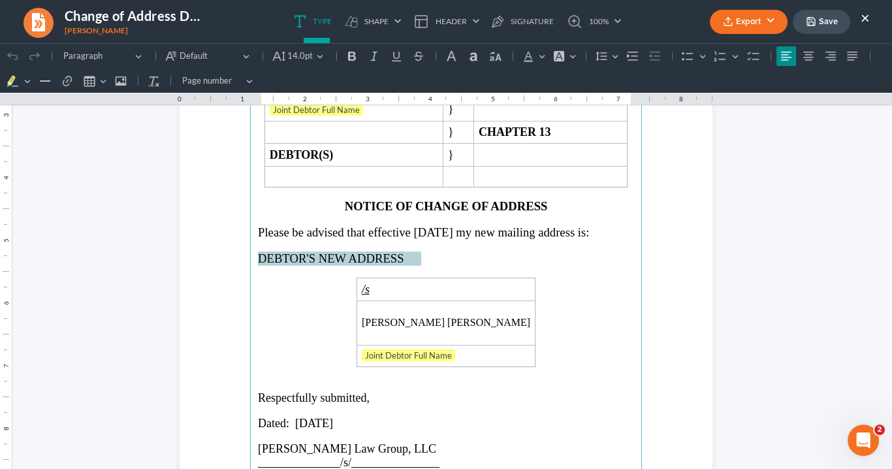
drag, startPoint x: 413, startPoint y: 250, endPoint x: 243, endPoint y: 254, distance: 169.7
click at [243, 254] on section "IN THE UNITED STATES BANKRUPTCY COURT NORTHERN DISTRICT OF [US_STATE] LRC DIVIS…" at bounding box center [445, 272] width 533 height 689
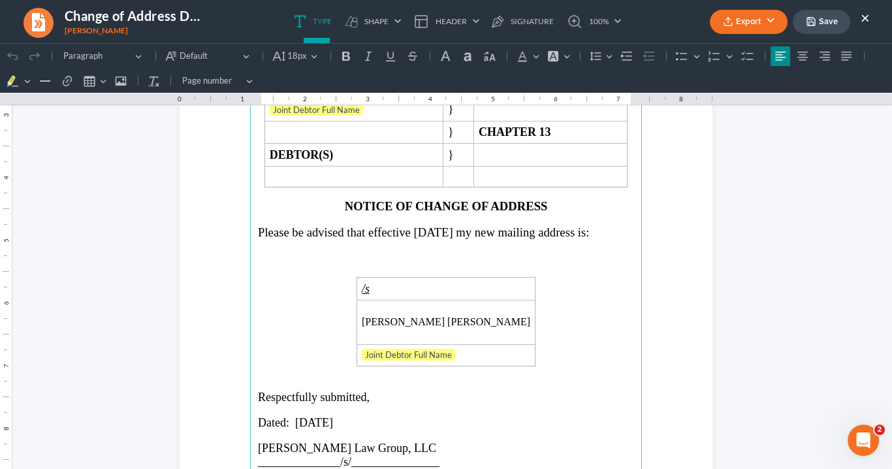
click at [272, 256] on p "Rich Text Editor, page-0-main" at bounding box center [446, 258] width 376 height 14
click at [352, 253] on span "[STREET_ADDRESS][PERSON_NAME]" at bounding box center [344, 258] width 154 height 11
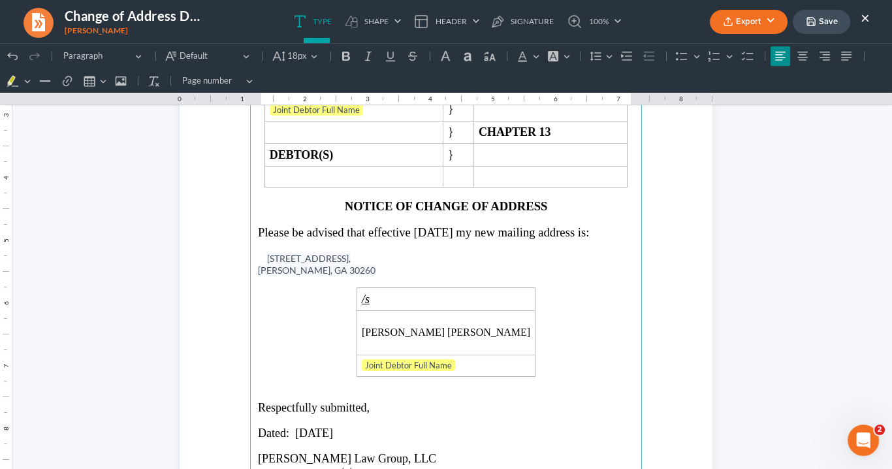
click at [267, 254] on span "[STREET_ADDRESS]," at bounding box center [309, 258] width 84 height 11
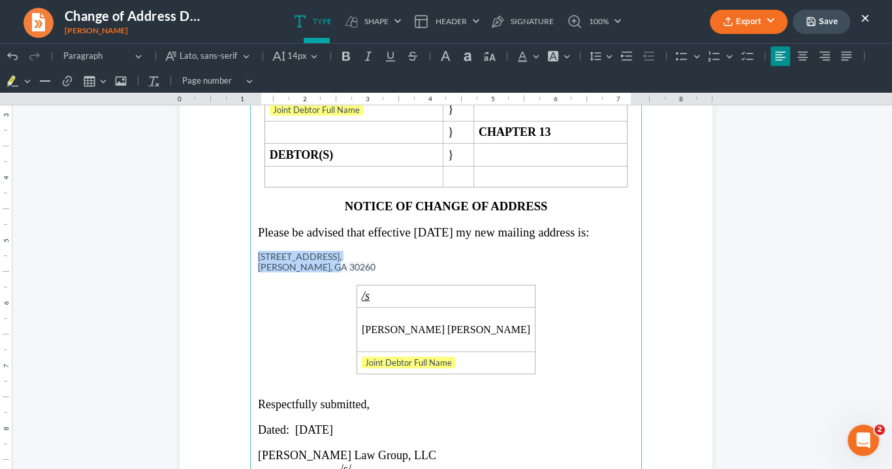
drag, startPoint x: 335, startPoint y: 264, endPoint x: 247, endPoint y: 247, distance: 89.1
click at [250, 247] on main "IN THE UNITED STATES BANKRUPTCY COURT NORTHERN DISTRICT OF [US_STATE] LRC DIVIS…" at bounding box center [446, 272] width 392 height 564
click at [181, 55] on span "Lato, sans-serif" at bounding box center [208, 56] width 59 height 13
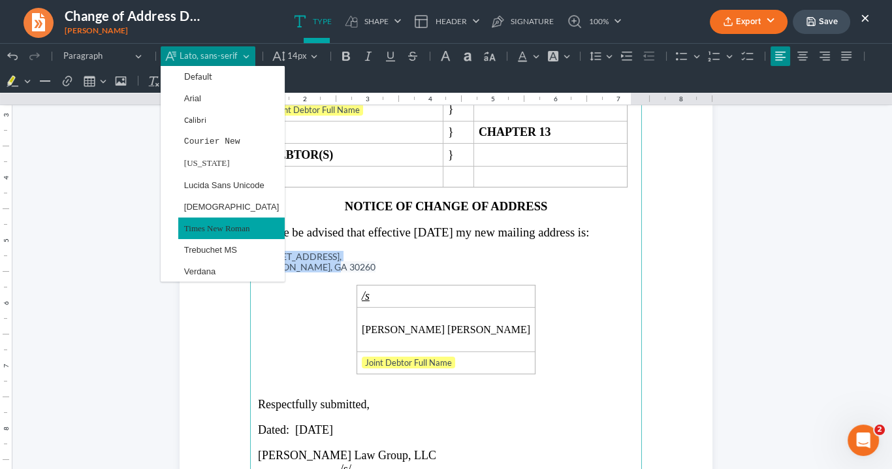
click at [214, 227] on span "Times New Roman" at bounding box center [217, 228] width 66 height 15
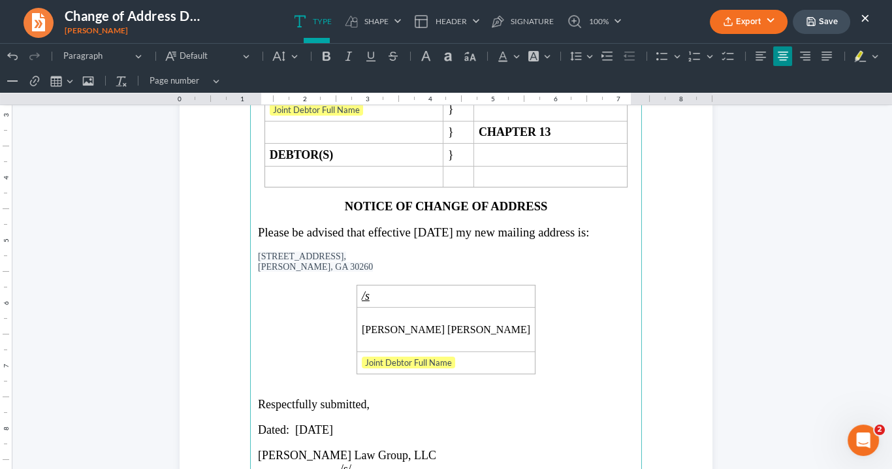
click at [331, 272] on p "Rich Text Editor, page-0-main" at bounding box center [446, 278] width 376 height 12
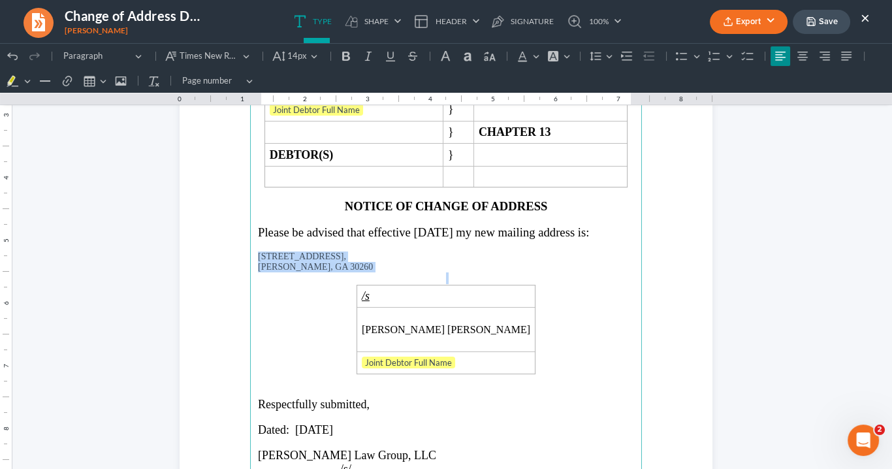
drag, startPoint x: 333, startPoint y: 269, endPoint x: 239, endPoint y: 230, distance: 101.6
click at [241, 248] on section "IN THE UNITED STATES BANKRUPTCY COURT NORTHERN DISTRICT OF [US_STATE] LRC DIVIS…" at bounding box center [445, 272] width 533 height 689
click at [308, 56] on button "14px 14px" at bounding box center [295, 56] width 54 height 20
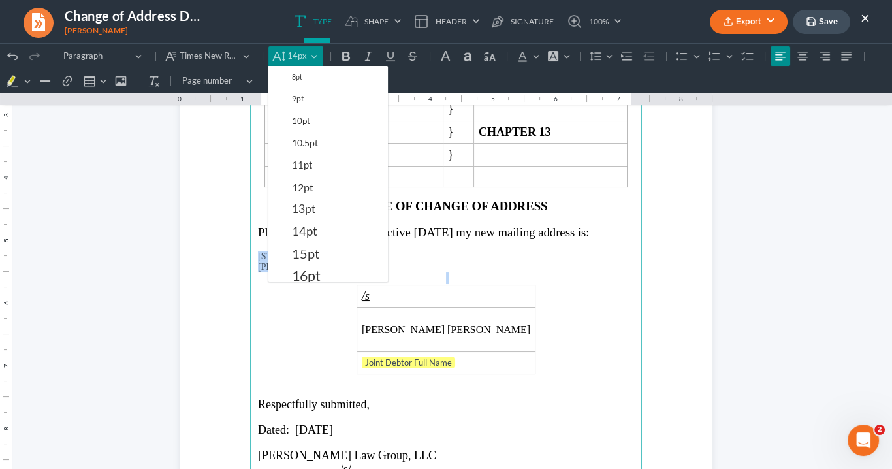
drag, startPoint x: 315, startPoint y: 227, endPoint x: 490, endPoint y: 260, distance: 177.4
click at [317, 225] on button "14pt" at bounding box center [337, 231] width 102 height 22
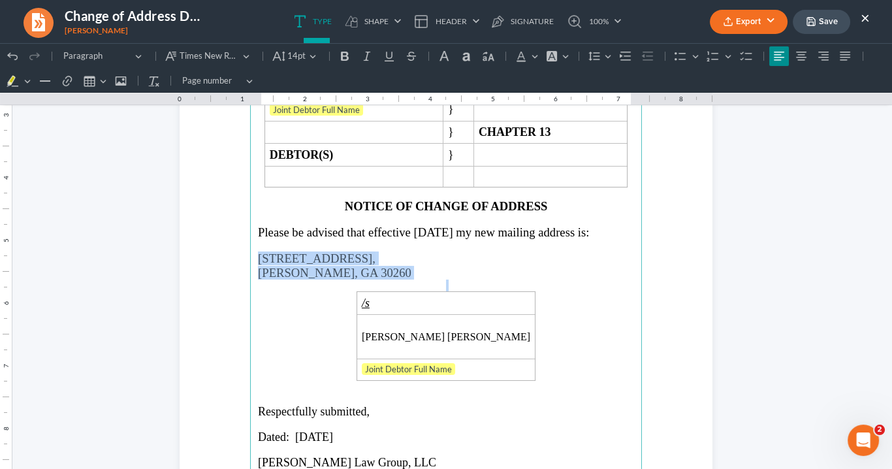
click at [492, 266] on p "[PERSON_NAME], GA 30260" at bounding box center [446, 273] width 376 height 14
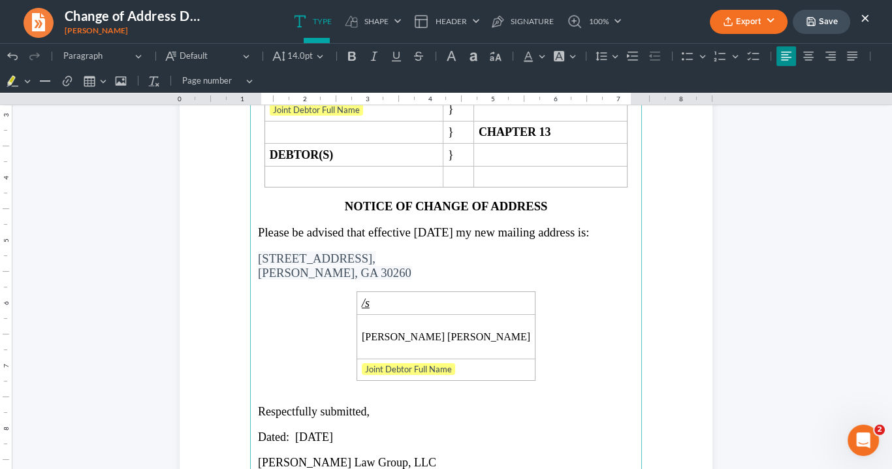
drag, startPoint x: 460, startPoint y: 226, endPoint x: 471, endPoint y: 222, distance: 11.4
click at [460, 226] on span "Please be advised that effective [DATE] my new mailing address is:" at bounding box center [423, 232] width 331 height 14
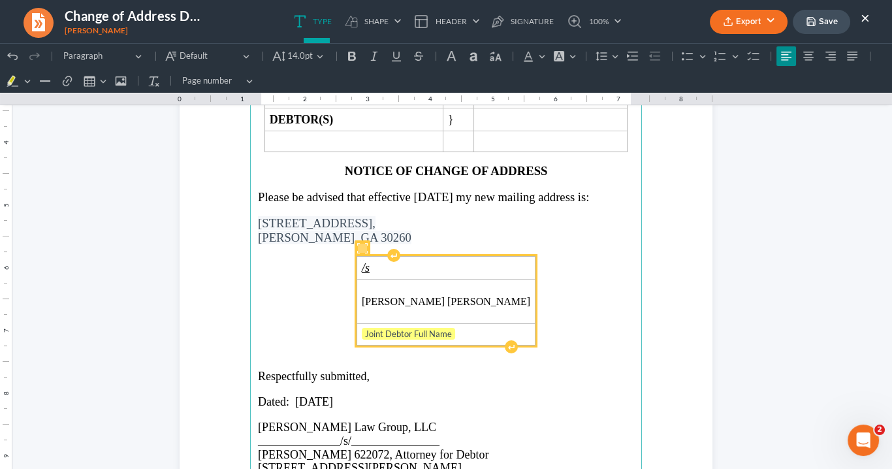
scroll to position [261, 0]
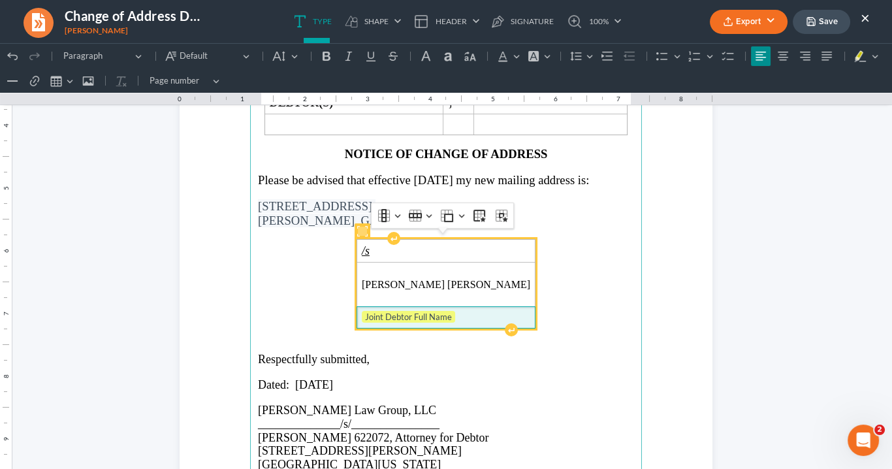
drag, startPoint x: 447, startPoint y: 310, endPoint x: 386, endPoint y: 300, distance: 61.5
click at [377, 306] on td "Joint Debtor Full Name" at bounding box center [445, 317] width 178 height 22
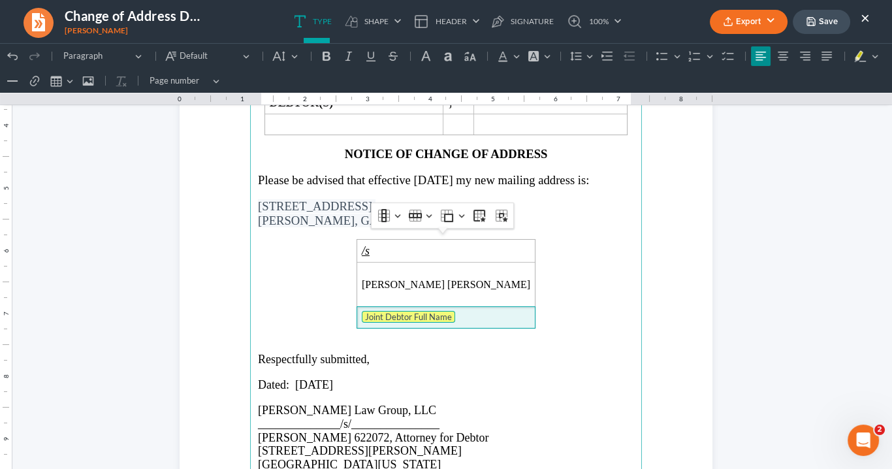
drag, startPoint x: 602, startPoint y: 300, endPoint x: 591, endPoint y: 254, distance: 47.7
click at [601, 297] on main "IN THE UNITED STATES BANKRUPTCY COURT NORTHERN DISTRICT OF [US_STATE] LRC DIVIS…" at bounding box center [446, 220] width 392 height 564
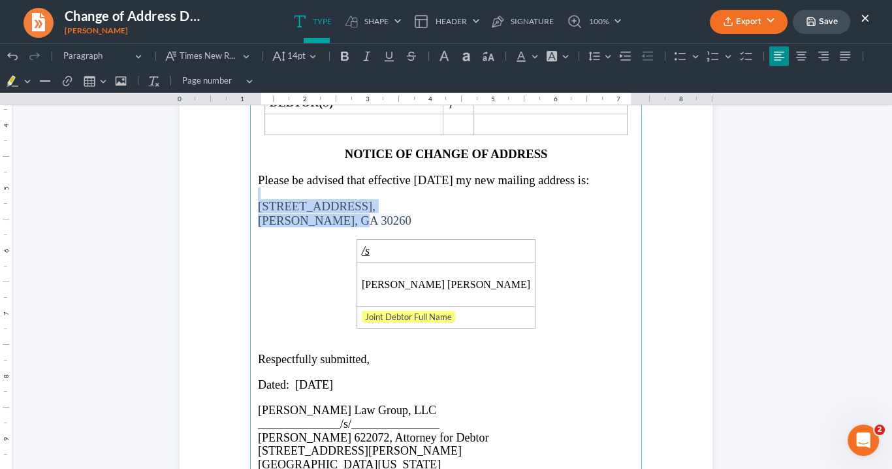
drag, startPoint x: 358, startPoint y: 214, endPoint x: 260, endPoint y: 195, distance: 99.8
click at [256, 193] on main "IN THE UNITED STATES BANKRUPTCY COURT NORTHERN DISTRICT OF [US_STATE] LRC DIVIS…" at bounding box center [446, 220] width 392 height 564
copy main "[STREET_ADDRESS][PERSON_NAME]"
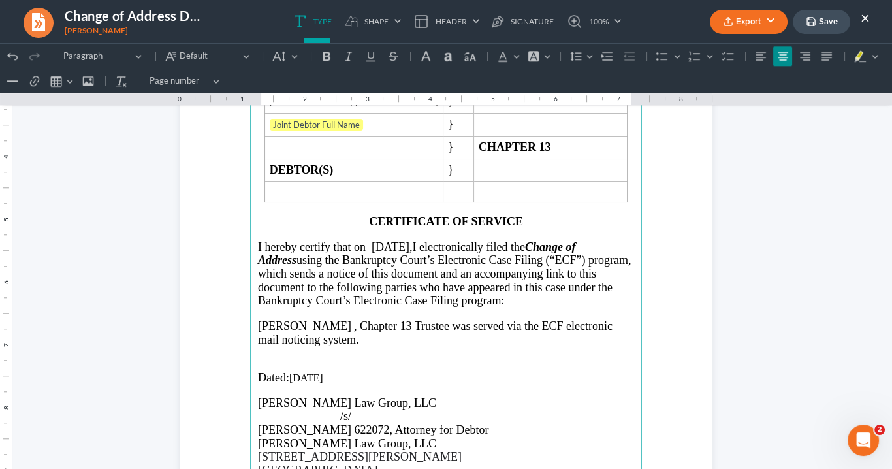
scroll to position [1828, 0]
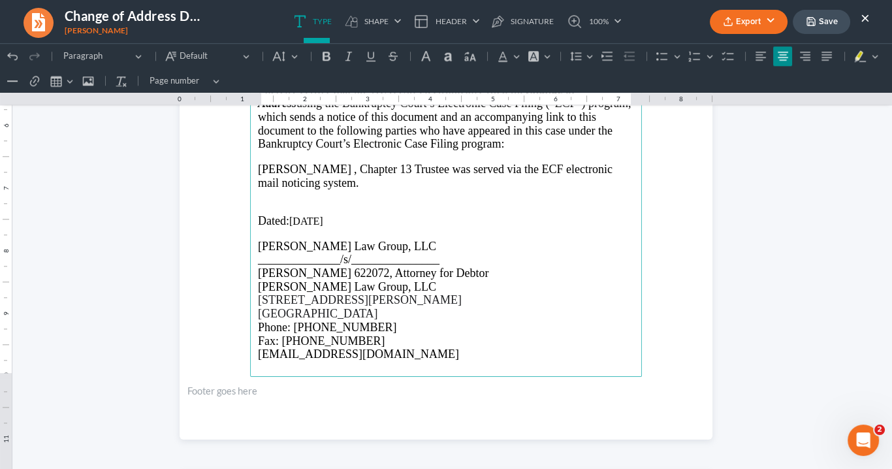
click at [261, 202] on p "Rich Text Editor, page-2-main" at bounding box center [446, 208] width 376 height 12
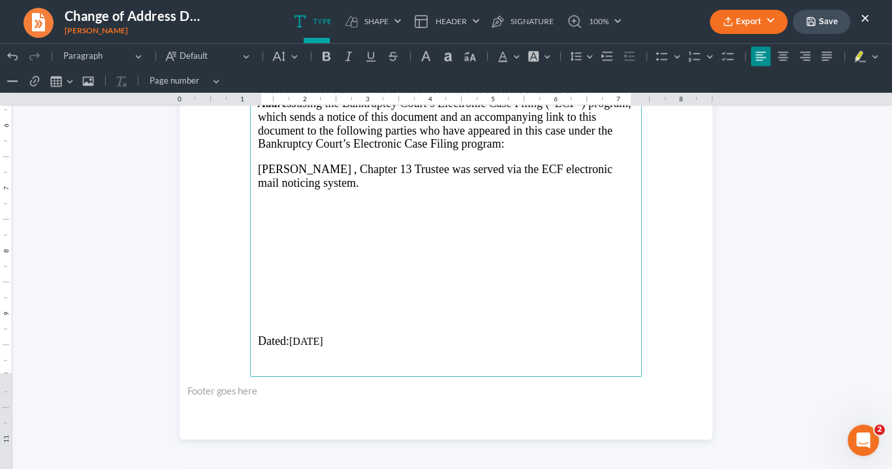
click at [264, 302] on p "Rich Text Editor, page-2-main" at bounding box center [446, 304] width 376 height 12
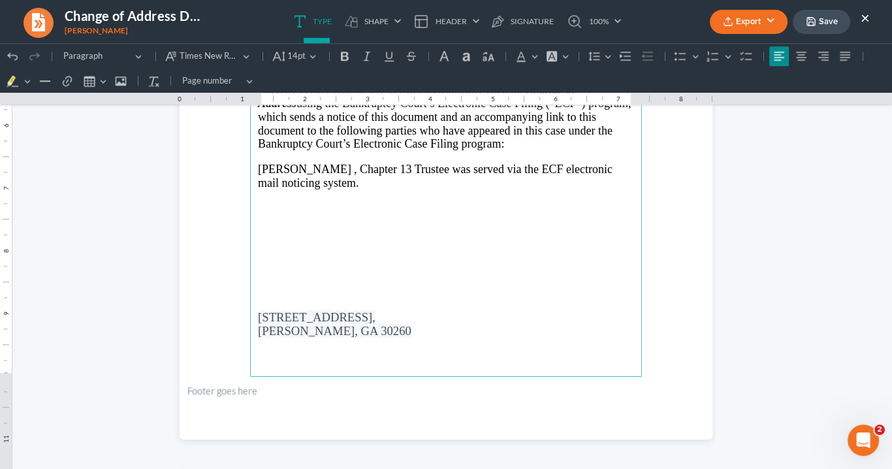
click at [258, 238] on p "Rich Text Editor, page-2-main" at bounding box center [446, 244] width 376 height 12
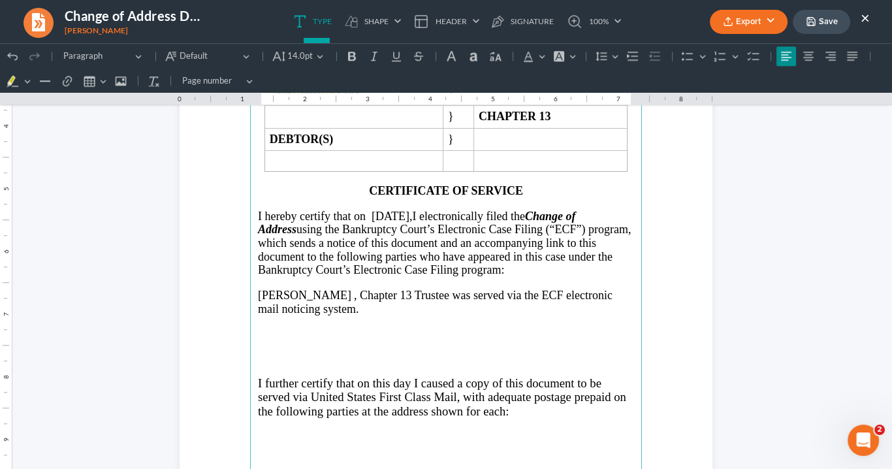
scroll to position [1775, 0]
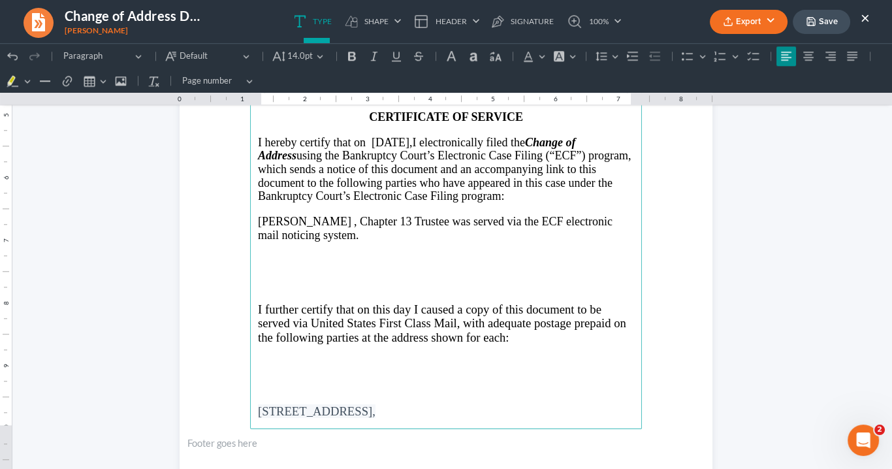
click at [268, 290] on p "Rich Text Editor, page-2-main" at bounding box center [446, 296] width 376 height 12
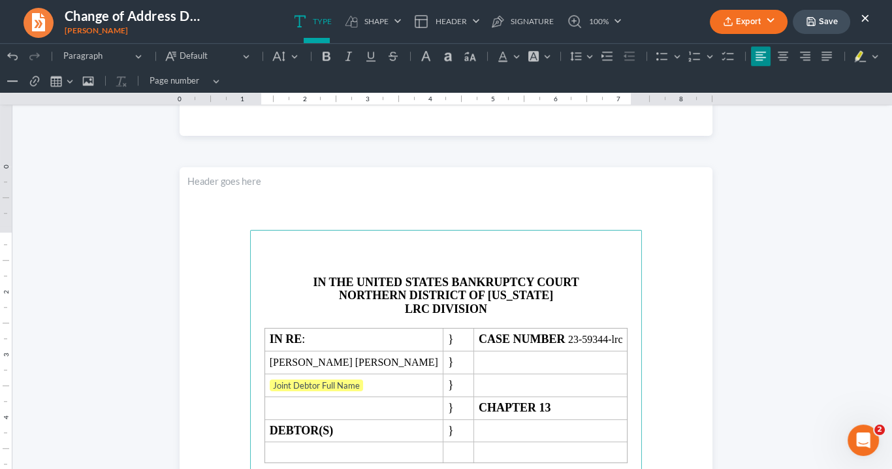
scroll to position [1410, 0]
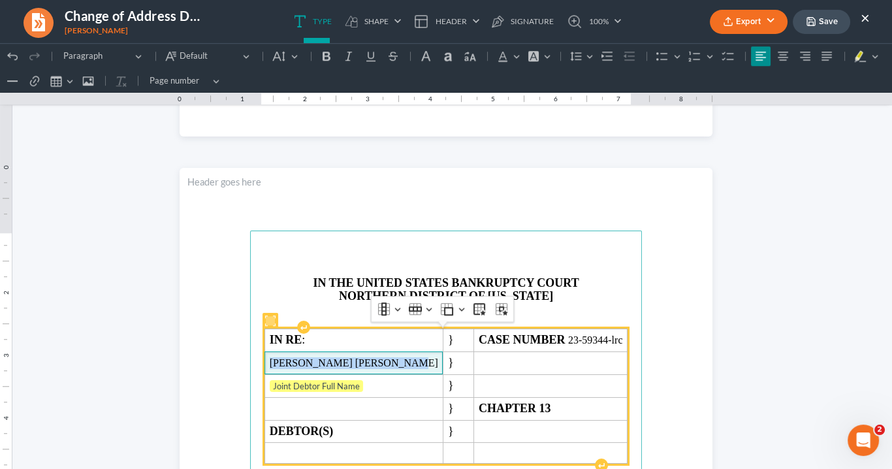
drag, startPoint x: 386, startPoint y: 361, endPoint x: 285, endPoint y: 360, distance: 101.8
click at [280, 360] on span "[PERSON_NAME] [PERSON_NAME]" at bounding box center [354, 363] width 168 height 12
copy span "[PERSON_NAME] [PERSON_NAME]"
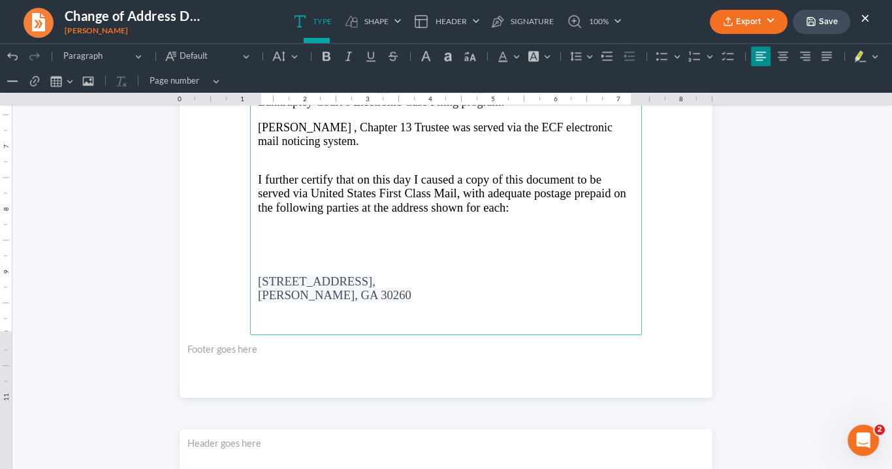
scroll to position [1932, 0]
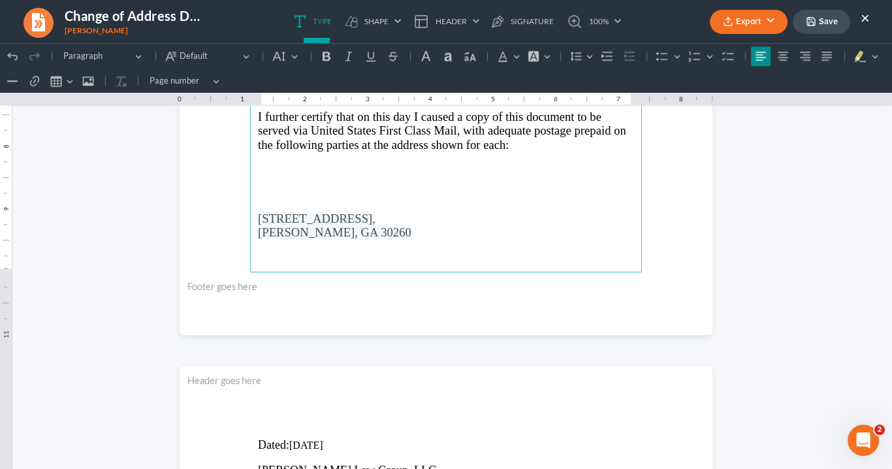
click at [258, 200] on p "Rich Text Editor, page-2-main" at bounding box center [446, 206] width 376 height 12
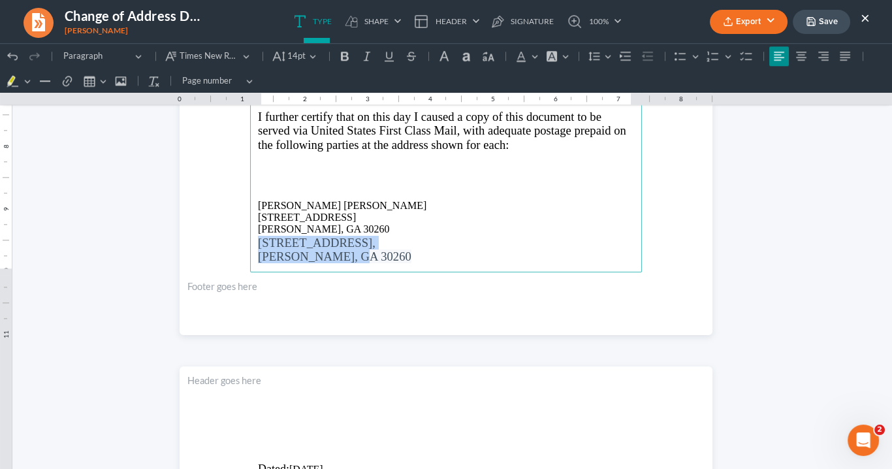
drag, startPoint x: 358, startPoint y: 257, endPoint x: 253, endPoint y: 235, distance: 107.9
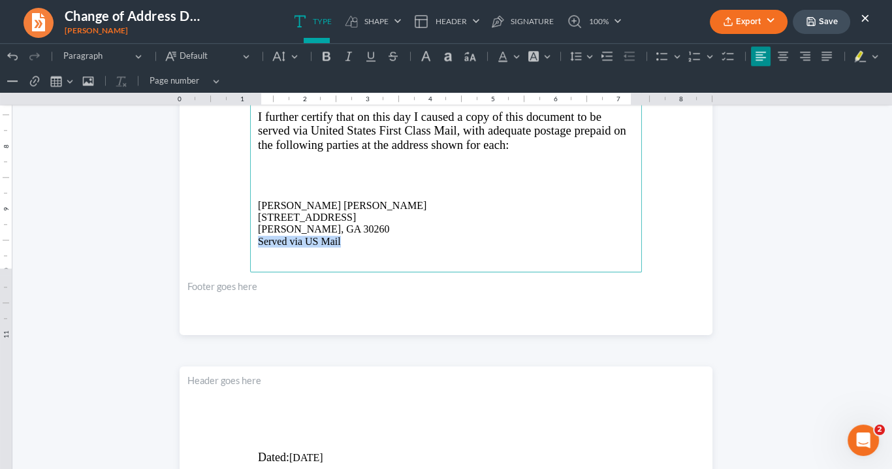
drag, startPoint x: 343, startPoint y: 234, endPoint x: 255, endPoint y: 241, distance: 89.0
drag, startPoint x: 281, startPoint y: 238, endPoint x: 82, endPoint y: 157, distance: 214.5
click at [290, 56] on button "Default" at bounding box center [285, 56] width 35 height 20
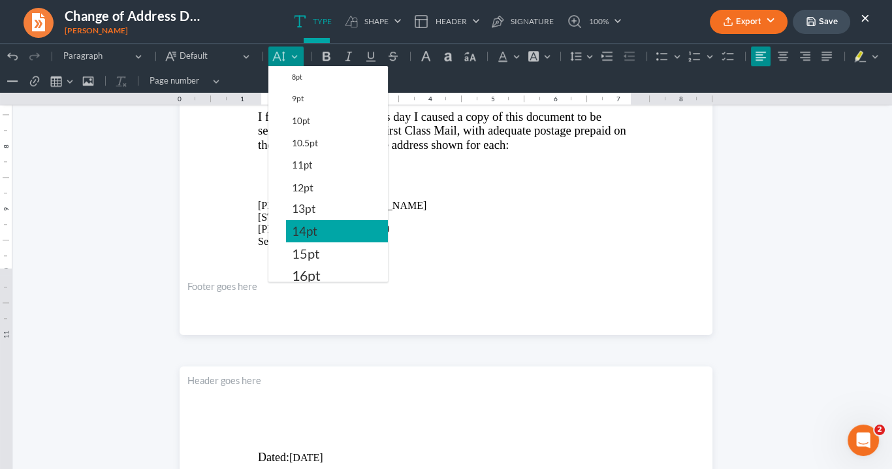
click at [316, 228] on button "14pt" at bounding box center [337, 231] width 102 height 22
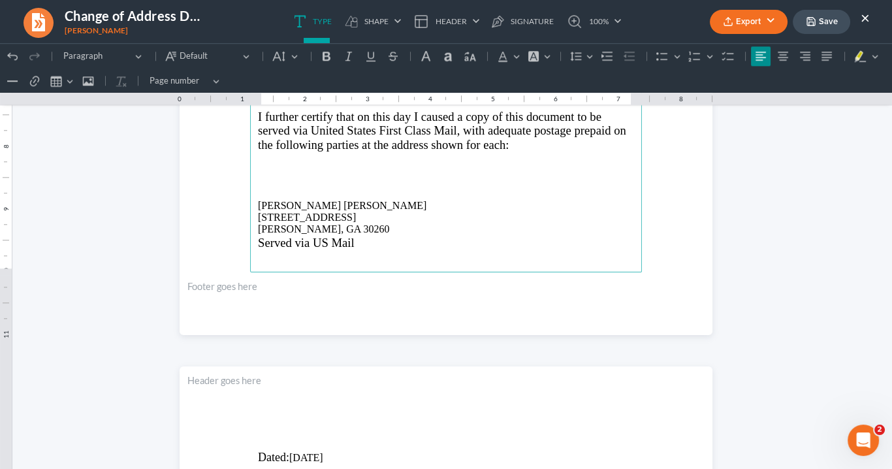
click at [353, 249] on p "Rich Text Editor, page-2-main" at bounding box center [446, 255] width 376 height 12
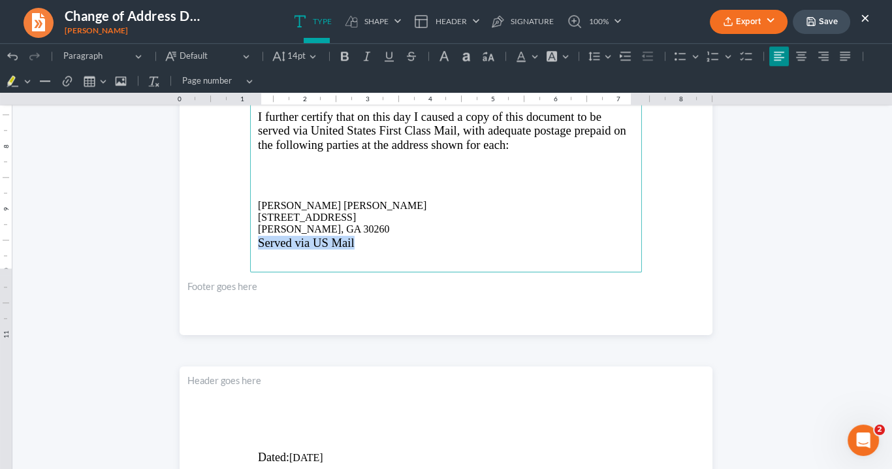
drag, startPoint x: 356, startPoint y: 239, endPoint x: 252, endPoint y: 235, distance: 104.5
click at [309, 57] on button "14pt 14pt" at bounding box center [294, 56] width 53 height 20
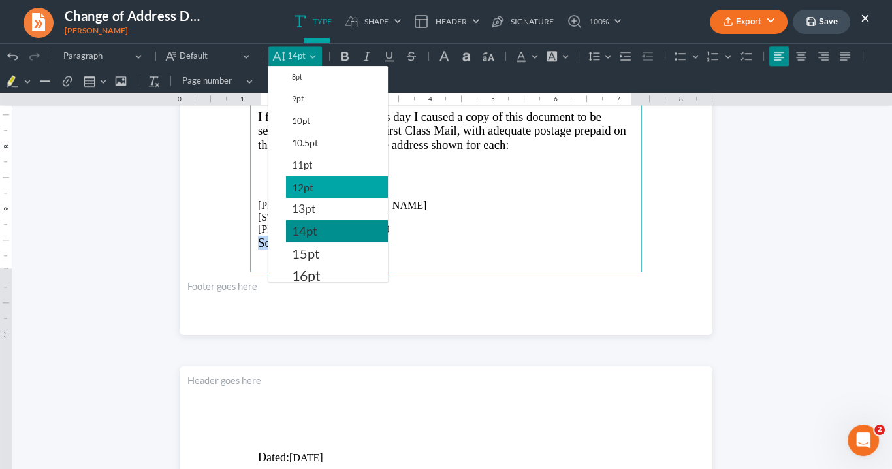
click at [309, 187] on span "12pt" at bounding box center [303, 187] width 22 height 16
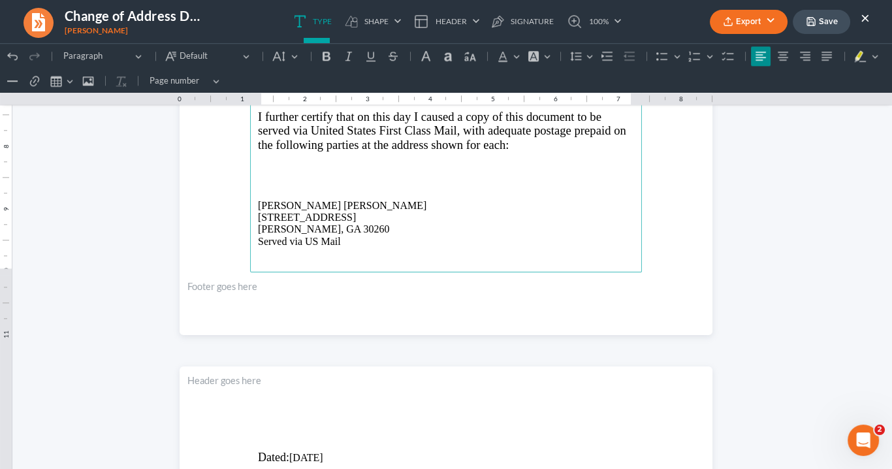
drag, startPoint x: 420, startPoint y: 243, endPoint x: 410, endPoint y: 243, distance: 9.8
click at [419, 247] on p "Rich Text Editor, page-2-main" at bounding box center [446, 253] width 376 height 12
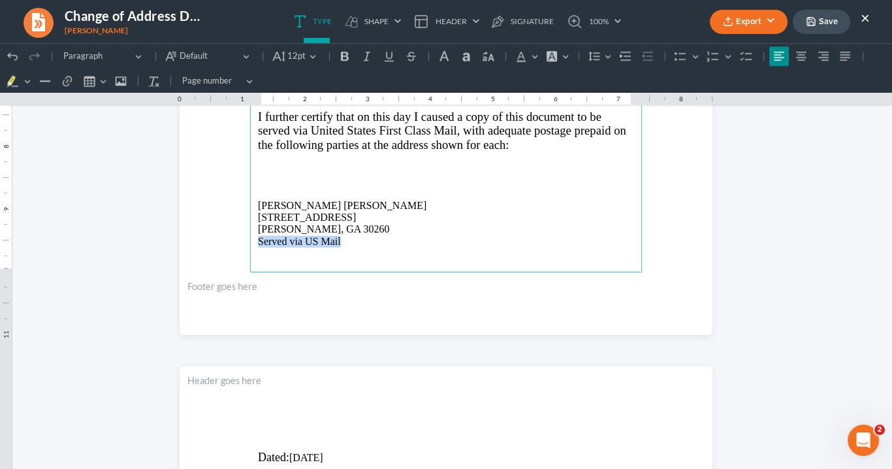
drag, startPoint x: 330, startPoint y: 238, endPoint x: 255, endPoint y: 234, distance: 75.8
click at [258, 236] on p "Served via US Mail" at bounding box center [446, 242] width 376 height 12
click at [360, 57] on icon "Editor toolbar" at bounding box center [366, 56] width 13 height 13
click at [343, 60] on icon "Editor toolbar" at bounding box center [345, 56] width 8 height 9
click at [446, 189] on p "Rich Text Editor, page-2-main" at bounding box center [446, 193] width 376 height 12
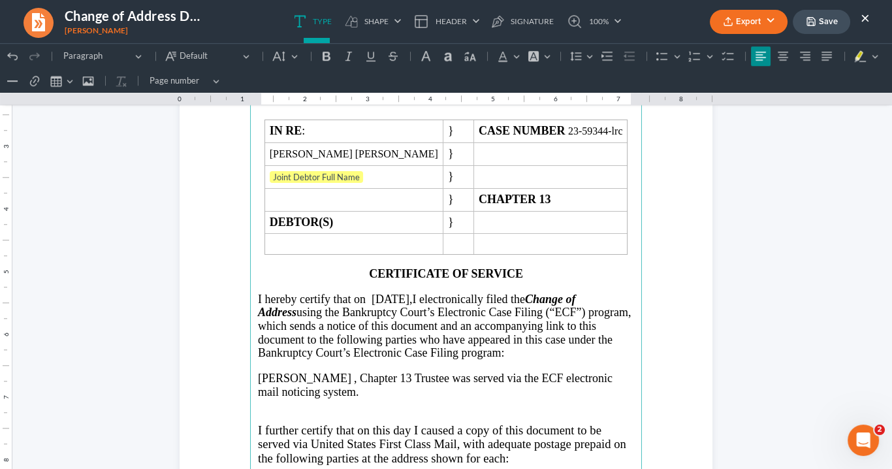
scroll to position [1462, 0]
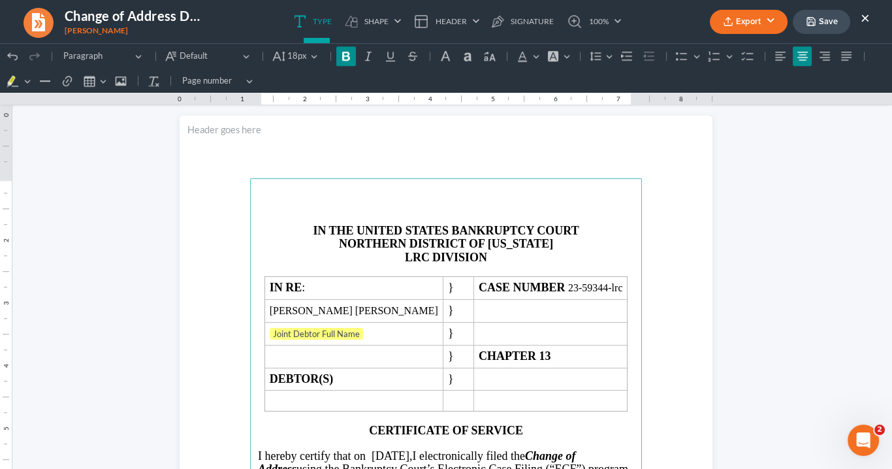
click at [425, 255] on p "LRC DIVISION" at bounding box center [446, 258] width 376 height 14
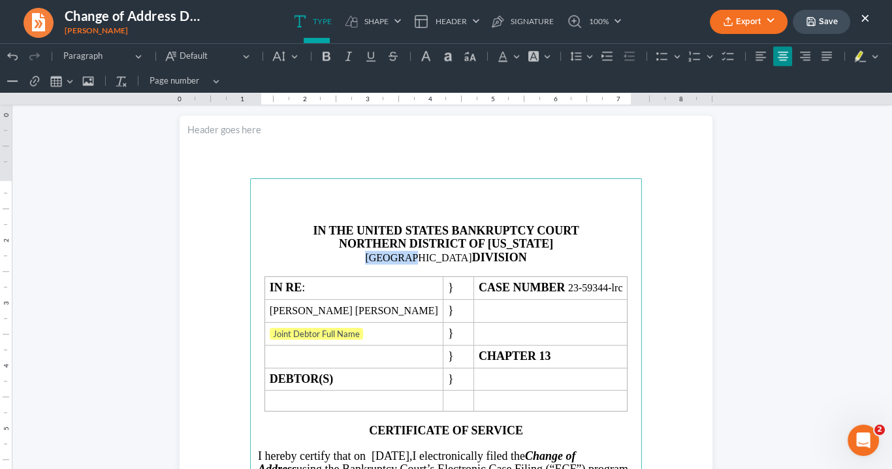
drag, startPoint x: 439, startPoint y: 260, endPoint x: 390, endPoint y: 258, distance: 49.0
click at [390, 258] on p "ATLANTA DIVISION" at bounding box center [446, 258] width 376 height 14
click at [324, 57] on icon "Editor toolbar" at bounding box center [326, 56] width 13 height 13
click at [294, 54] on button "Default" at bounding box center [285, 56] width 35 height 20
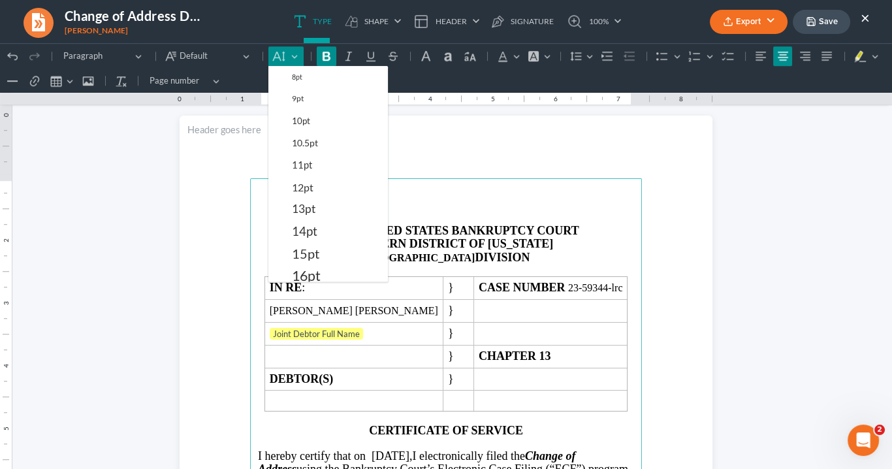
click at [302, 230] on span "14pt" at bounding box center [304, 231] width 25 height 16
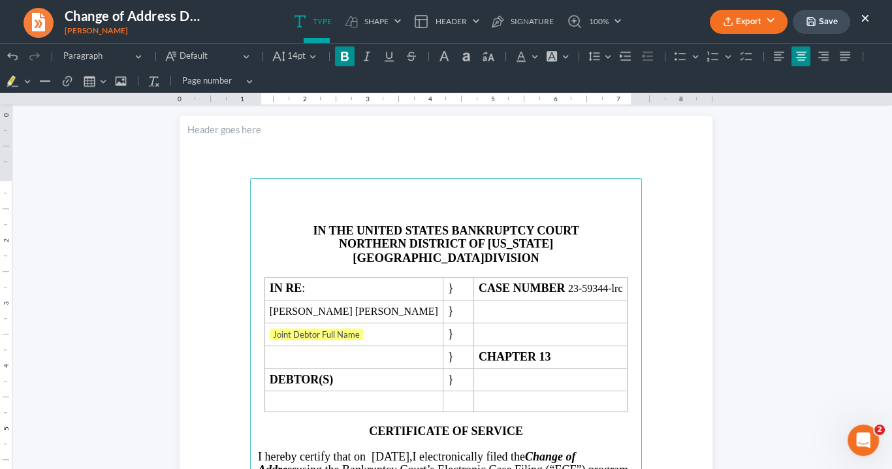
click at [525, 238] on span "NORTHERN DISTRICT OF [US_STATE]" at bounding box center [446, 243] width 214 height 13
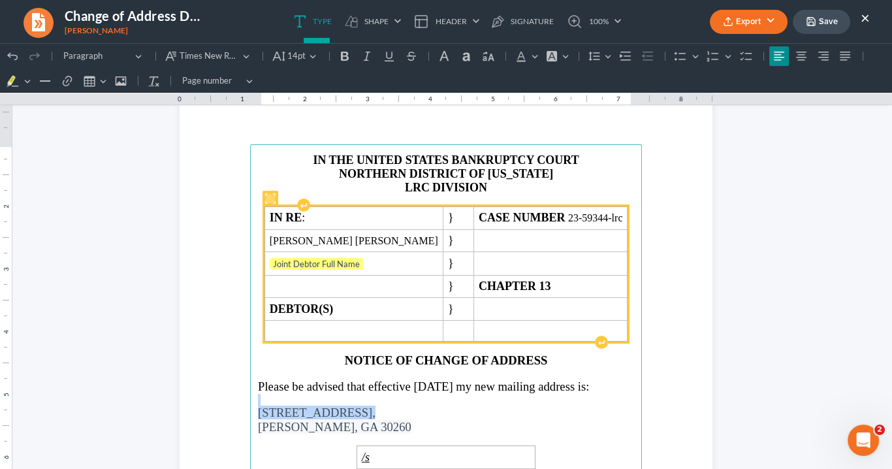
scroll to position [0, 0]
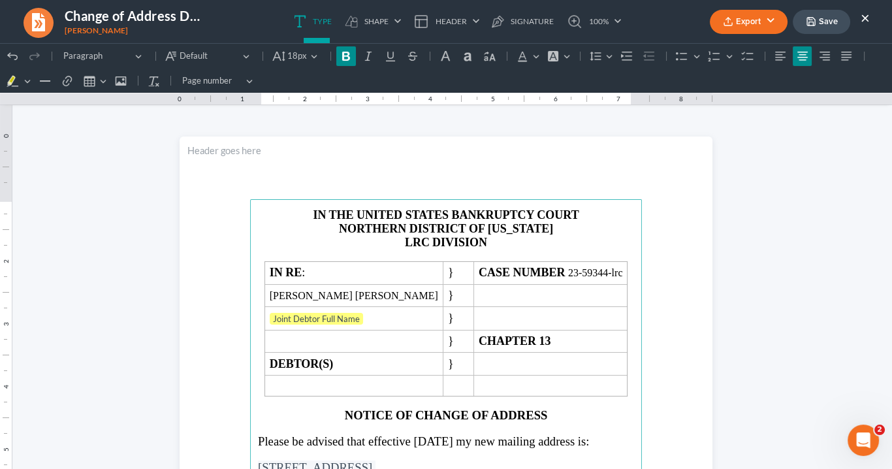
click at [424, 241] on strong "LRC" at bounding box center [417, 242] width 25 height 13
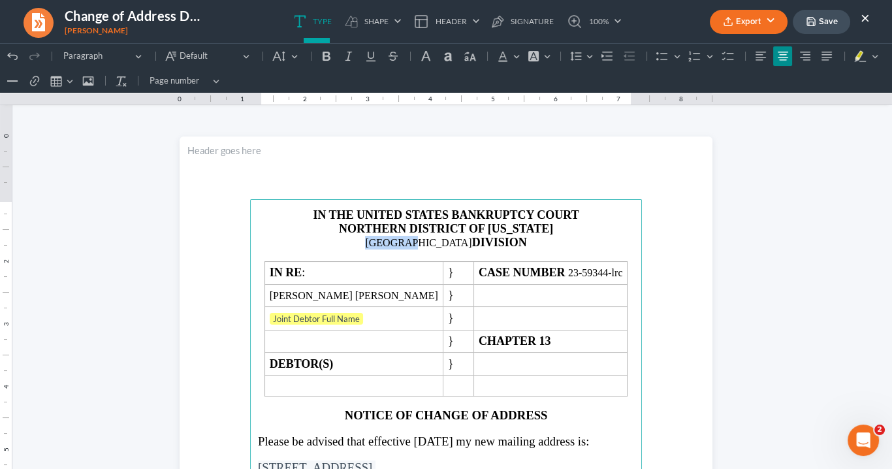
drag, startPoint x: 441, startPoint y: 242, endPoint x: 385, endPoint y: 236, distance: 56.5
click at [385, 238] on p "ATLANTA DIVISION" at bounding box center [446, 243] width 376 height 14
click at [292, 57] on button "Default" at bounding box center [285, 56] width 35 height 20
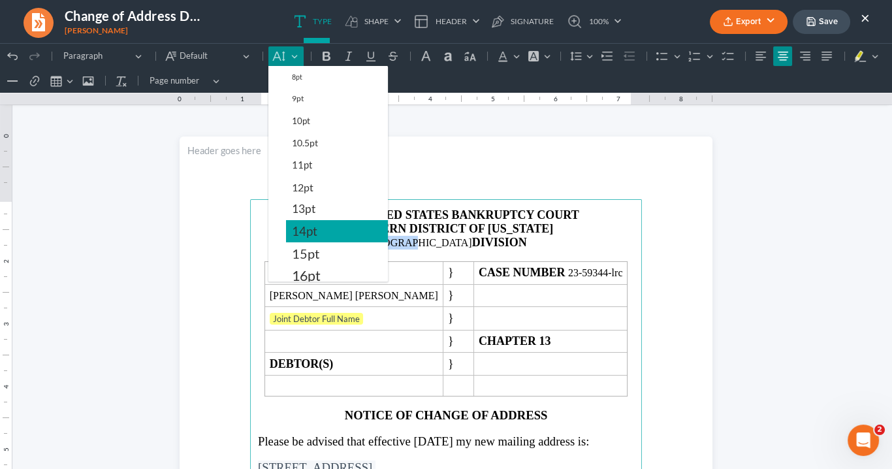
click at [316, 224] on button "14pt" at bounding box center [337, 231] width 102 height 22
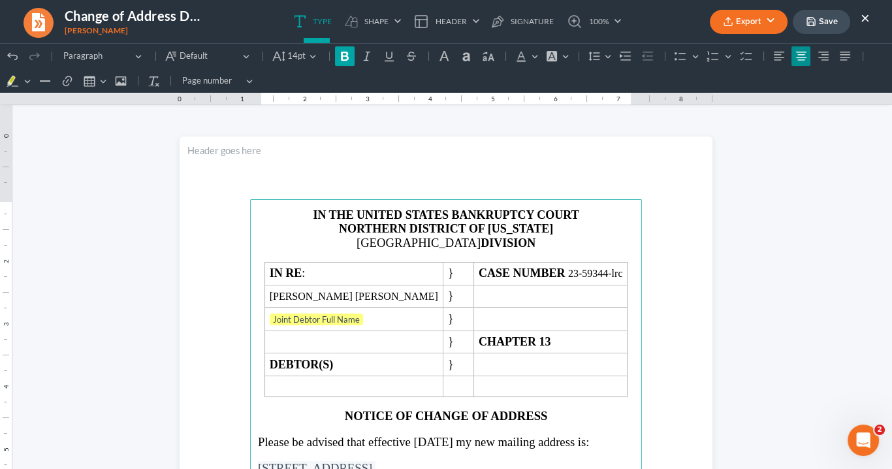
drag, startPoint x: 343, startPoint y: 55, endPoint x: 351, endPoint y: 59, distance: 8.2
click at [344, 55] on icon "Editor toolbar" at bounding box center [345, 56] width 8 height 9
click at [556, 236] on p "ATLANTA DIVISION" at bounding box center [446, 243] width 376 height 14
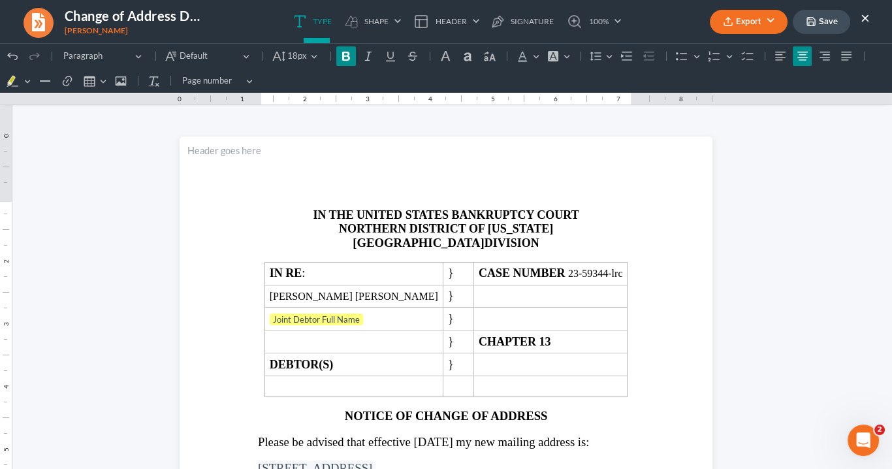
click at [744, 26] on button "Export" at bounding box center [748, 22] width 78 height 24
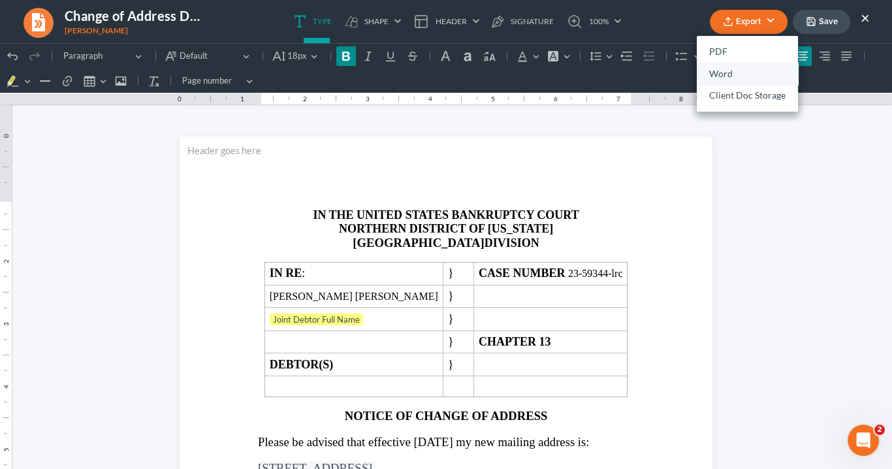
click at [717, 71] on link "Word" at bounding box center [746, 74] width 101 height 22
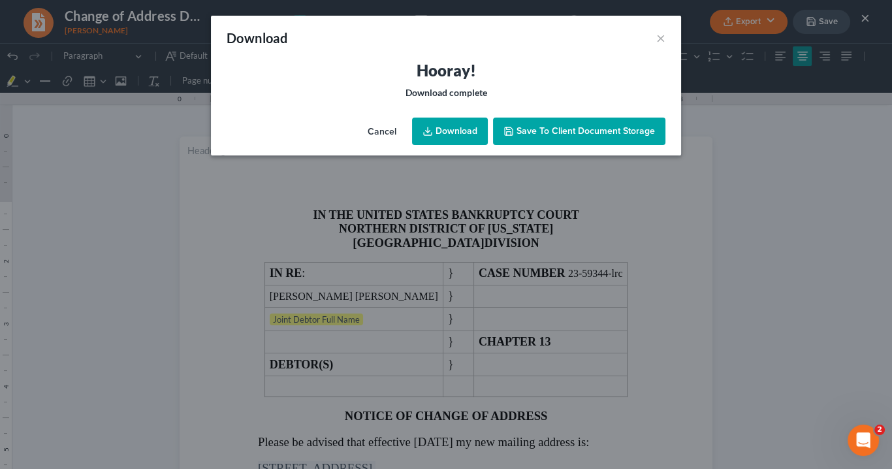
click at [459, 129] on link "Download" at bounding box center [450, 130] width 76 height 27
click at [451, 129] on link "Download" at bounding box center [450, 130] width 76 height 27
click at [659, 37] on button "×" at bounding box center [660, 38] width 9 height 16
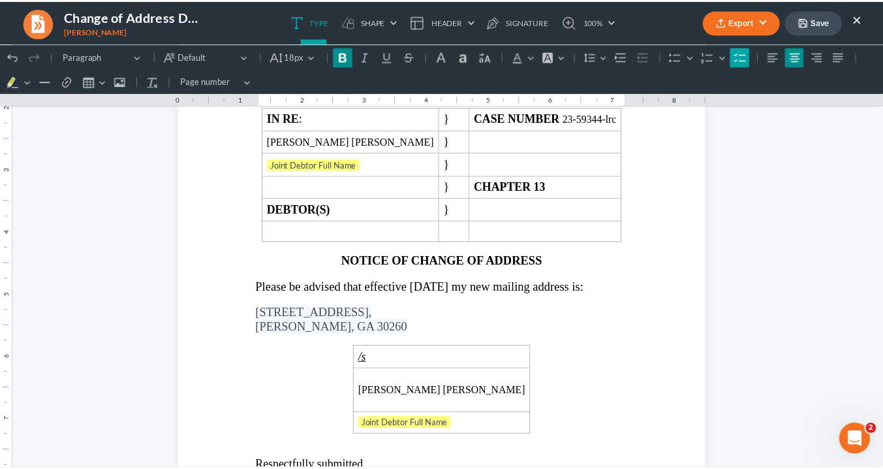
scroll to position [104, 0]
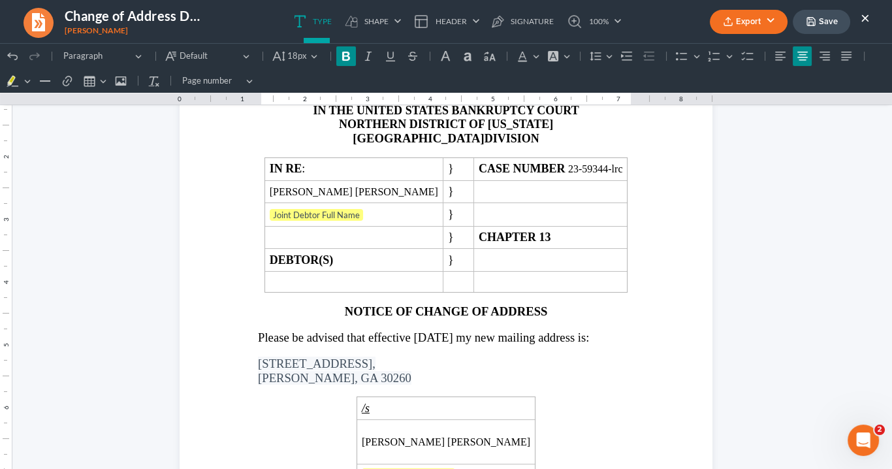
click at [865, 14] on button "×" at bounding box center [864, 18] width 9 height 16
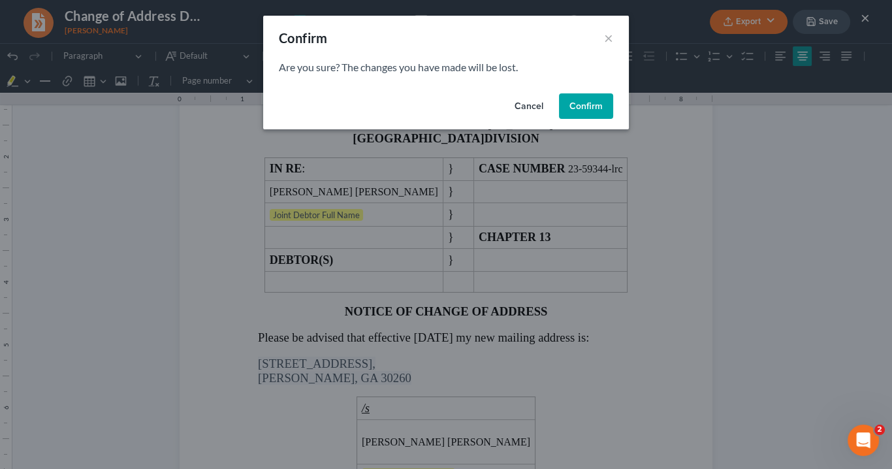
drag, startPoint x: 595, startPoint y: 107, endPoint x: 503, endPoint y: 138, distance: 96.4
click at [595, 106] on button "Confirm" at bounding box center [586, 106] width 54 height 26
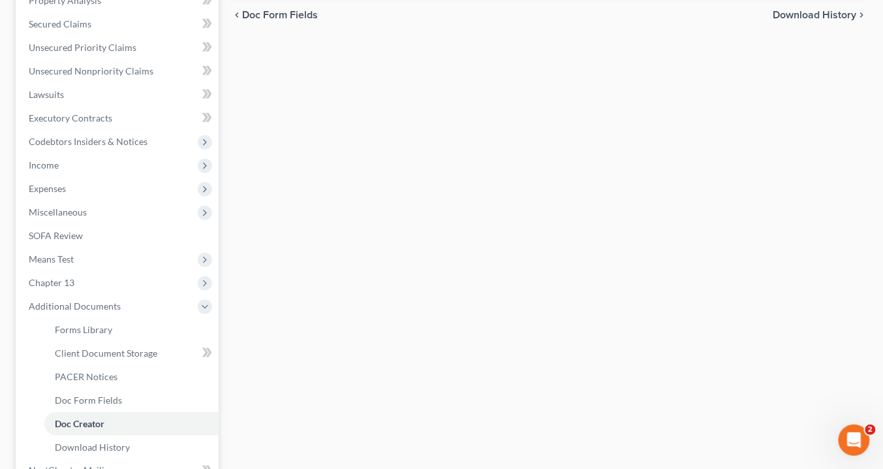
scroll to position [411, 0]
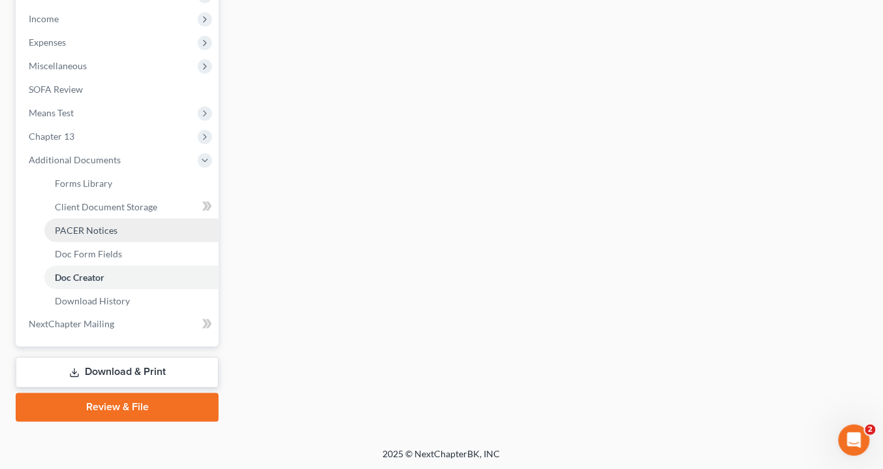
click at [123, 232] on link "PACER Notices" at bounding box center [131, 230] width 174 height 23
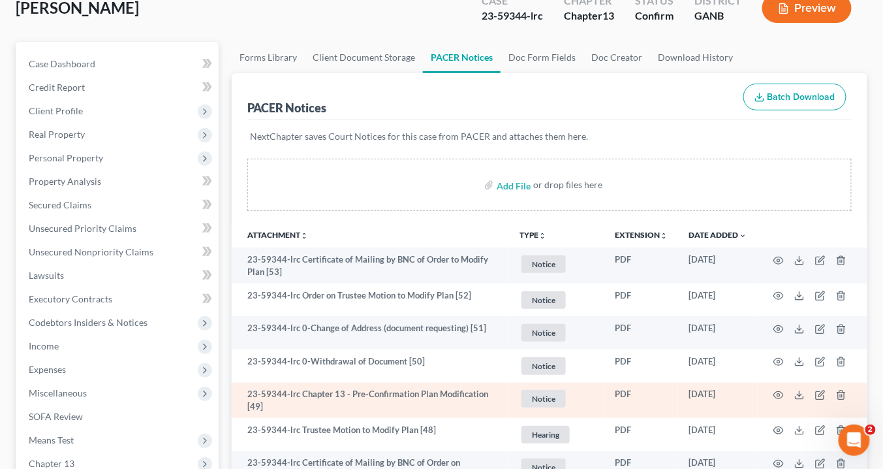
scroll to position [157, 0]
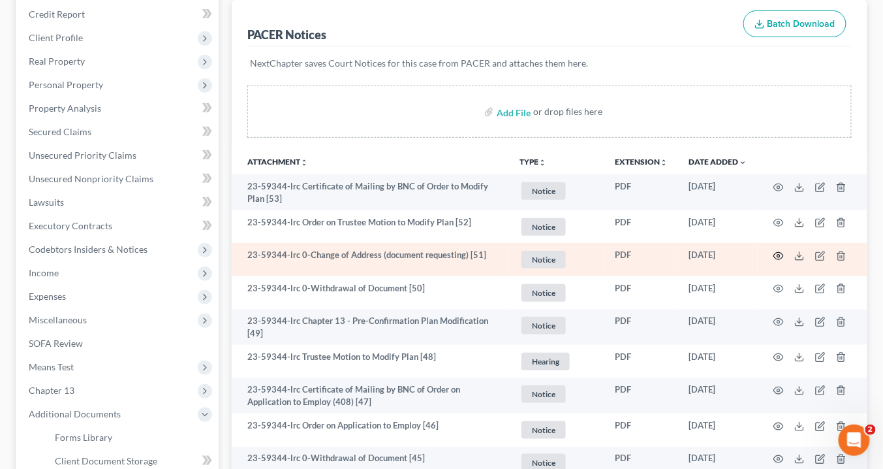
click at [780, 252] on icon "button" at bounding box center [779, 255] width 10 height 7
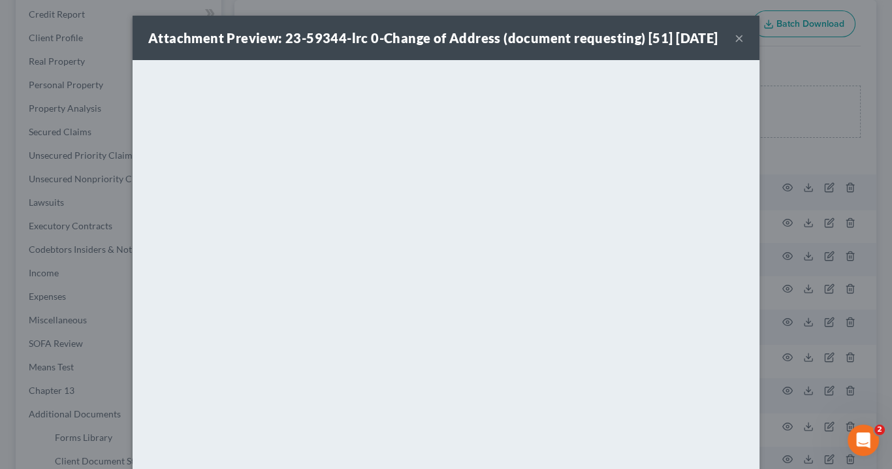
click at [734, 46] on button "×" at bounding box center [738, 38] width 9 height 16
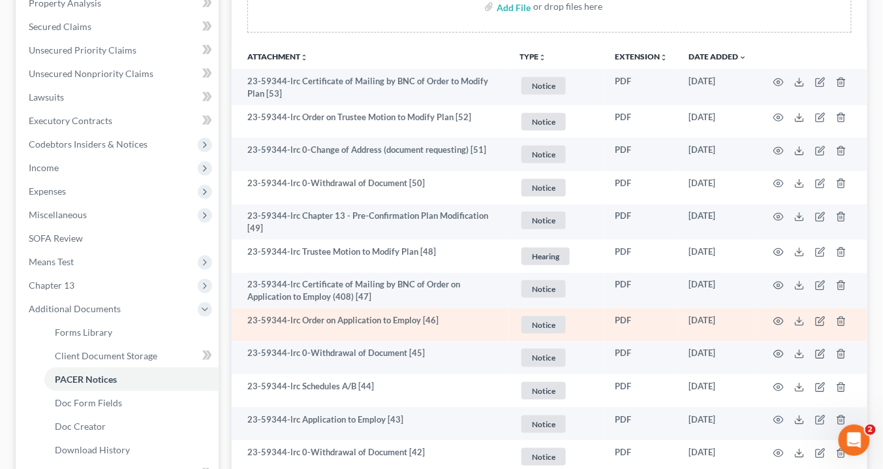
scroll to position [418, 0]
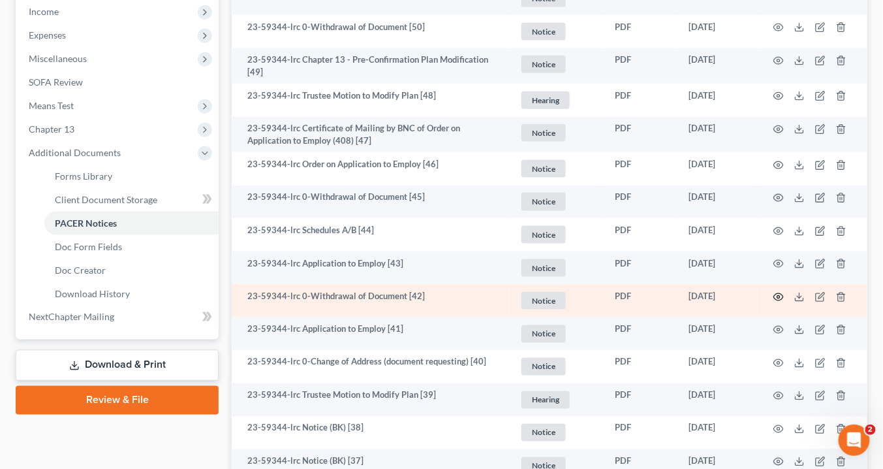
click at [780, 296] on circle "button" at bounding box center [778, 297] width 3 height 3
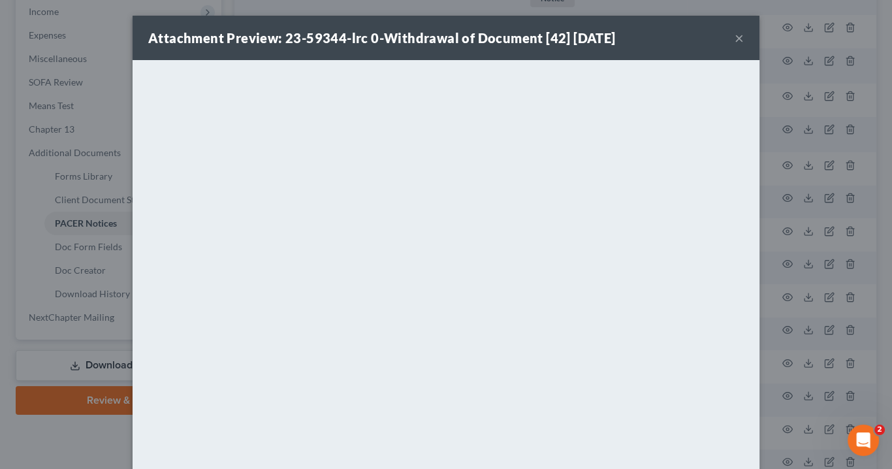
drag, startPoint x: 732, startPoint y: 38, endPoint x: 726, endPoint y: 25, distance: 14.3
click at [734, 37] on button "×" at bounding box center [738, 38] width 9 height 16
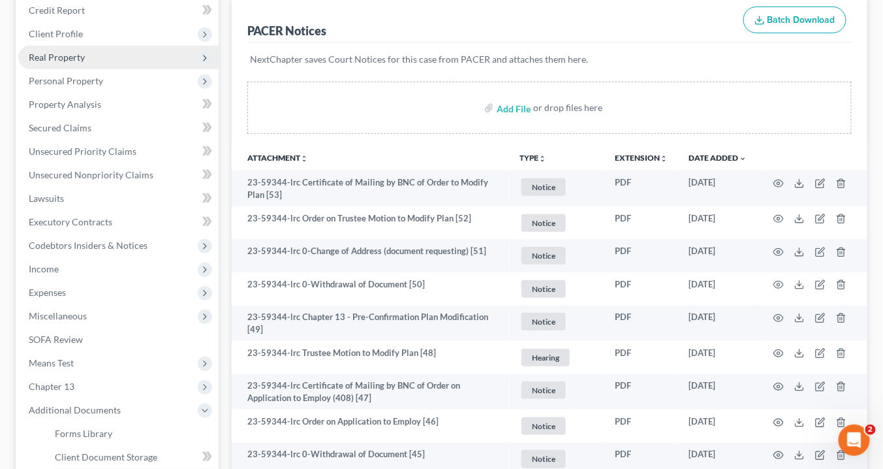
scroll to position [52, 0]
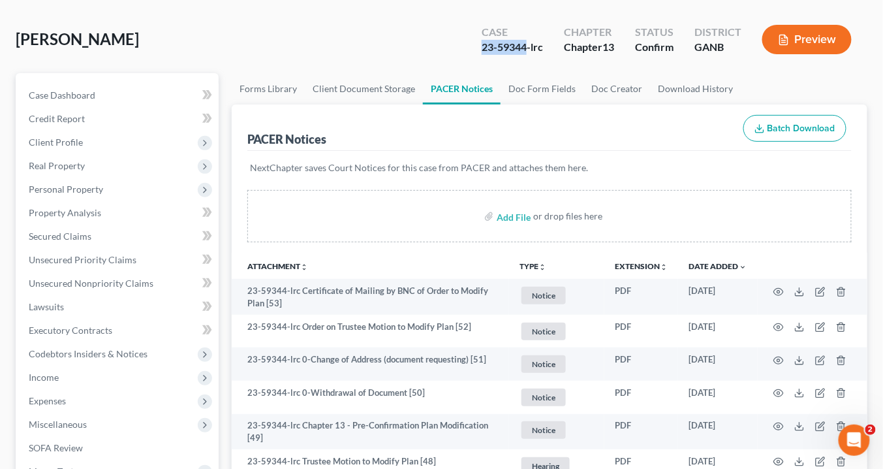
drag, startPoint x: 525, startPoint y: 48, endPoint x: 481, endPoint y: 50, distance: 43.8
click at [482, 50] on div "23-59344-lrc" at bounding box center [512, 47] width 61 height 15
copy div "23-59344"
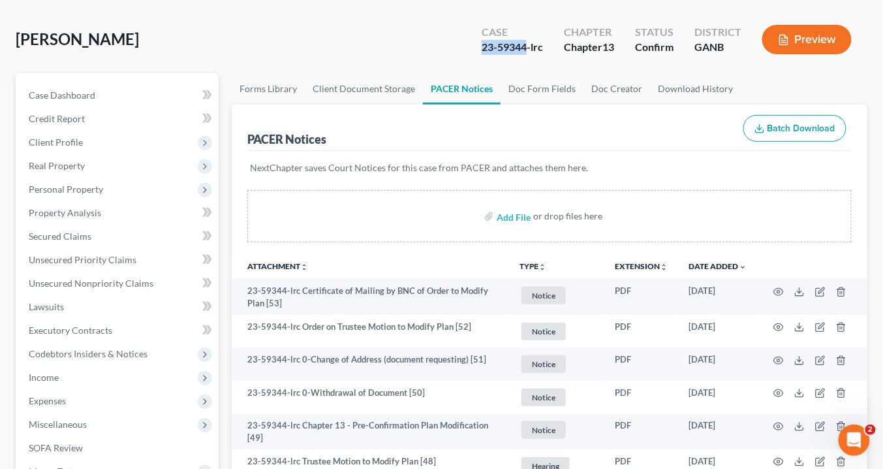
copy div "23-59344"
drag, startPoint x: 493, startPoint y: 49, endPoint x: 506, endPoint y: 57, distance: 15.6
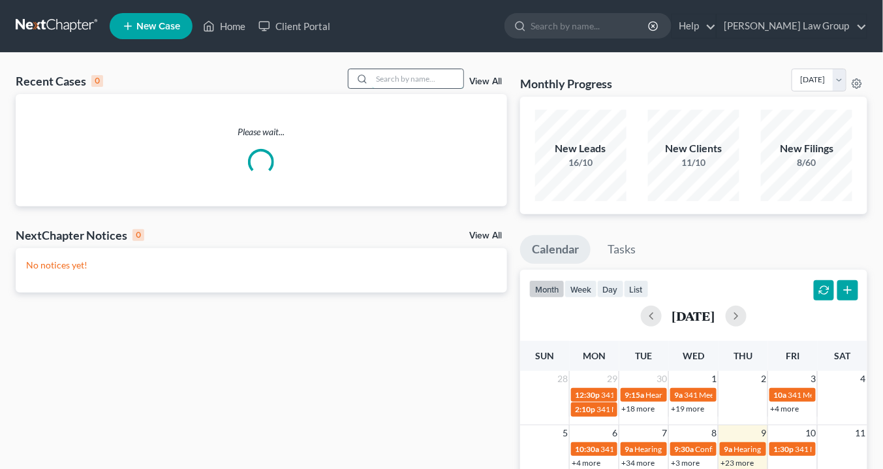
click at [426, 76] on input "search" at bounding box center [417, 78] width 91 height 19
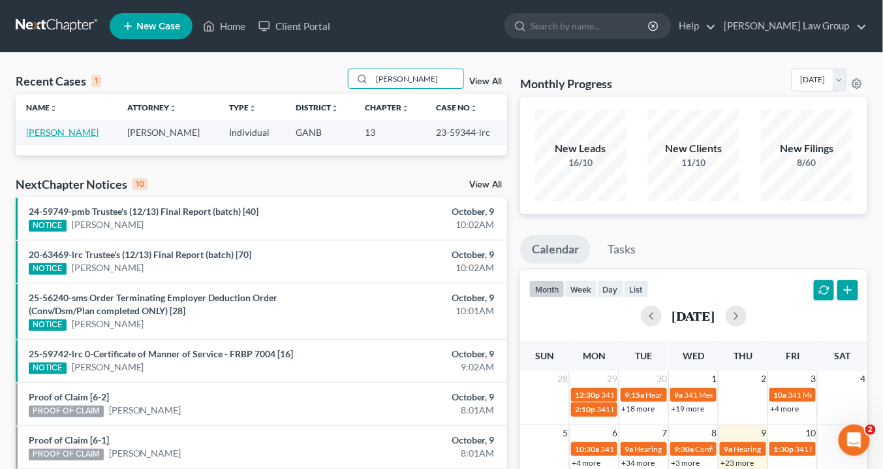
type input "deven"
click at [69, 133] on link "[PERSON_NAME]" at bounding box center [62, 132] width 72 height 11
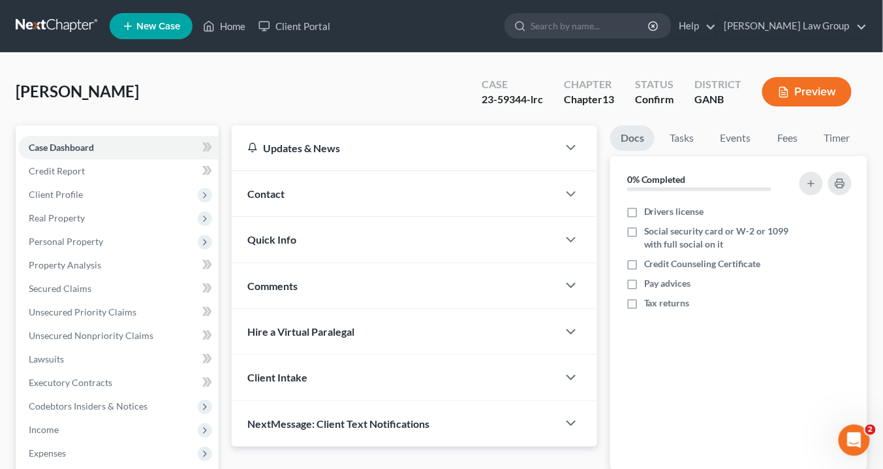
scroll to position [349, 0]
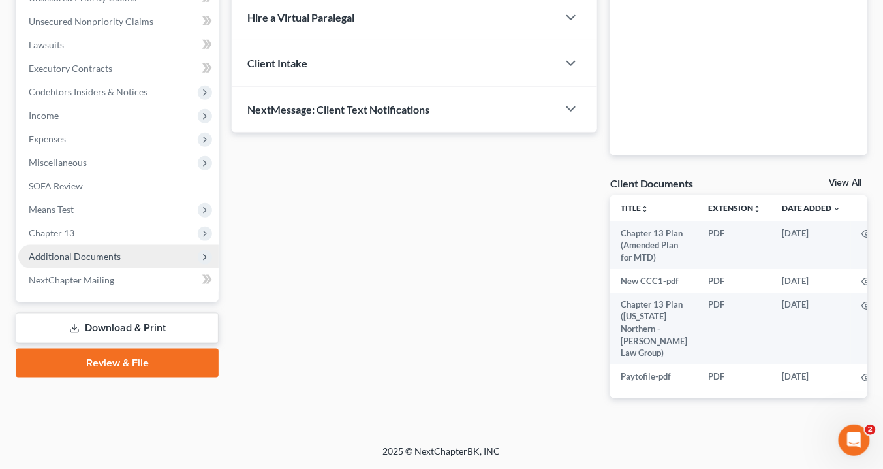
click at [119, 245] on span "Additional Documents" at bounding box center [118, 256] width 200 height 23
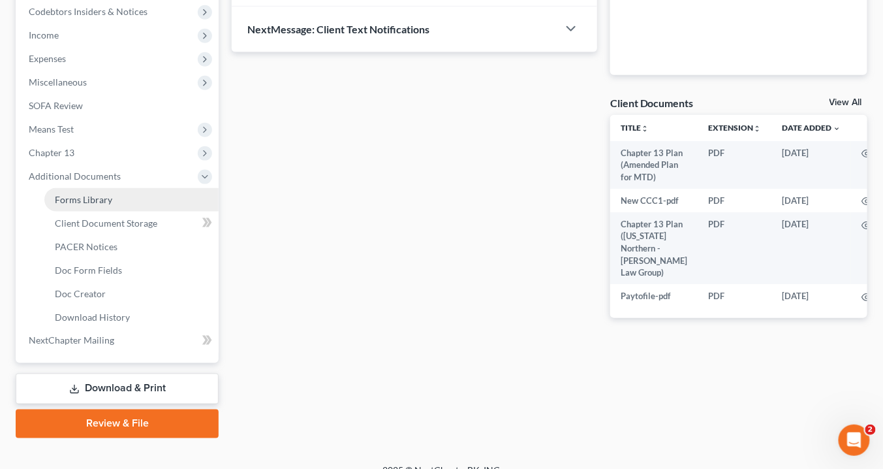
scroll to position [411, 0]
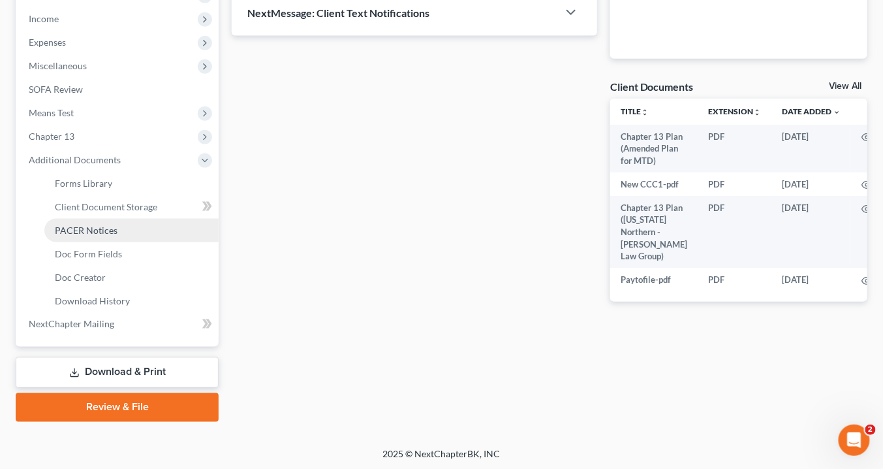
click at [104, 230] on span "PACER Notices" at bounding box center [86, 230] width 63 height 11
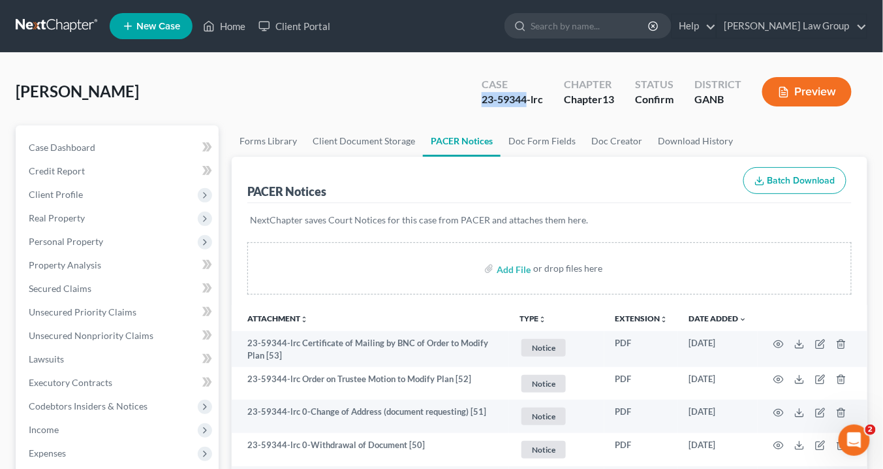
drag, startPoint x: 527, startPoint y: 99, endPoint x: 480, endPoint y: 101, distance: 46.4
click at [477, 102] on div "Case 23-59344-lrc" at bounding box center [512, 93] width 82 height 39
copy div "23-59344"
